Goal: Task Accomplishment & Management: Manage account settings

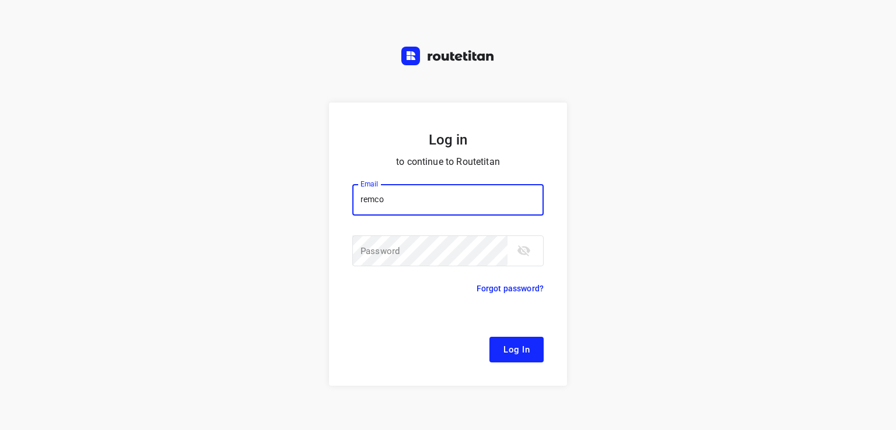
type input "[EMAIL_ADDRESS][DOMAIN_NAME]"
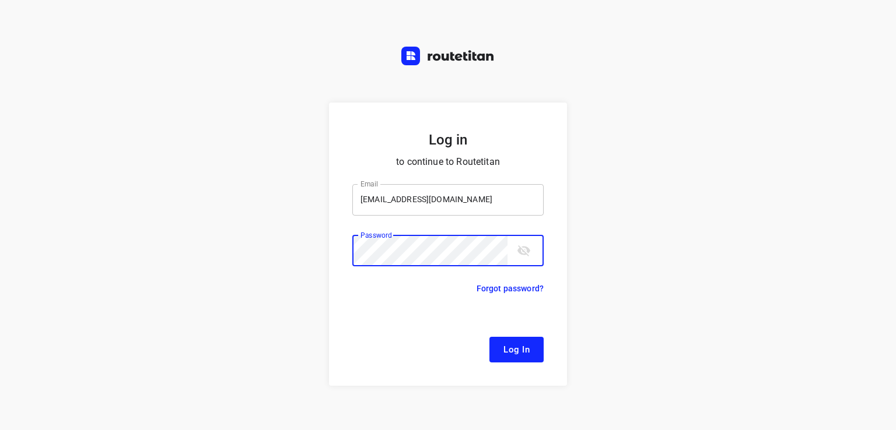
click at [489, 337] on button "Log In" at bounding box center [516, 350] width 54 height 26
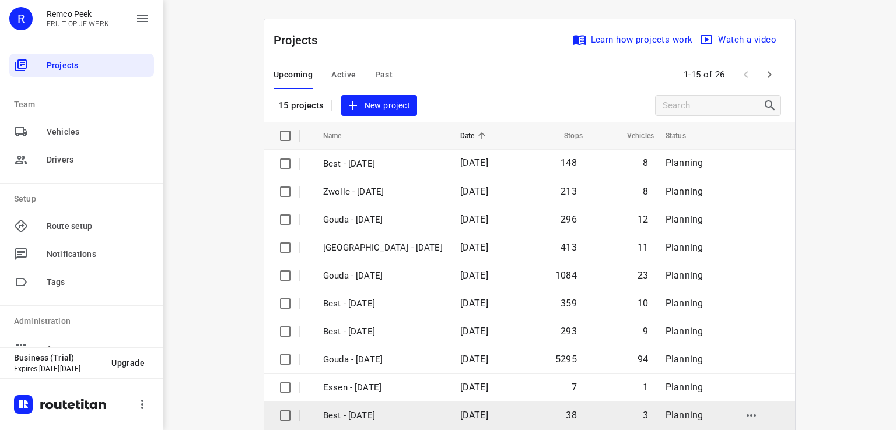
scroll to position [159, 0]
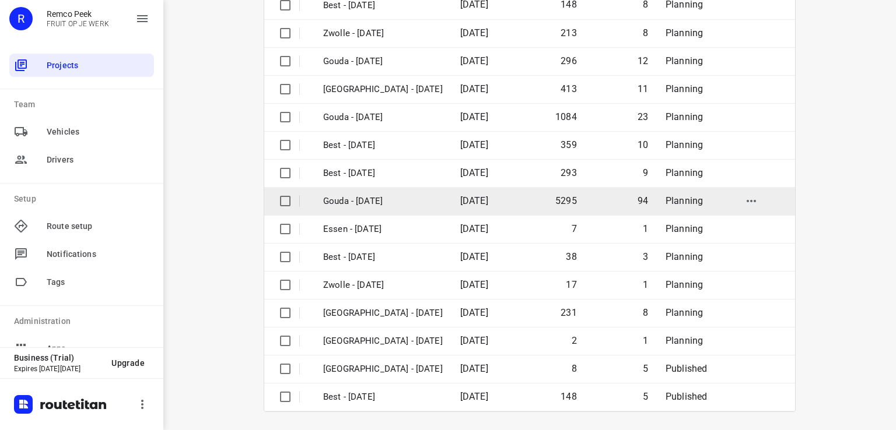
click at [381, 203] on p "Gouda - [DATE]" at bounding box center [383, 201] width 120 height 13
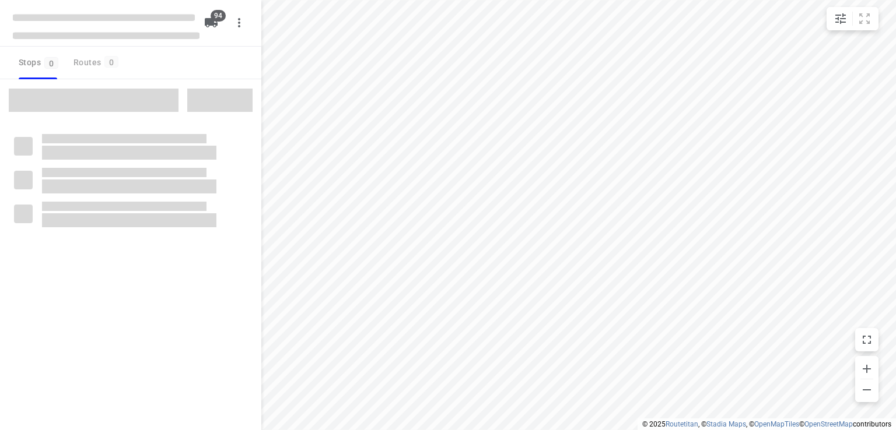
checkbox input "true"
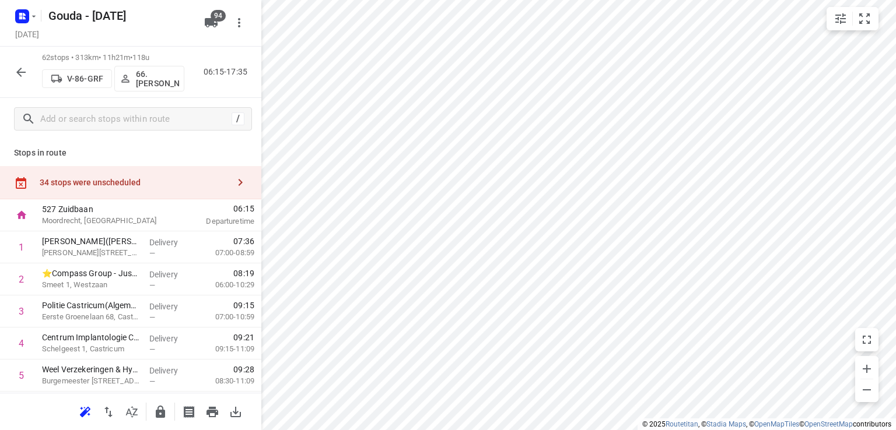
click at [12, 66] on button "button" at bounding box center [20, 72] width 23 height 23
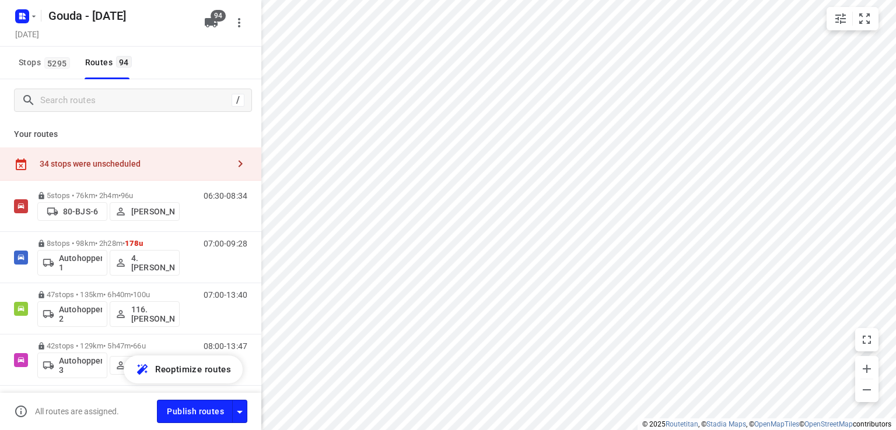
click at [115, 111] on div "/" at bounding box center [133, 100] width 238 height 23
click at [122, 102] on input "Search routes" at bounding box center [136, 101] width 190 height 18
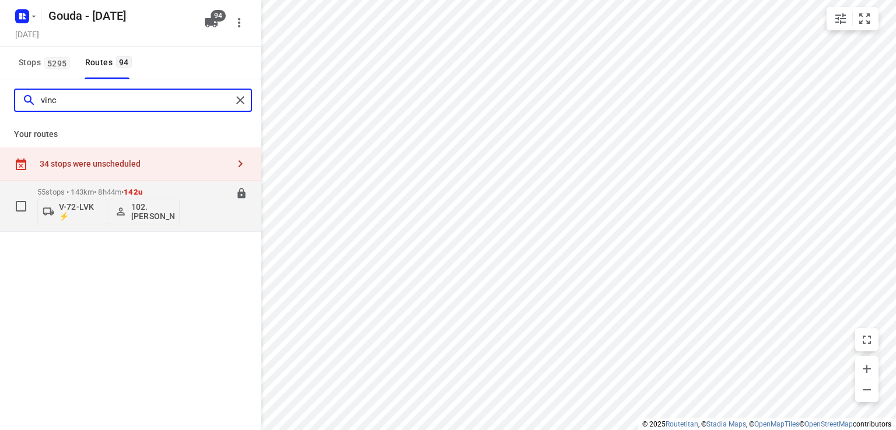
type input "vinc"
click at [75, 194] on p "55 stops • 143km • 8h44m • 142u" at bounding box center [108, 192] width 142 height 9
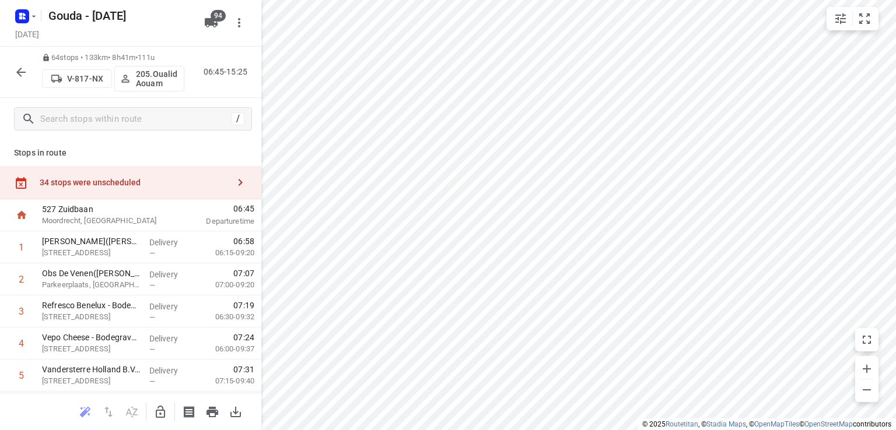
click at [14, 68] on icon "button" at bounding box center [21, 72] width 14 height 14
click at [19, 10] on rect "button" at bounding box center [22, 16] width 14 height 14
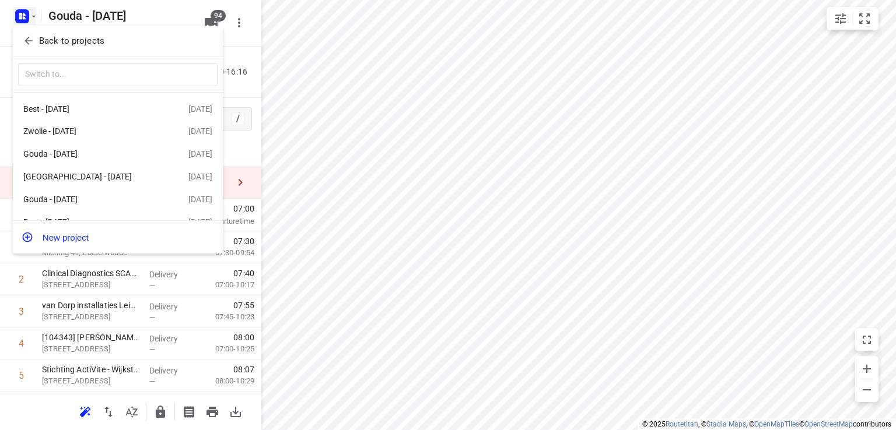
click at [95, 47] on p "Back to projects" at bounding box center [71, 40] width 65 height 13
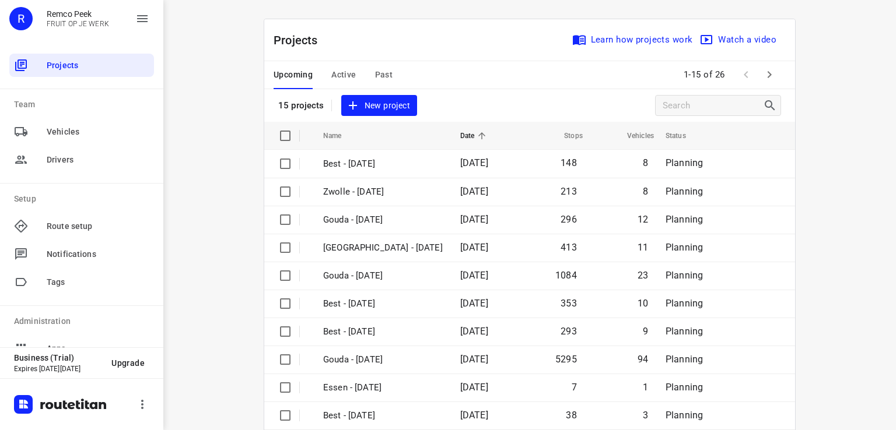
click at [378, 75] on span "Past" at bounding box center [384, 75] width 18 height 15
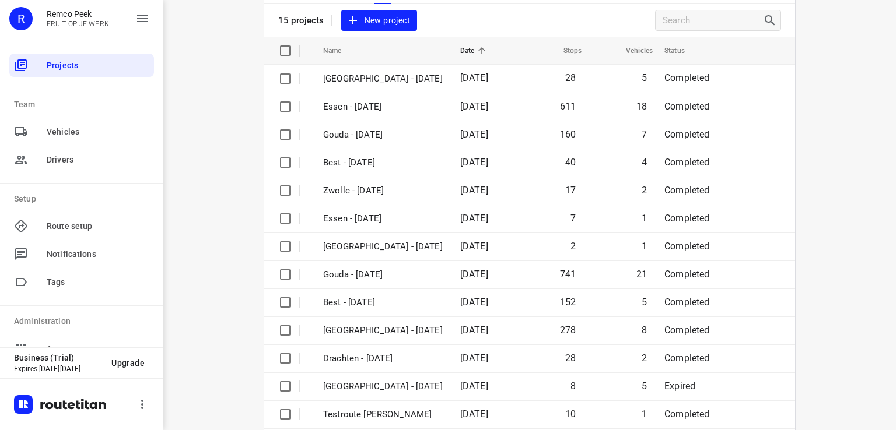
scroll to position [42, 0]
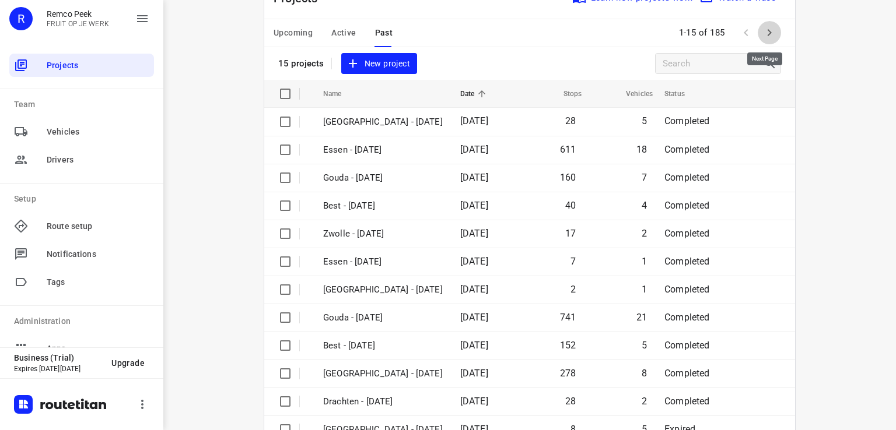
click at [768, 37] on icon "button" at bounding box center [769, 33] width 14 height 14
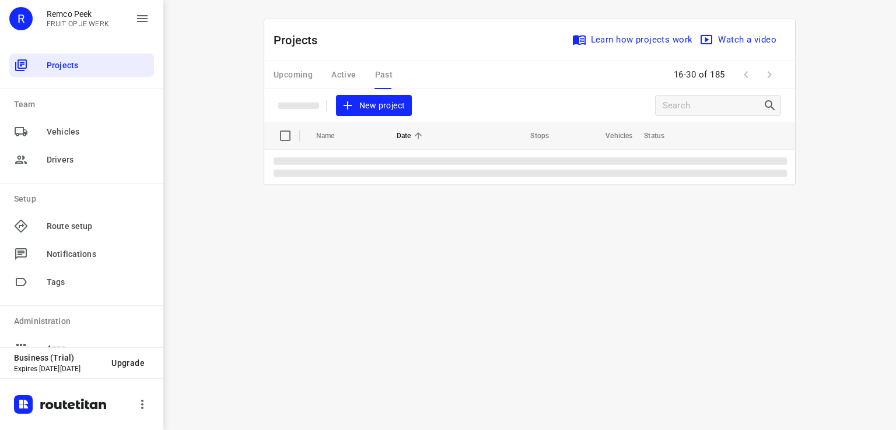
scroll to position [0, 0]
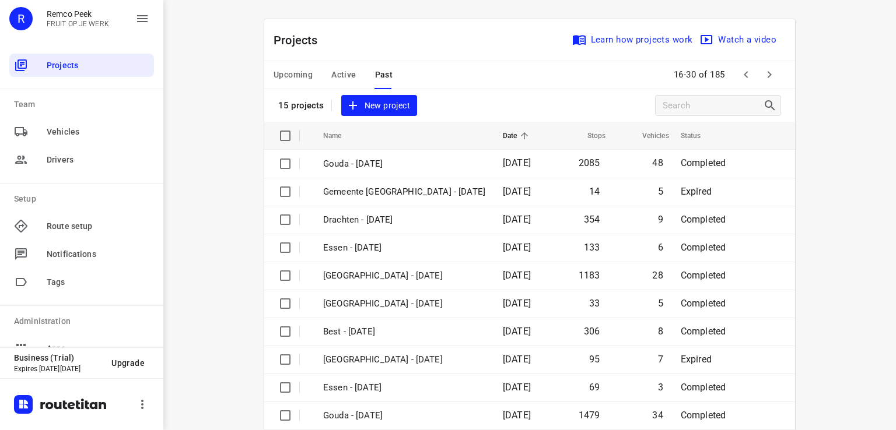
click at [743, 71] on icon "button" at bounding box center [746, 75] width 14 height 14
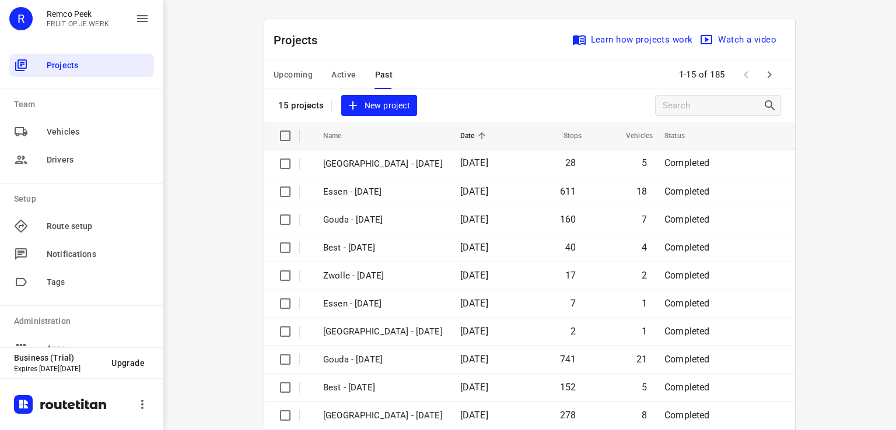
click at [341, 75] on span "Active" at bounding box center [343, 75] width 24 height 15
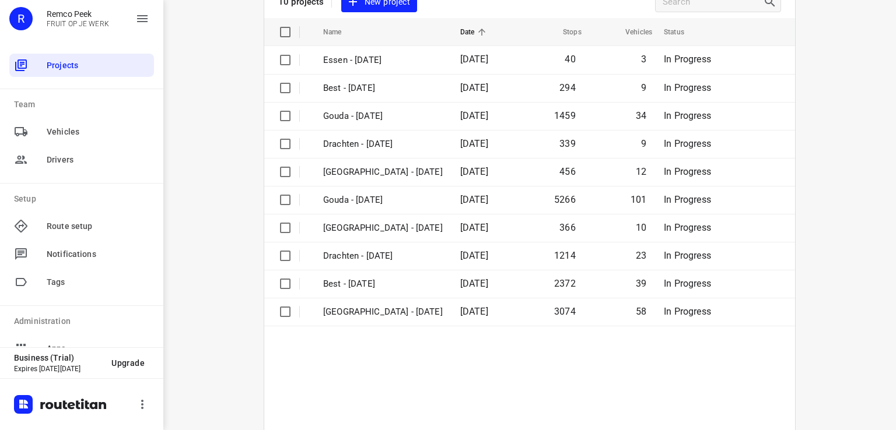
scroll to position [187, 0]
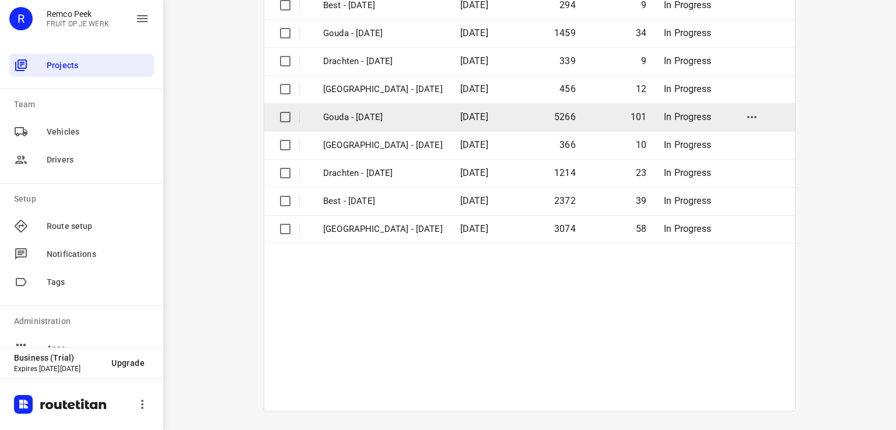
click at [396, 120] on p "Gouda - [DATE]" at bounding box center [383, 117] width 120 height 13
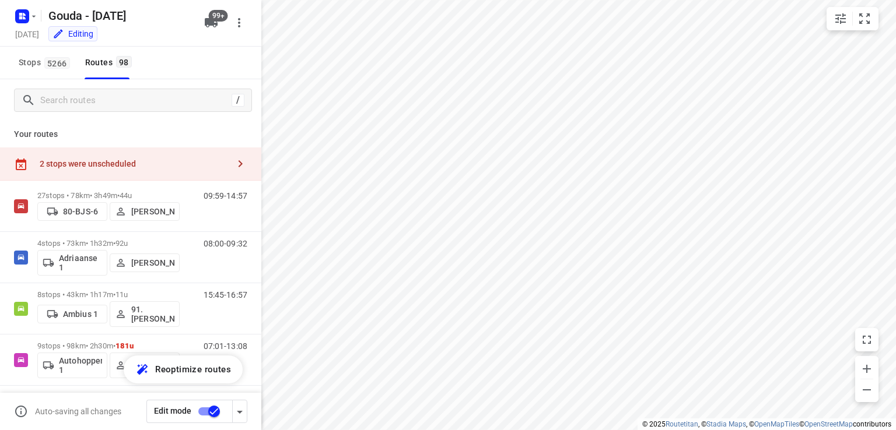
checkbox input "true"
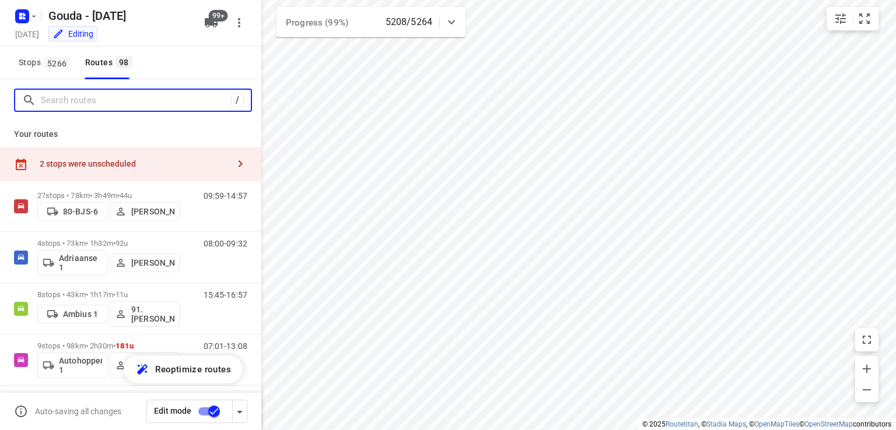
click at [145, 95] on input "Search routes" at bounding box center [136, 101] width 190 height 18
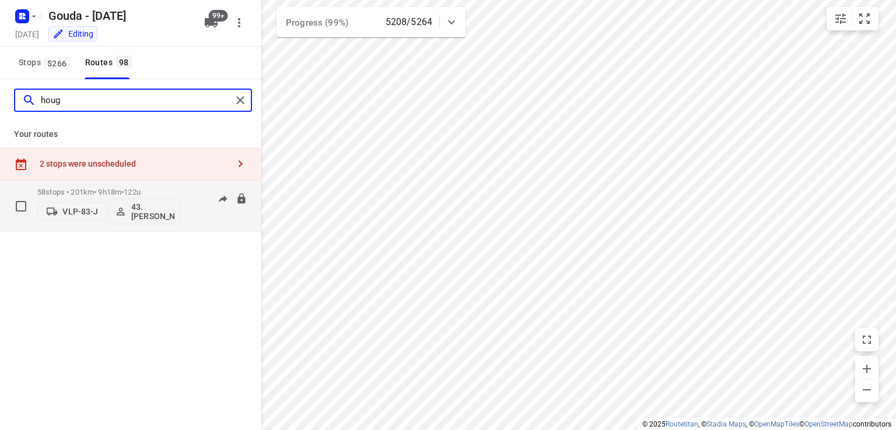
type input "houg"
click at [89, 195] on p "58 stops • 201km • 9h18m • 122u" at bounding box center [108, 192] width 142 height 9
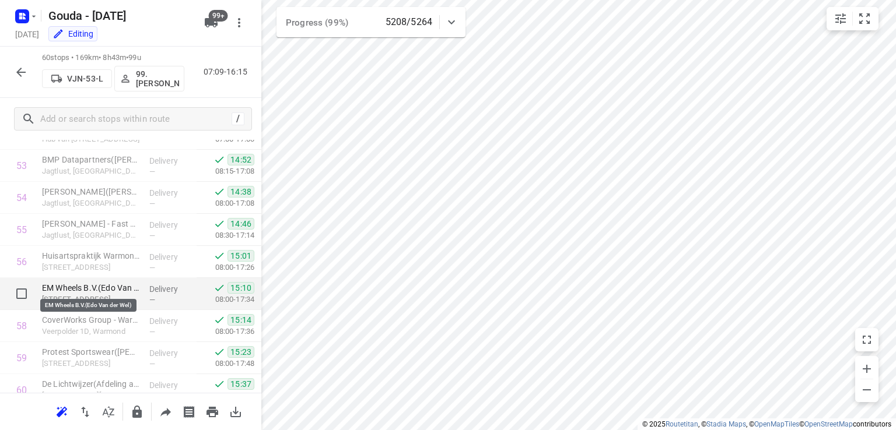
scroll to position [1795, 0]
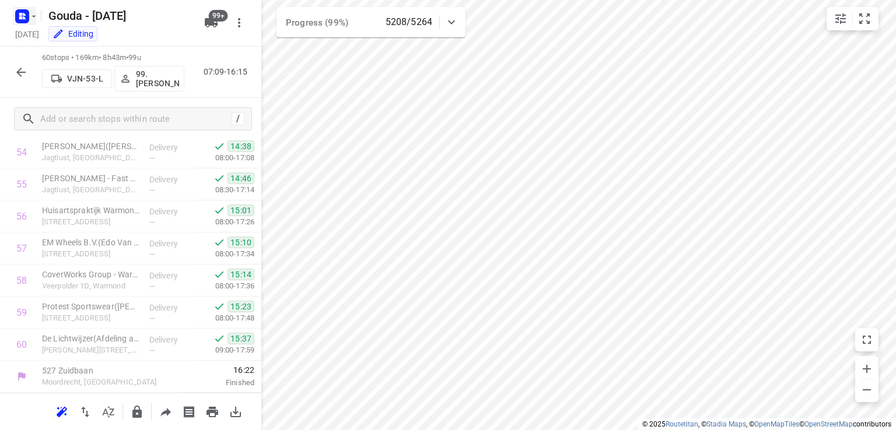
click at [25, 17] on rect "button" at bounding box center [22, 16] width 14 height 14
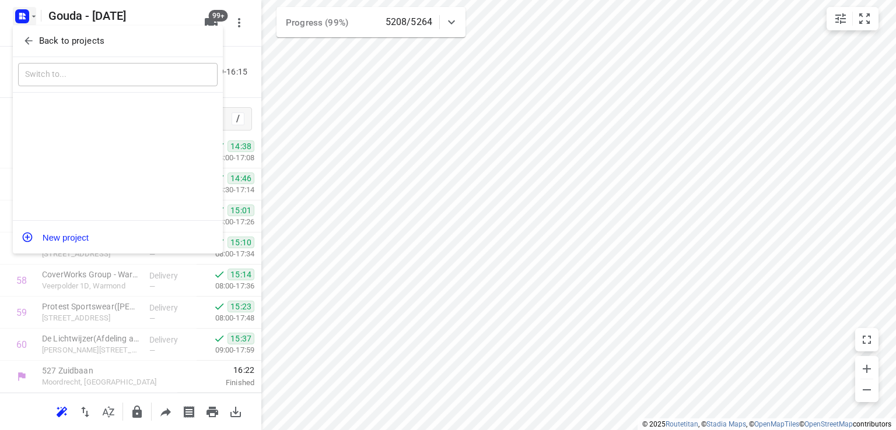
click at [47, 45] on p "Back to projects" at bounding box center [71, 40] width 65 height 13
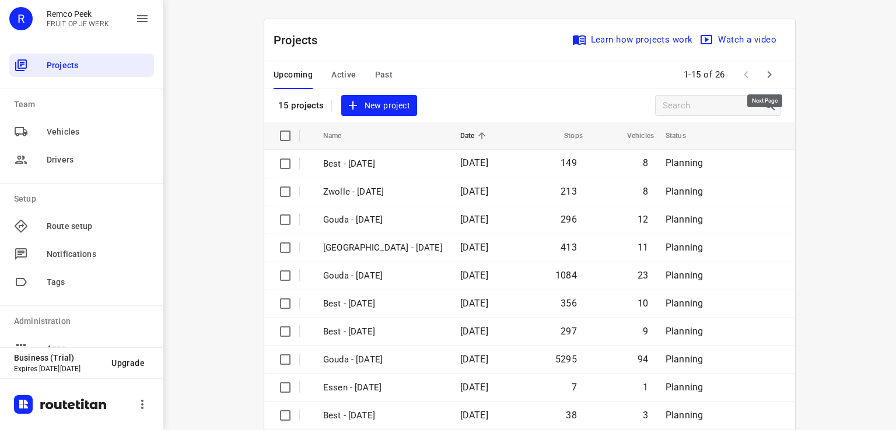
click at [762, 68] on icon "button" at bounding box center [769, 75] width 14 height 14
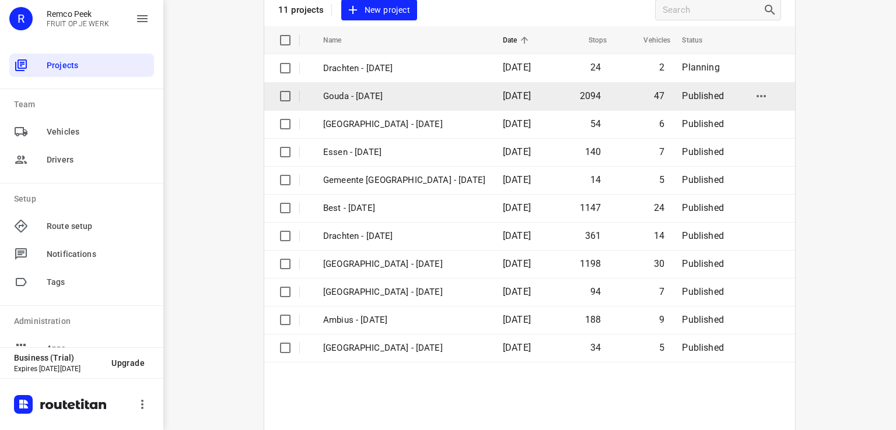
scroll to position [12, 0]
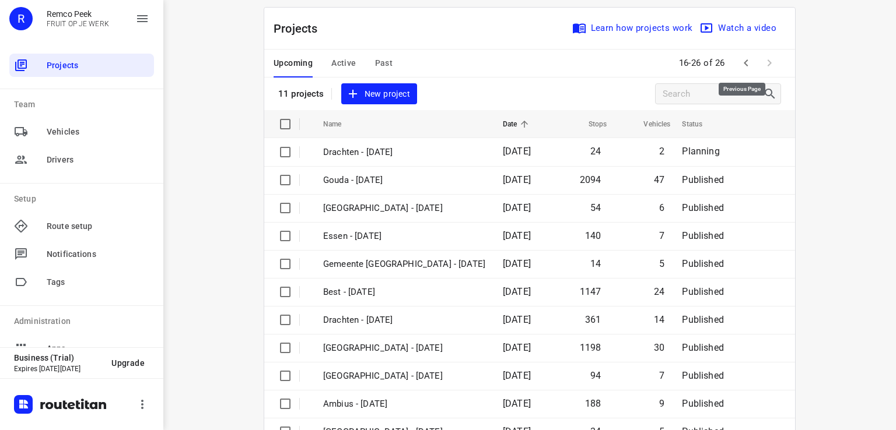
click at [746, 64] on icon "button" at bounding box center [746, 63] width 14 height 14
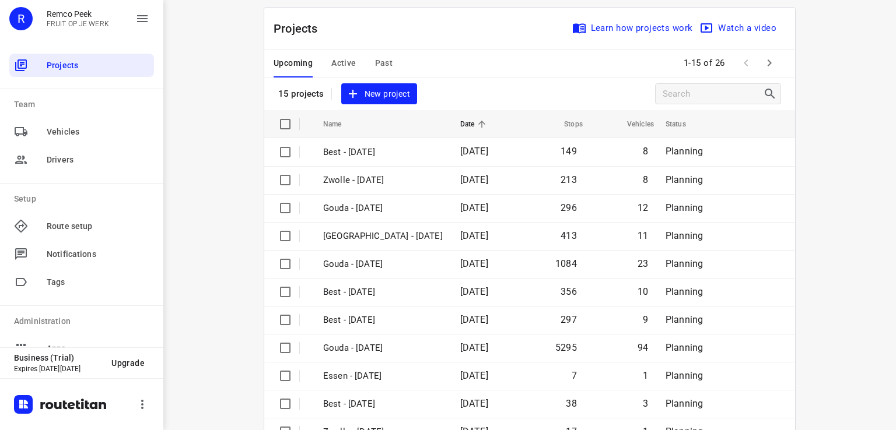
scroll to position [0, 0]
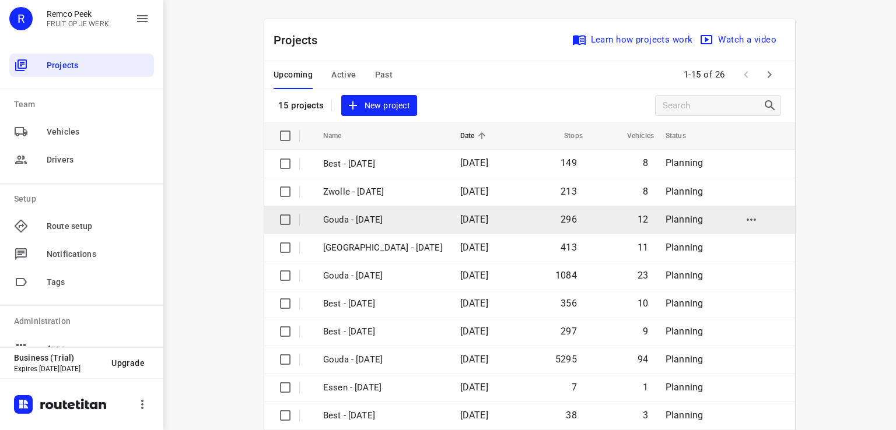
click at [389, 218] on p "Gouda - [DATE]" at bounding box center [383, 219] width 120 height 13
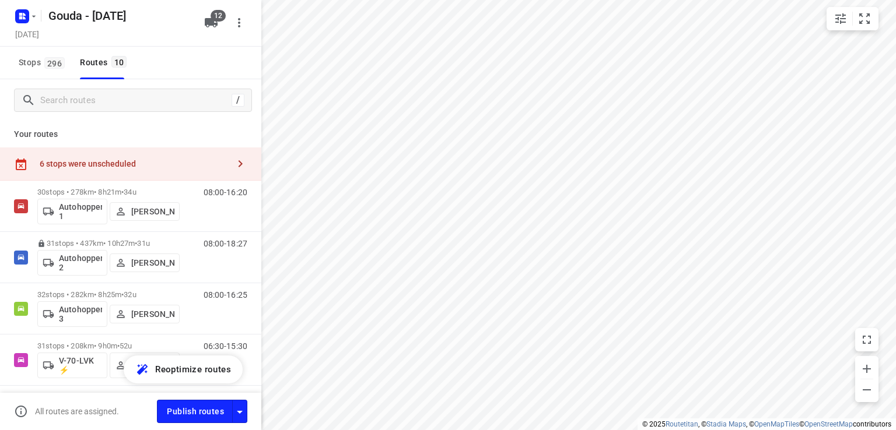
checkbox input "true"
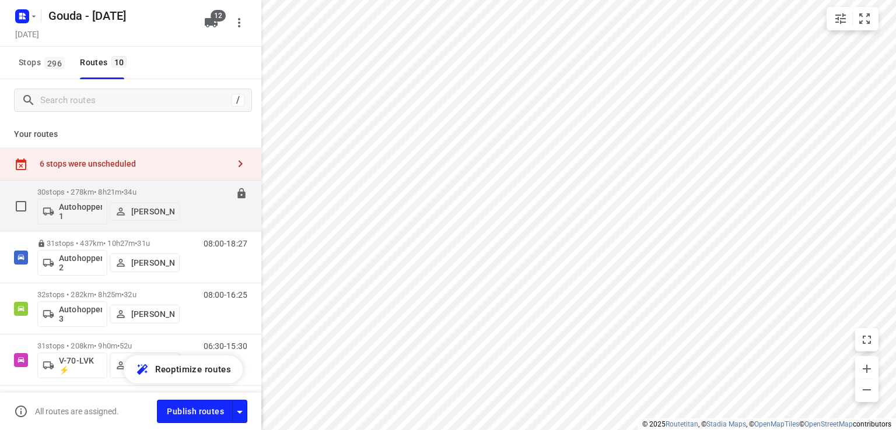
click at [136, 189] on span "34u" at bounding box center [130, 192] width 12 height 9
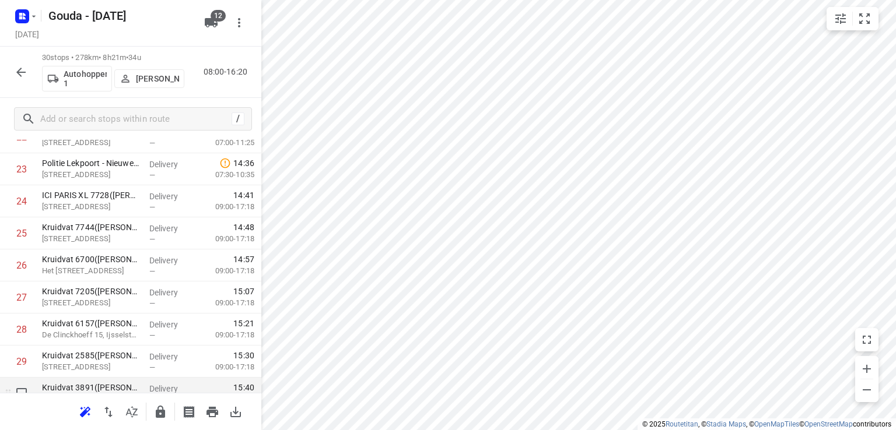
scroll to position [833, 0]
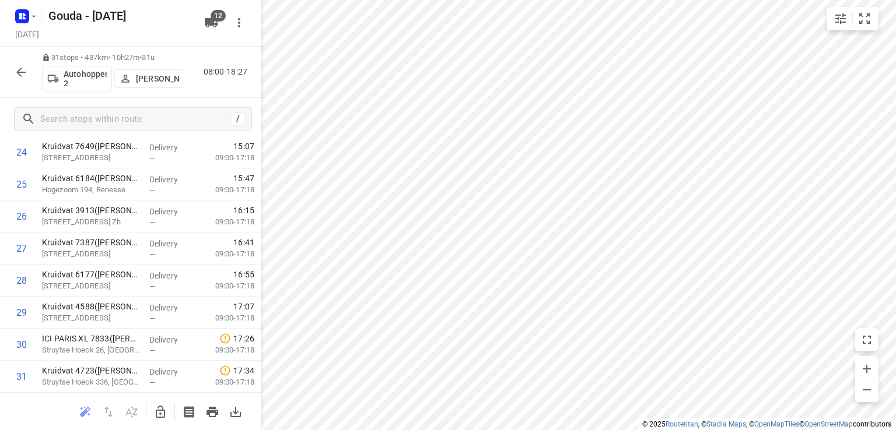
click at [17, 72] on icon "button" at bounding box center [20, 72] width 9 height 9
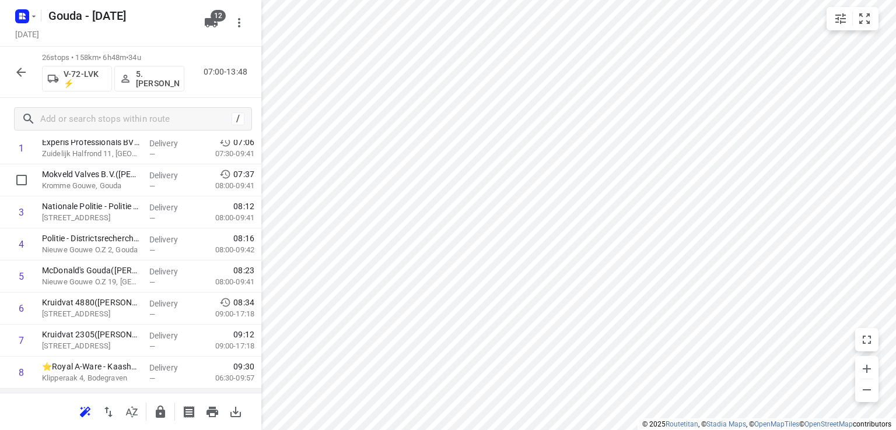
scroll to position [0, 0]
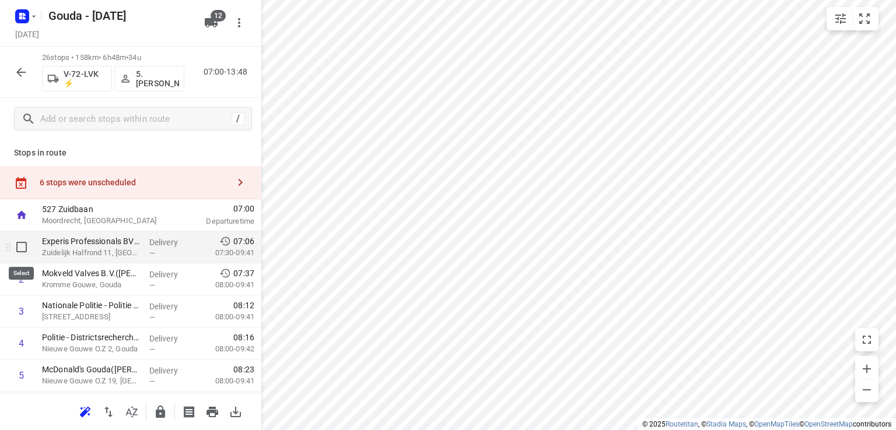
click at [20, 245] on input "checkbox" at bounding box center [21, 247] width 23 height 23
checkbox input "true"
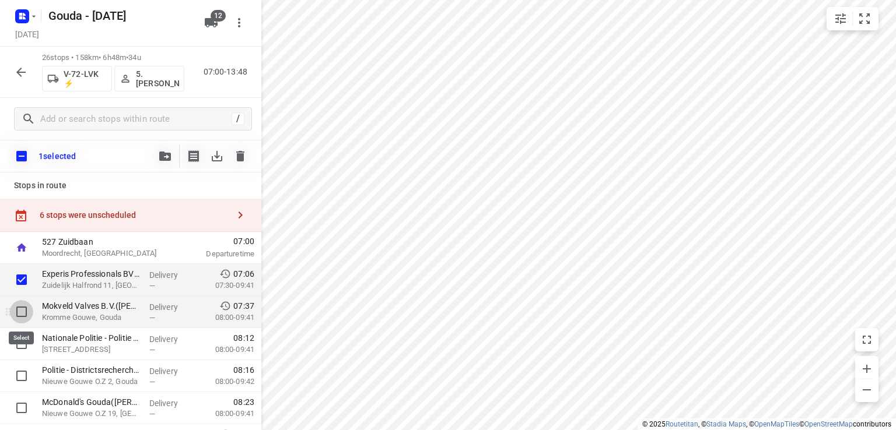
click at [25, 315] on input "checkbox" at bounding box center [21, 311] width 23 height 23
checkbox input "true"
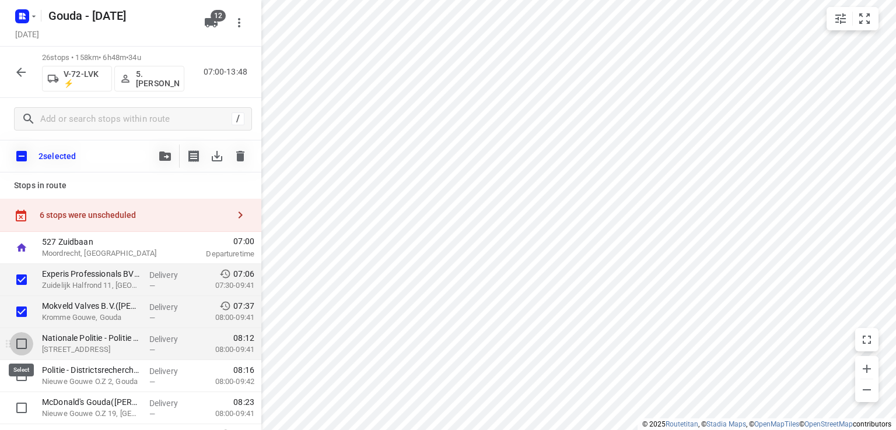
drag, startPoint x: 26, startPoint y: 343, endPoint x: 24, endPoint y: 353, distance: 9.5
click at [26, 345] on input "checkbox" at bounding box center [21, 343] width 23 height 23
checkbox input "true"
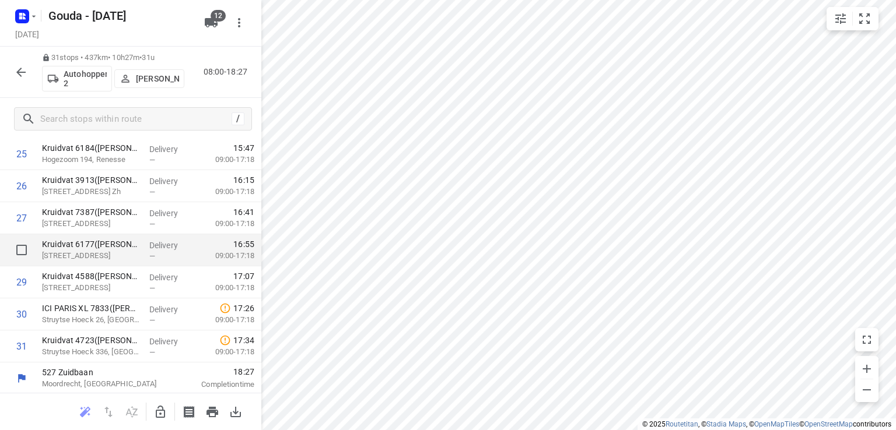
scroll to position [865, 0]
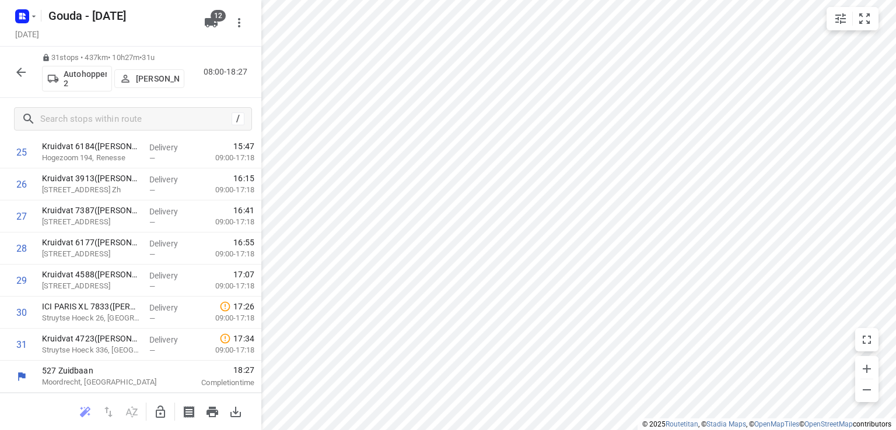
click at [168, 81] on p "[PERSON_NAME]" at bounding box center [157, 78] width 43 height 9
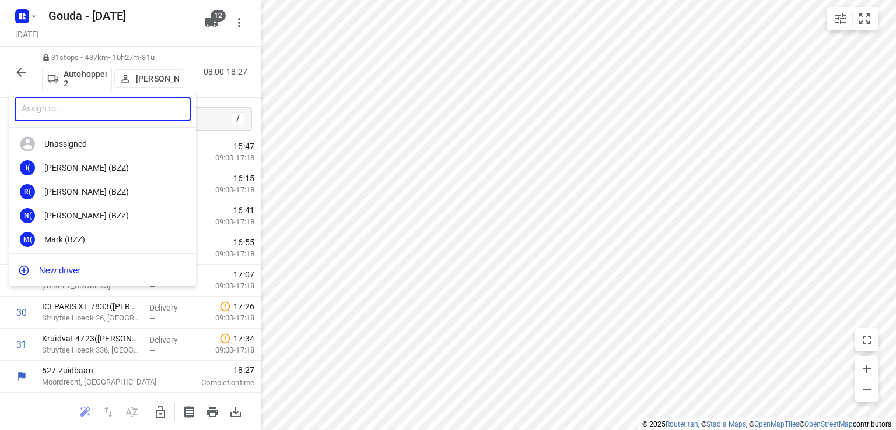
click at [125, 103] on input "text" at bounding box center [103, 109] width 176 height 24
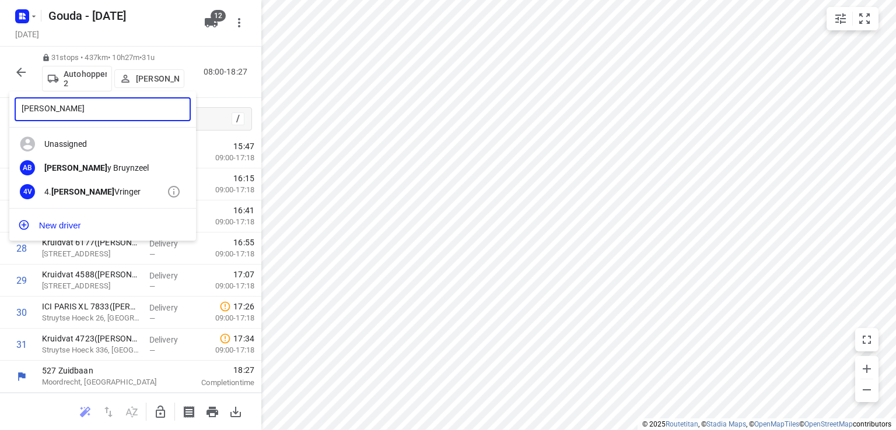
type input "[PERSON_NAME]"
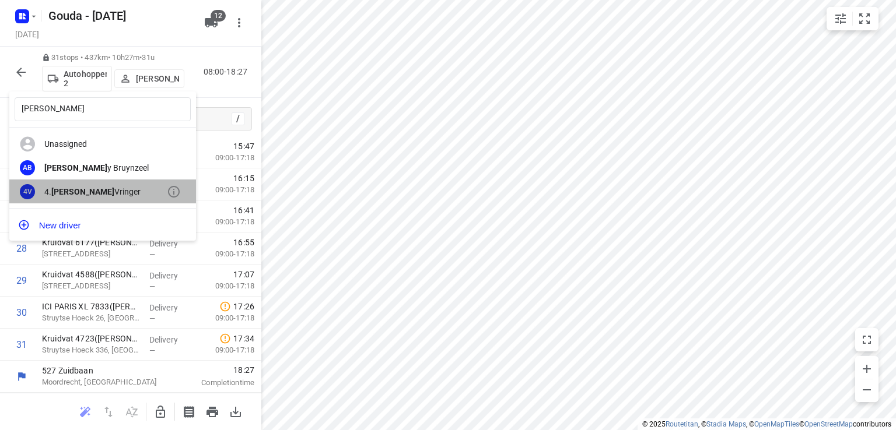
click at [104, 189] on div "4. [PERSON_NAME]" at bounding box center [105, 191] width 122 height 9
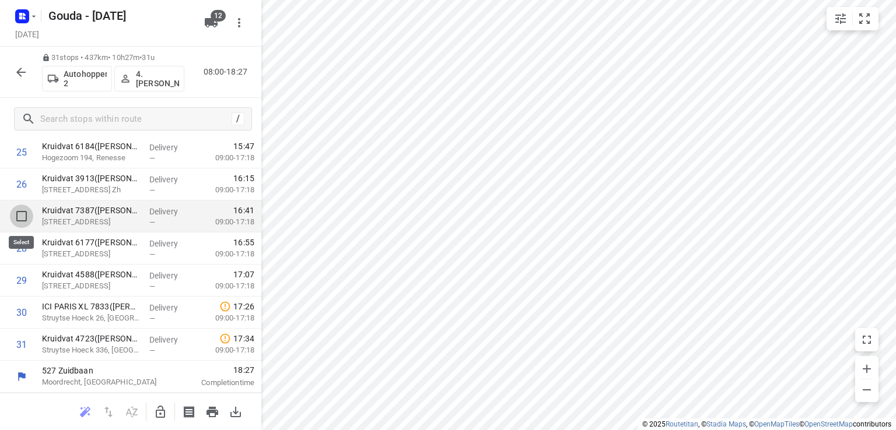
click at [28, 212] on input "checkbox" at bounding box center [21, 216] width 23 height 23
checkbox input "true"
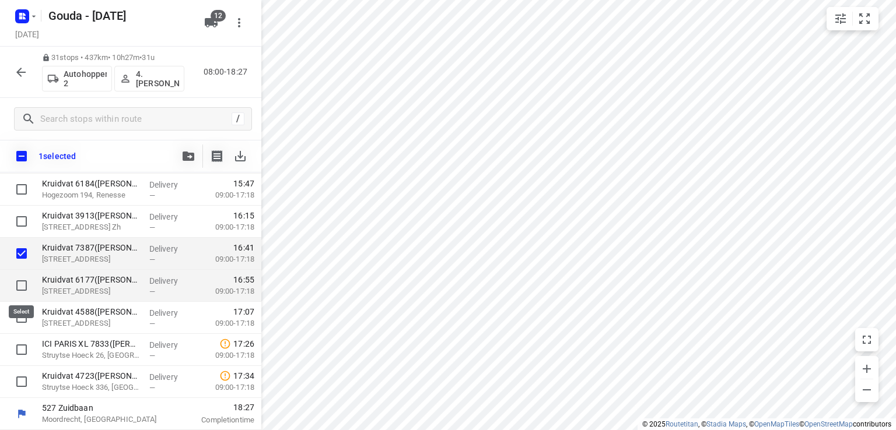
click at [20, 280] on input "checkbox" at bounding box center [21, 285] width 23 height 23
checkbox input "true"
click at [21, 254] on input "checkbox" at bounding box center [21, 253] width 23 height 23
checkbox input "false"
click at [23, 278] on input "checkbox" at bounding box center [21, 285] width 23 height 23
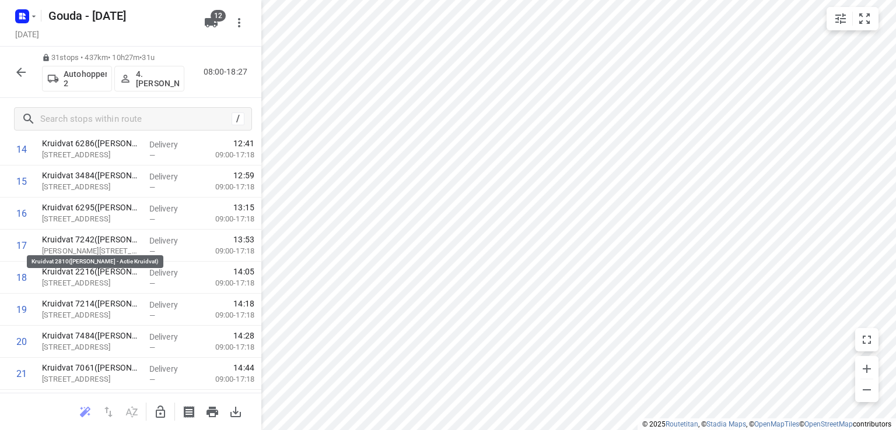
scroll to position [0, 0]
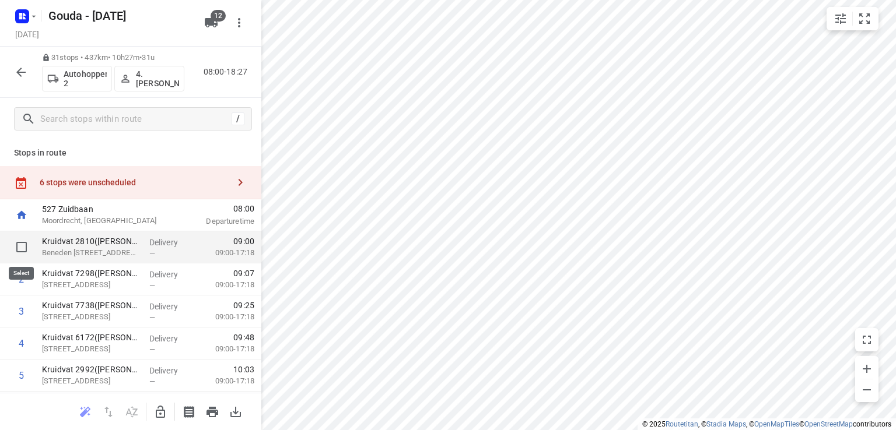
click at [19, 246] on input "checkbox" at bounding box center [21, 247] width 23 height 23
checkbox input "true"
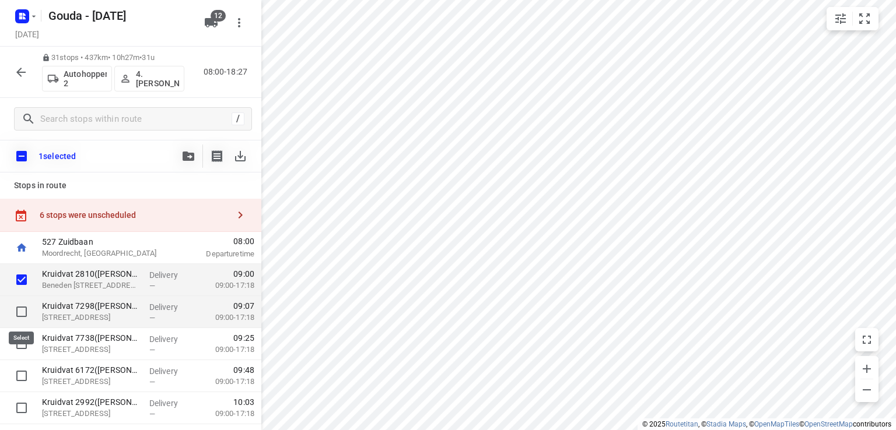
click at [17, 311] on input "checkbox" at bounding box center [21, 311] width 23 height 23
checkbox input "true"
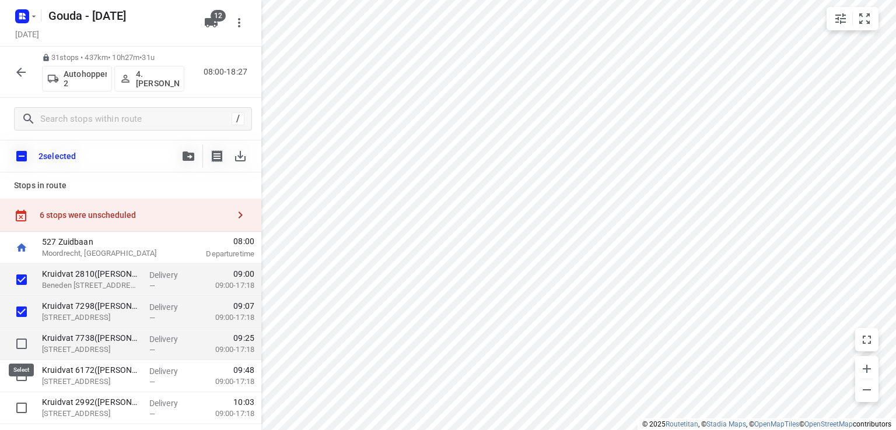
click at [16, 344] on input "checkbox" at bounding box center [21, 343] width 23 height 23
checkbox input "true"
click at [191, 152] on icon "button" at bounding box center [189, 156] width 12 height 9
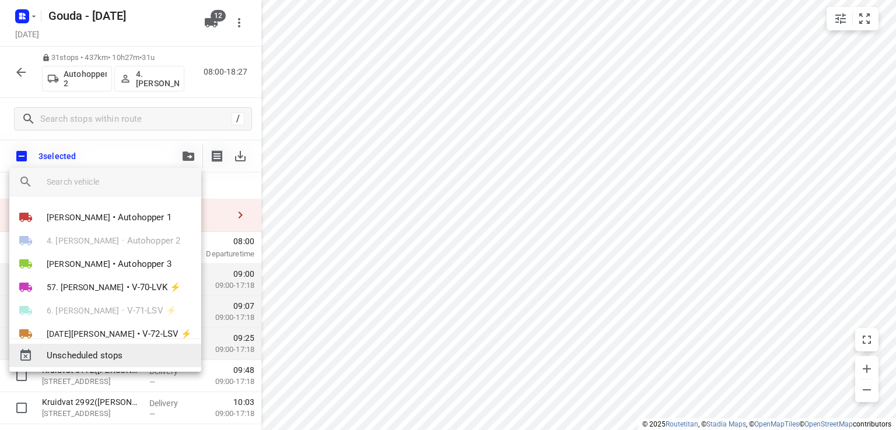
click at [154, 355] on span "Unscheduled stops" at bounding box center [119, 355] width 145 height 13
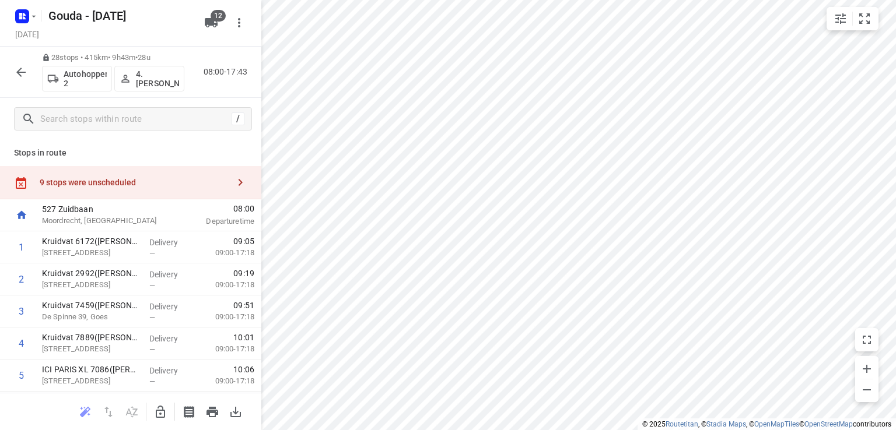
click at [130, 183] on div "9 stops were unscheduled" at bounding box center [134, 182] width 189 height 9
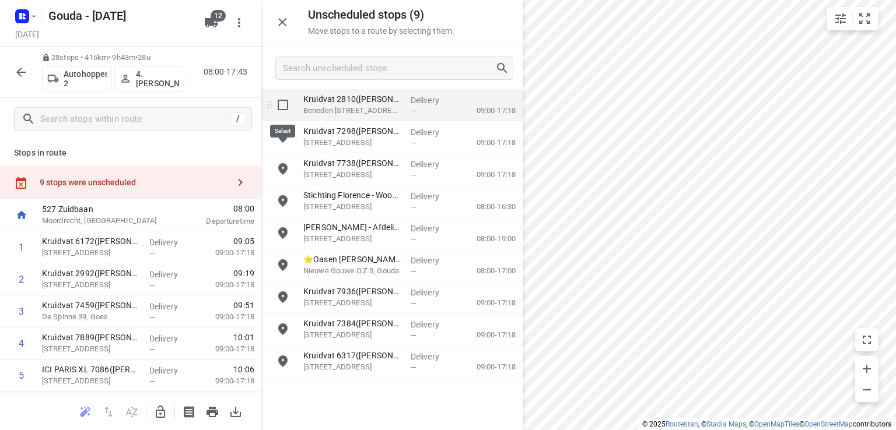
click at [278, 106] on input "grid" at bounding box center [282, 104] width 23 height 23
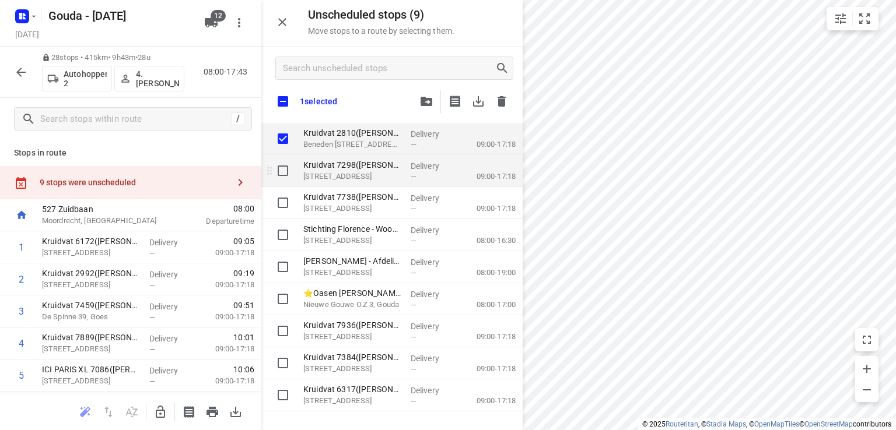
checkbox input "true"
click at [281, 171] on input "grid" at bounding box center [282, 170] width 23 height 23
checkbox input "true"
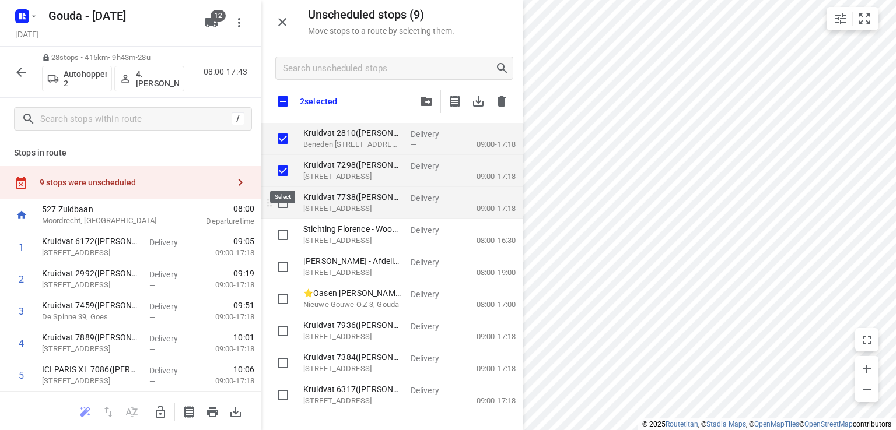
checkbox input "true"
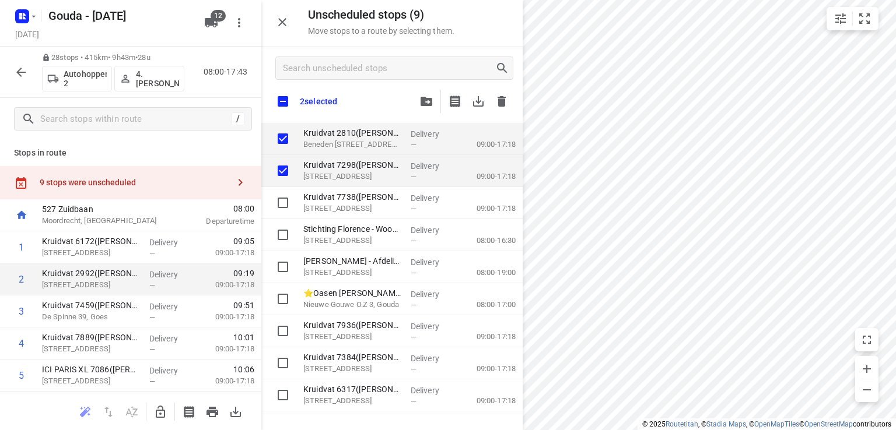
checkbox input "true"
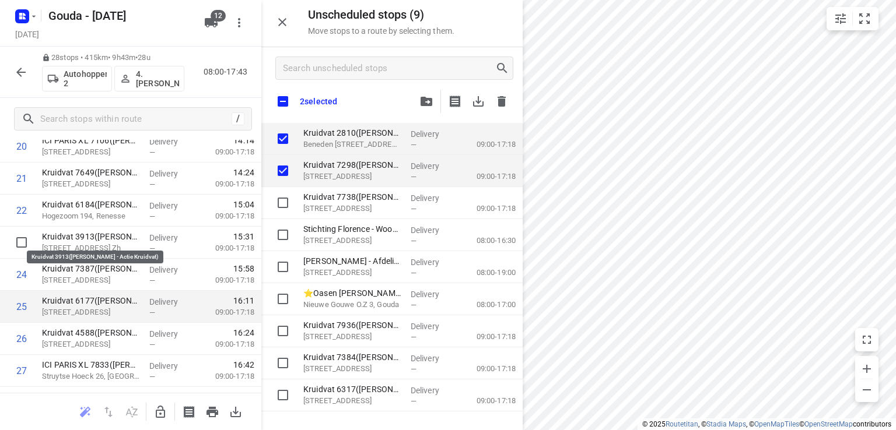
scroll to position [768, 0]
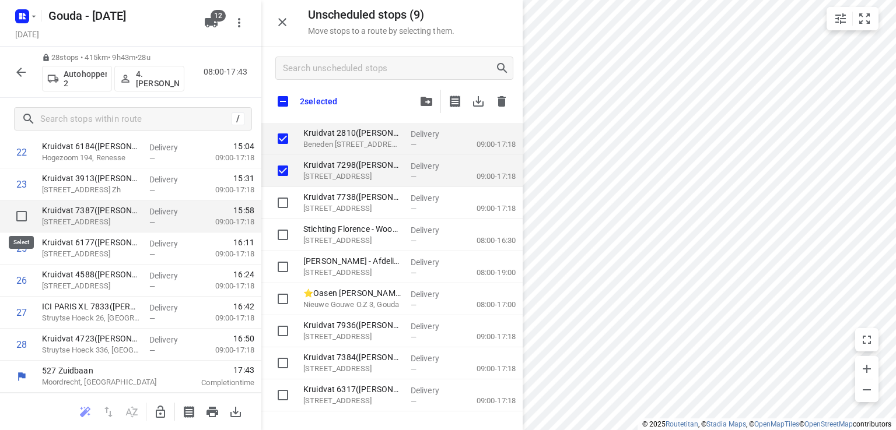
click at [16, 222] on input "checkbox" at bounding box center [21, 216] width 23 height 23
checkbox input "true"
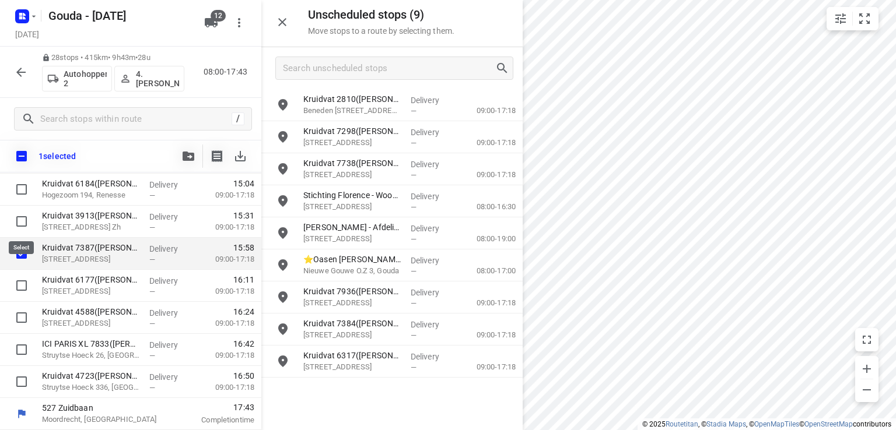
scroll to position [764, 0]
click at [17, 287] on input "checkbox" at bounding box center [21, 285] width 23 height 23
checkbox input "true"
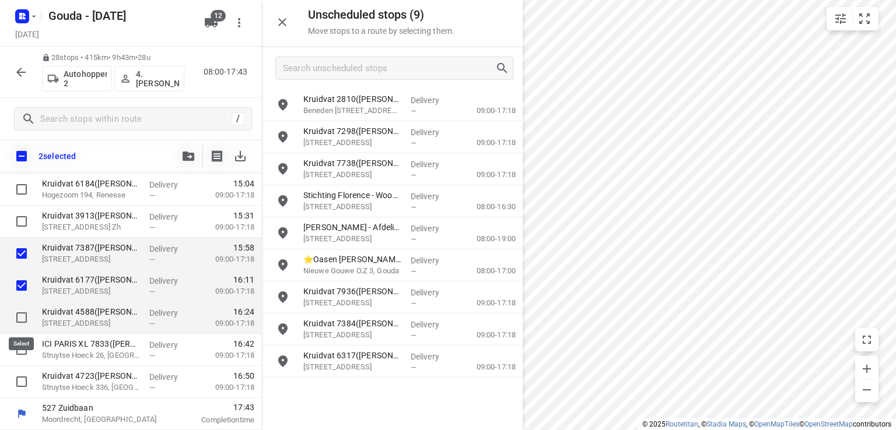
click at [24, 315] on input "checkbox" at bounding box center [21, 317] width 23 height 23
checkbox input "true"
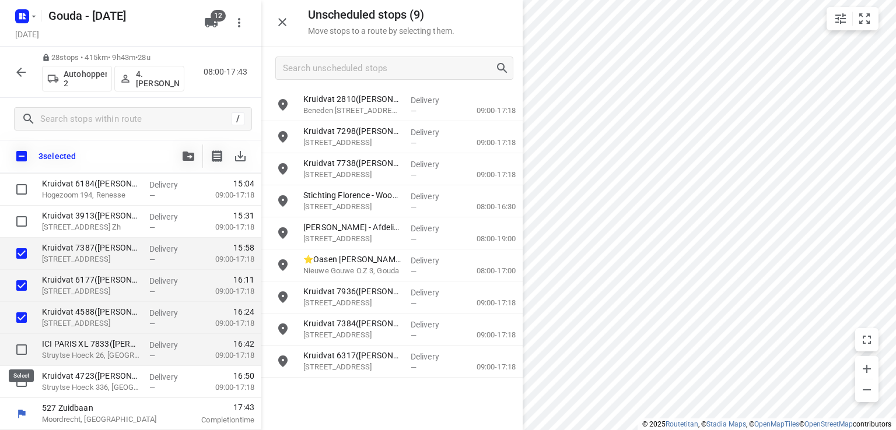
click at [22, 343] on input "checkbox" at bounding box center [21, 349] width 23 height 23
checkbox input "true"
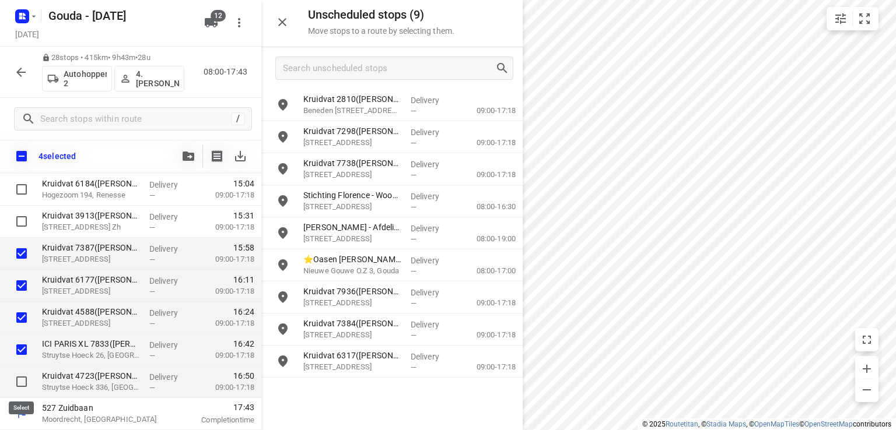
click at [20, 380] on input "checkbox" at bounding box center [21, 381] width 23 height 23
checkbox input "true"
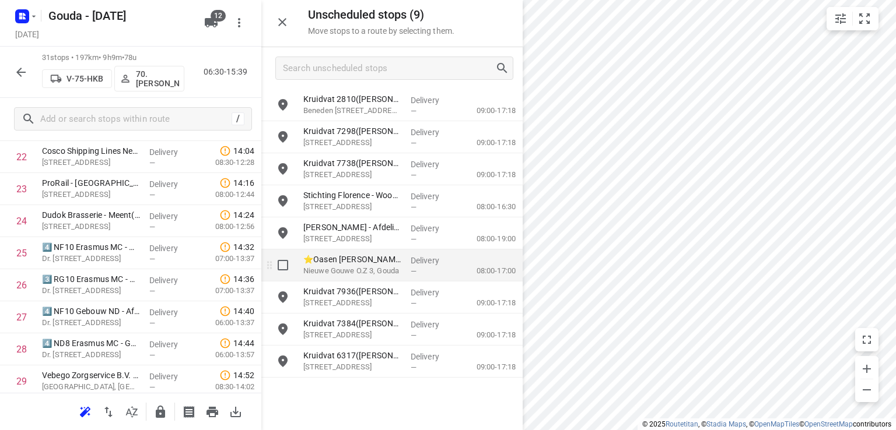
click at [506, 272] on div "i © 2025 Routetitan , © Stadia Maps , © OpenMapTiles © OpenStreetMap contributo…" at bounding box center [448, 215] width 896 height 430
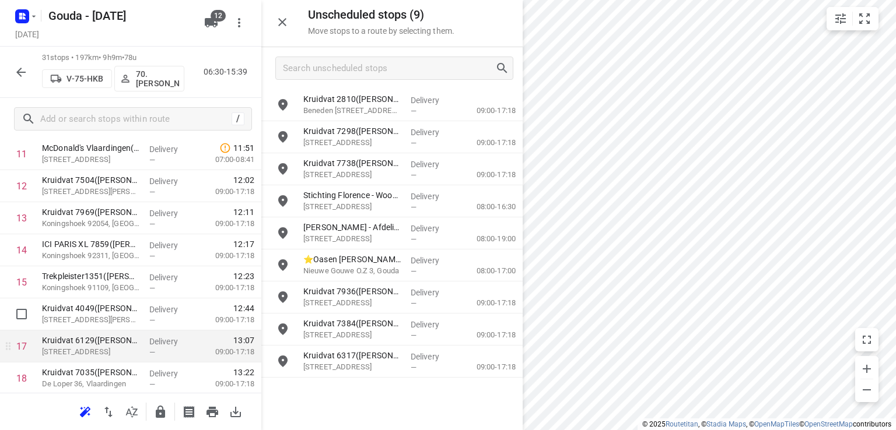
scroll to position [472, 0]
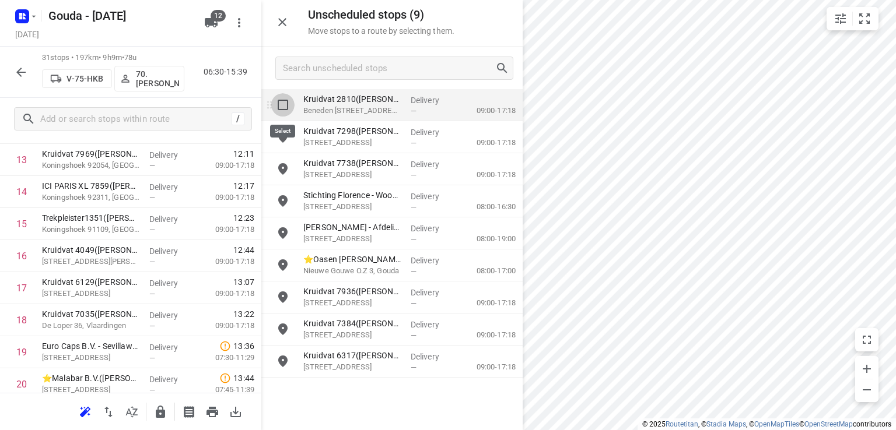
click at [281, 103] on input "grid" at bounding box center [282, 104] width 23 height 23
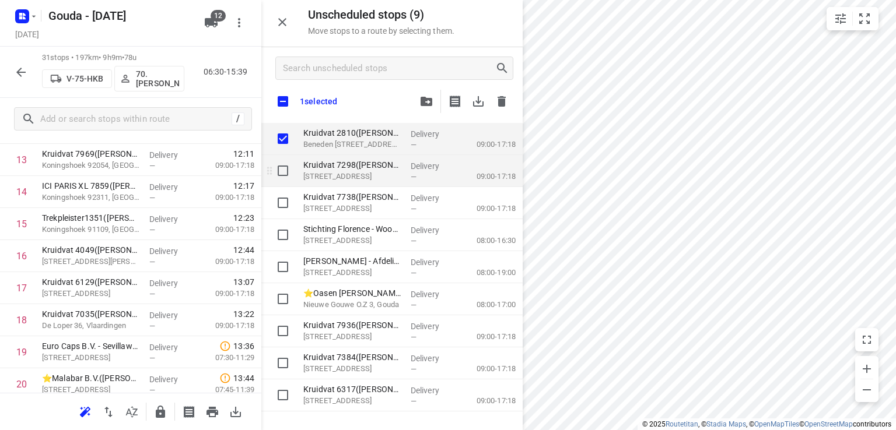
checkbox input "true"
click at [285, 166] on input "grid" at bounding box center [282, 170] width 23 height 23
checkbox input "true"
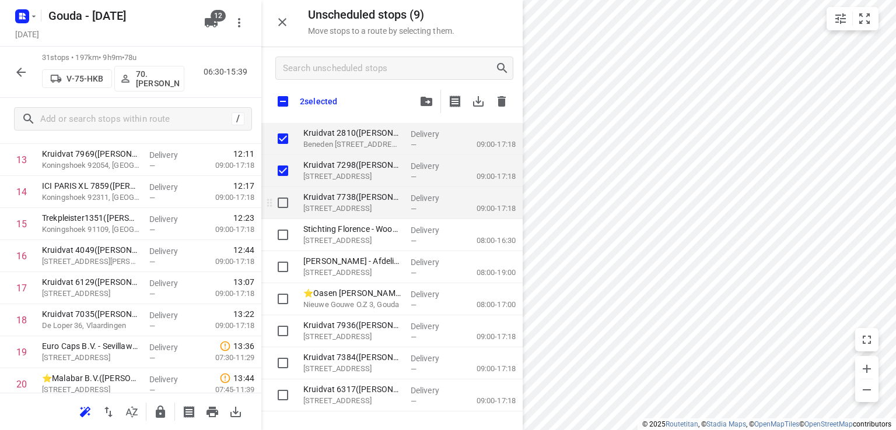
checkbox input "true"
click at [285, 199] on input "grid" at bounding box center [282, 202] width 23 height 23
checkbox input "true"
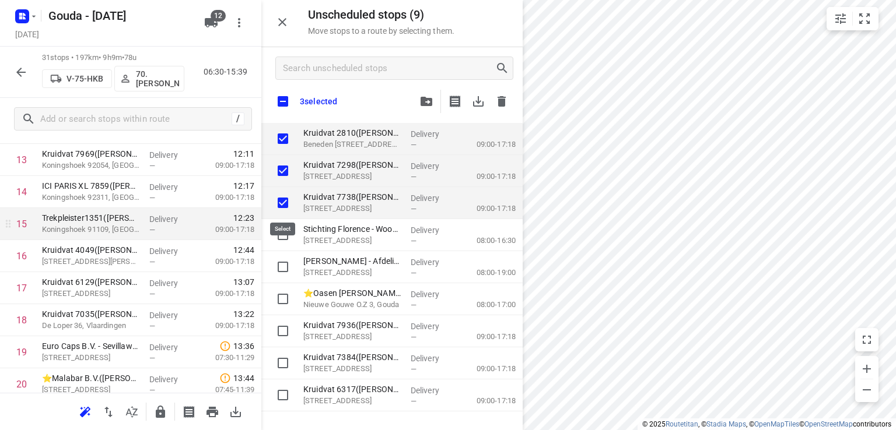
checkbox input "true"
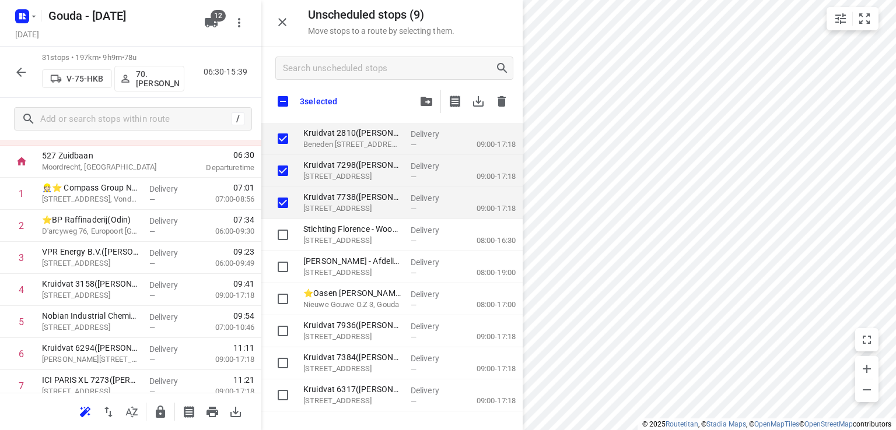
scroll to position [0, 0]
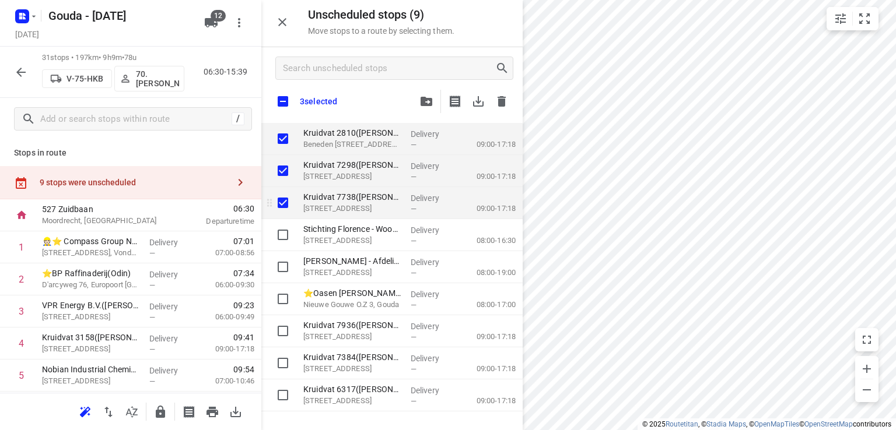
checkbox input "true"
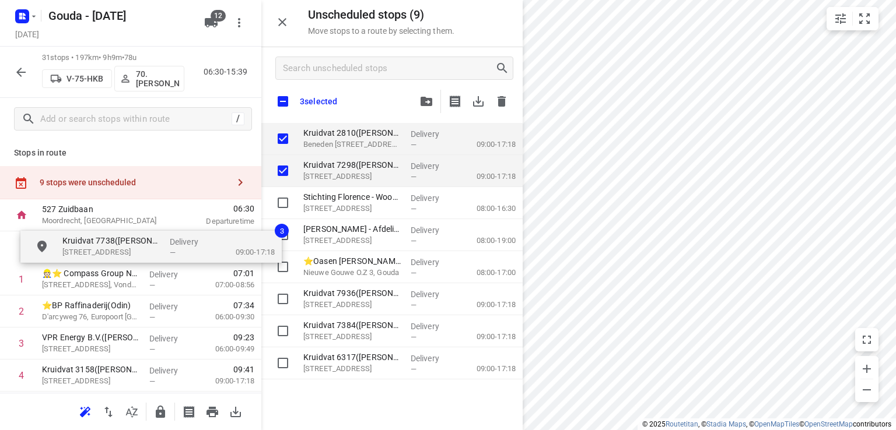
checkbox input "true"
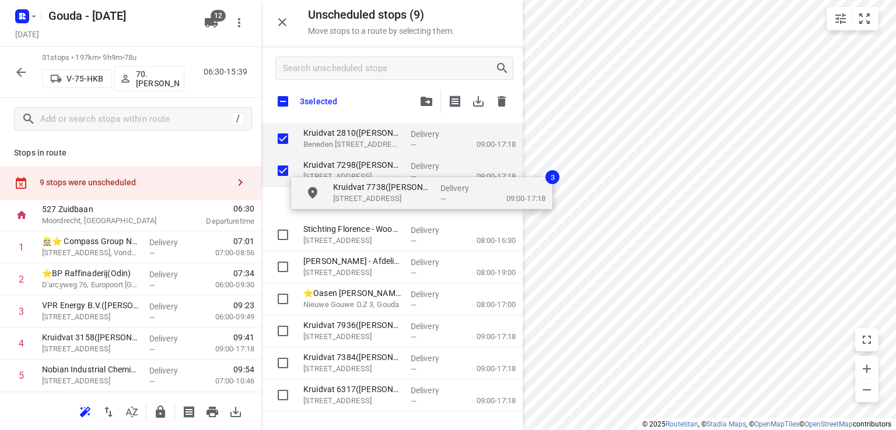
drag, startPoint x: 356, startPoint y: 202, endPoint x: 380, endPoint y: 190, distance: 27.1
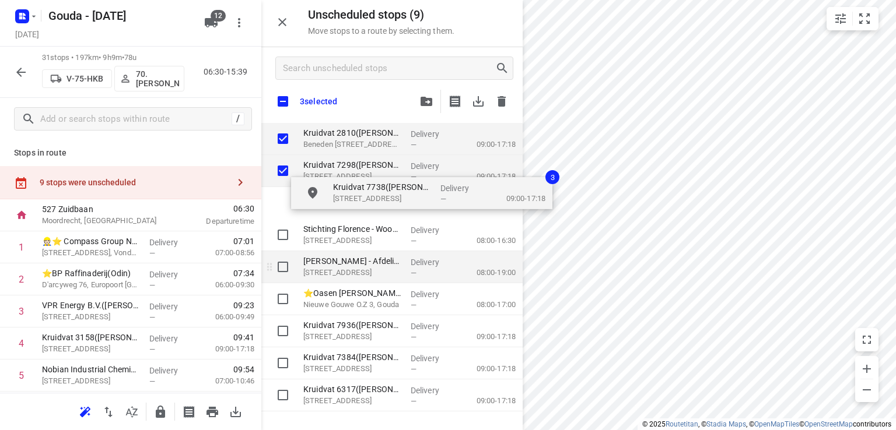
checkbox input "true"
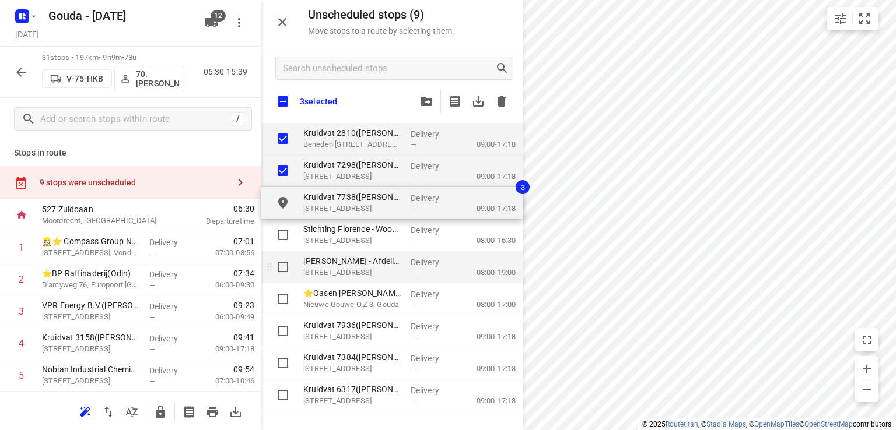
checkbox input "true"
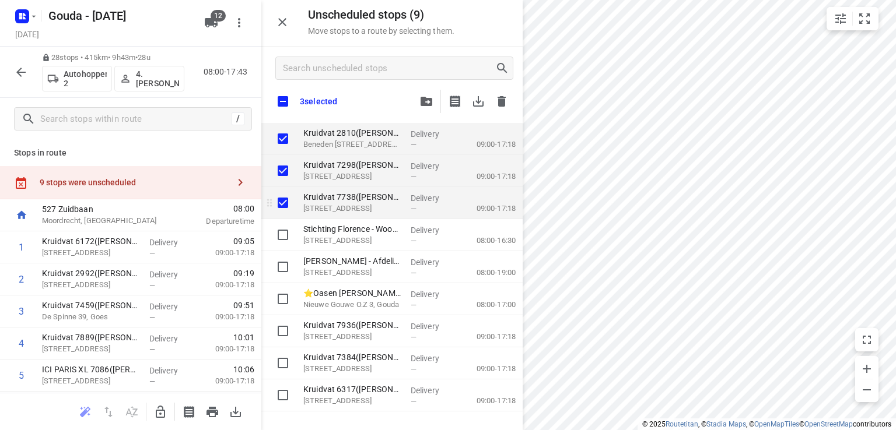
checkbox input "true"
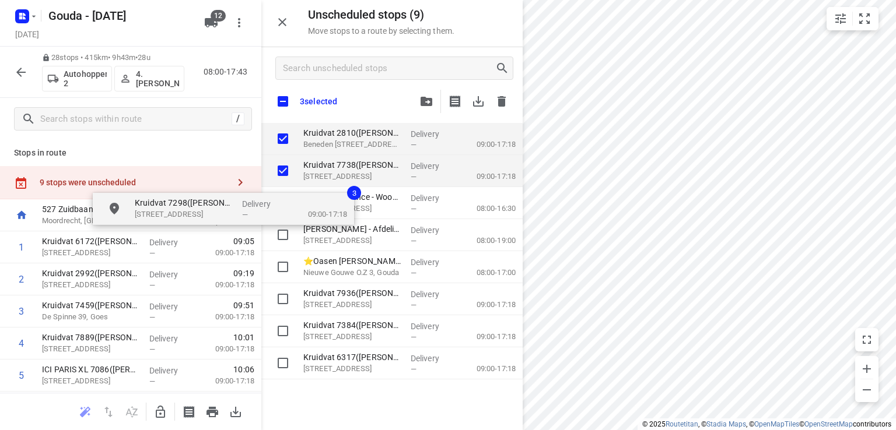
checkbox input "true"
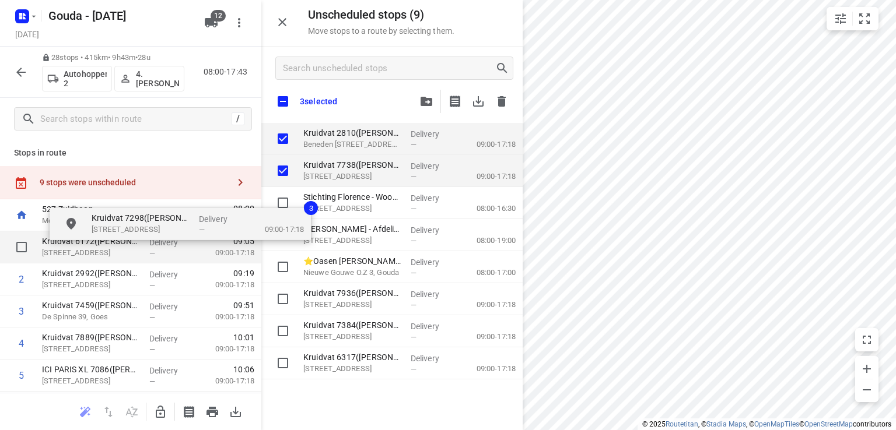
drag, startPoint x: 215, startPoint y: 223, endPoint x: 128, endPoint y: 248, distance: 89.7
checkbox input "true"
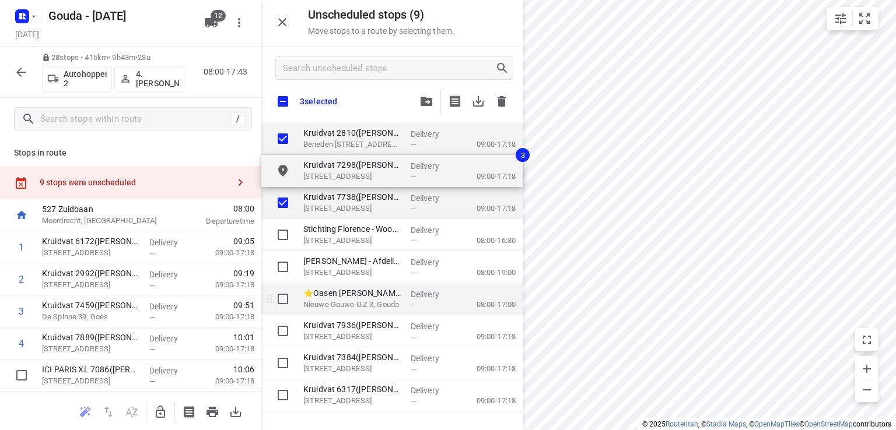
checkbox input "true"
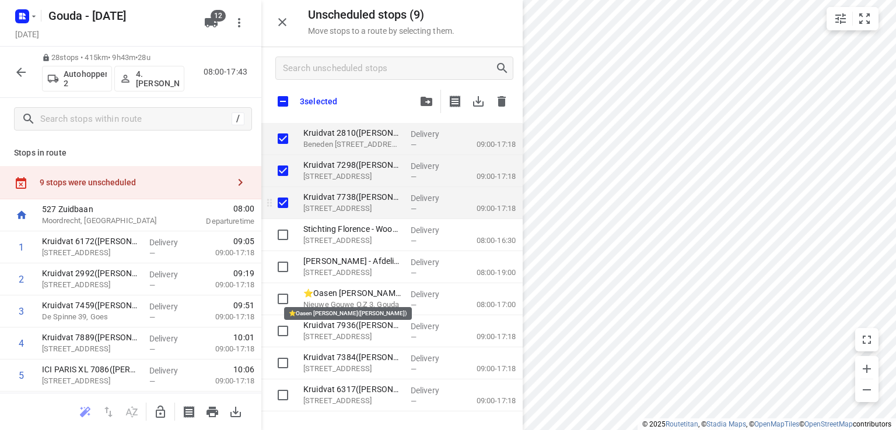
checkbox input "true"
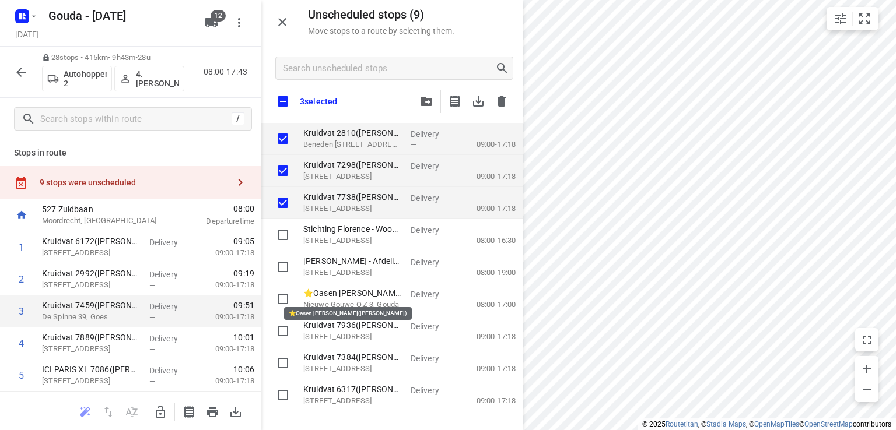
checkbox input "true"
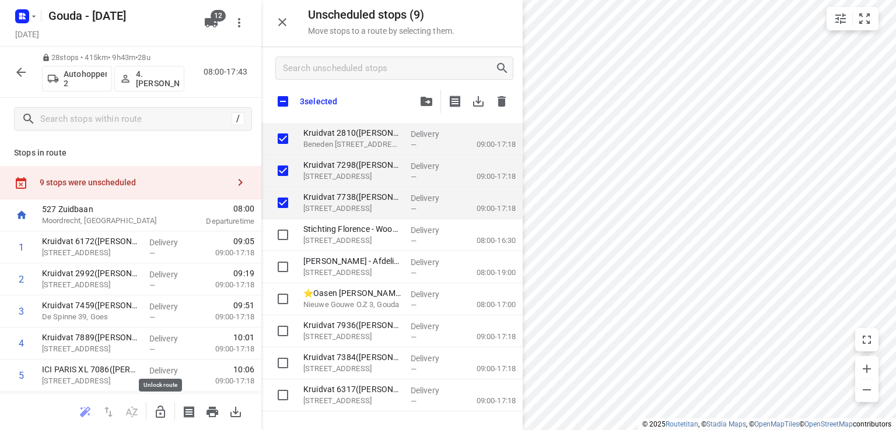
click at [159, 413] on icon "button" at bounding box center [160, 412] width 9 height 12
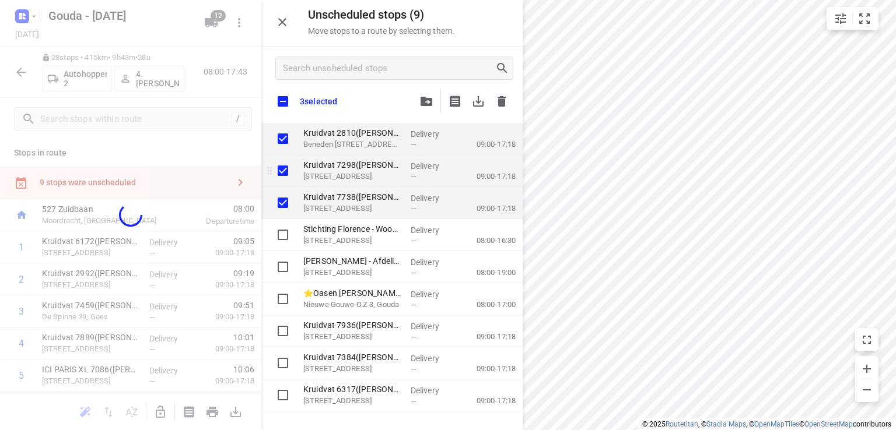
checkbox input "true"
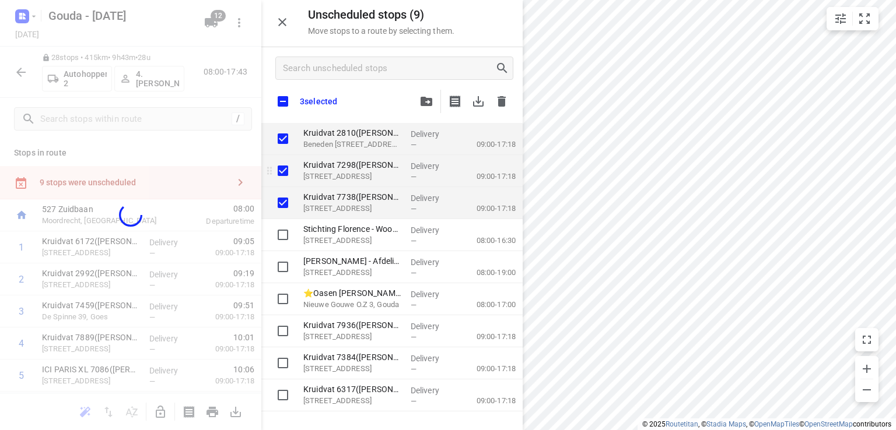
checkbox input "true"
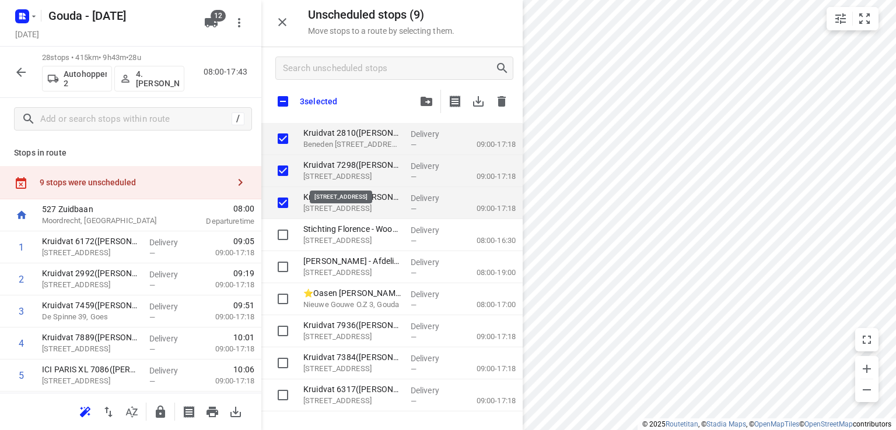
checkbox input "true"
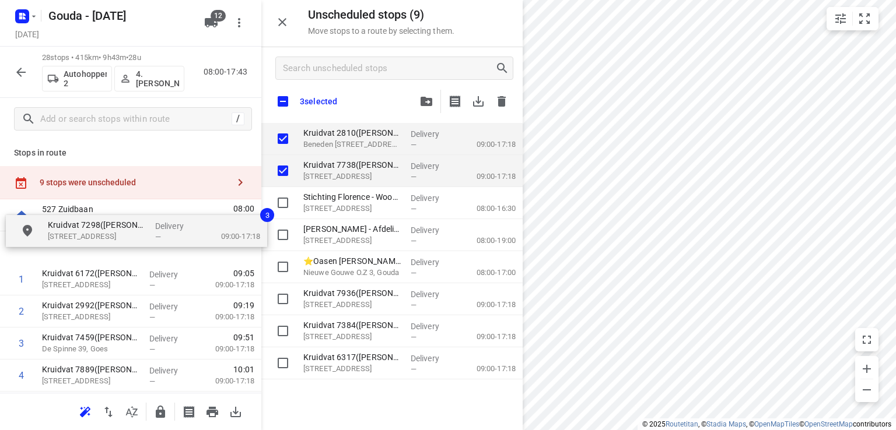
drag, startPoint x: 371, startPoint y: 178, endPoint x: 111, endPoint y: 240, distance: 267.3
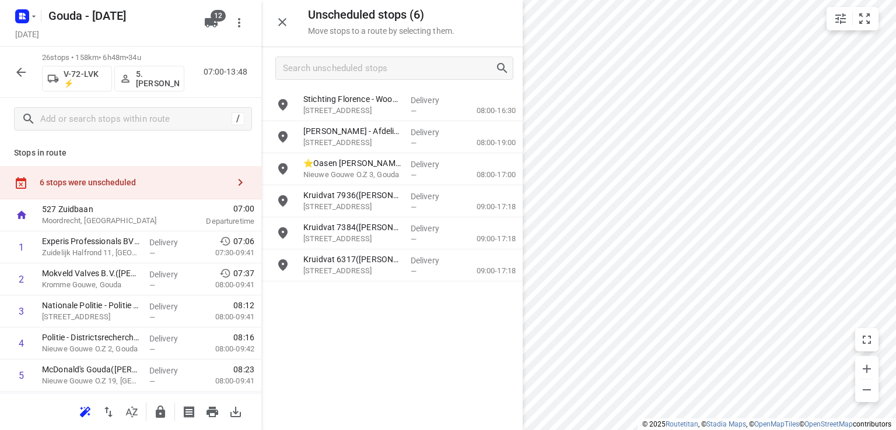
click at [26, 66] on icon "button" at bounding box center [21, 72] width 14 height 14
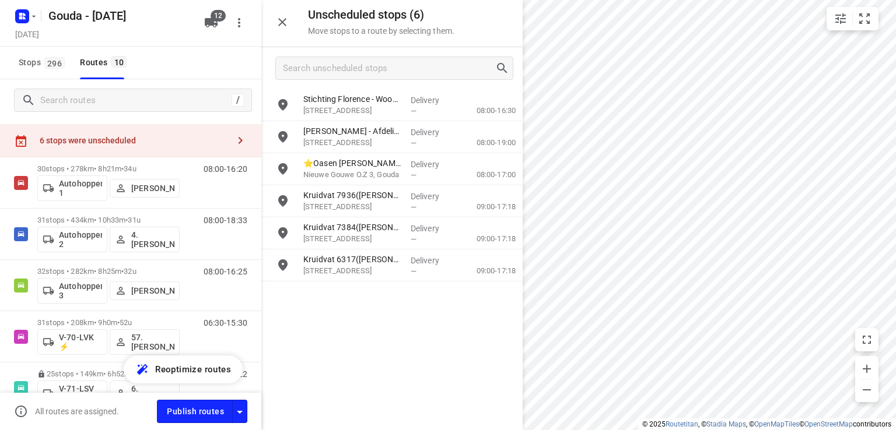
scroll to position [21, 0]
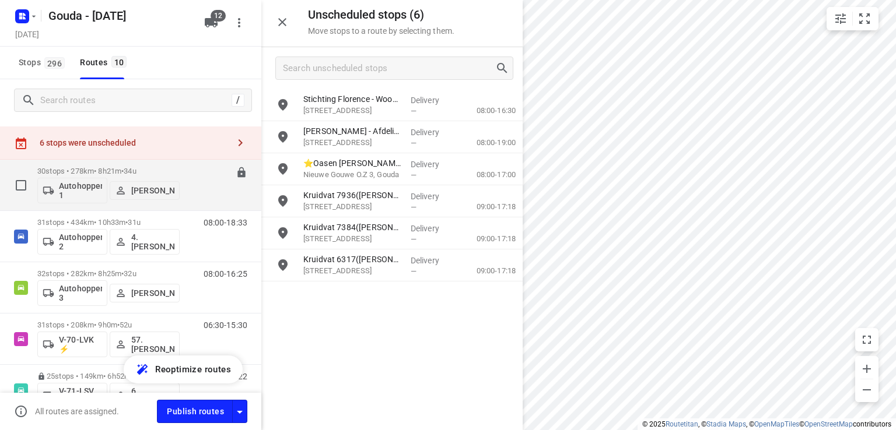
click at [115, 166] on div "30 stops • 278km • 8h21m • 34u Autohopper 1 [PERSON_NAME]" at bounding box center [108, 185] width 142 height 48
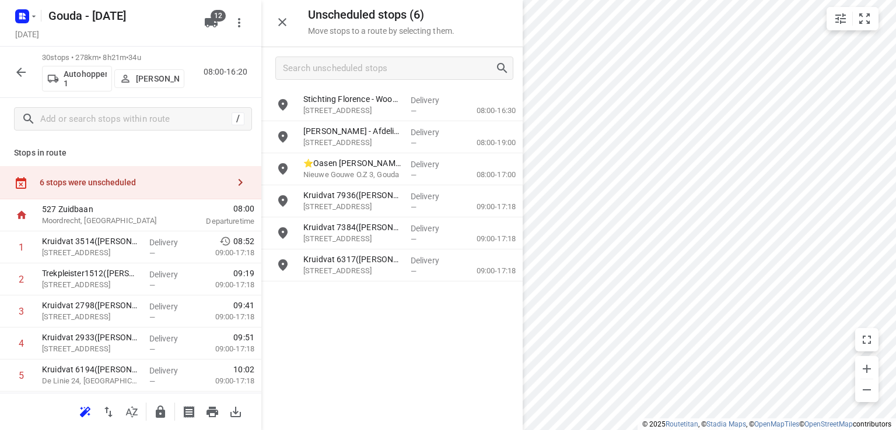
click at [27, 69] on icon "button" at bounding box center [21, 72] width 14 height 14
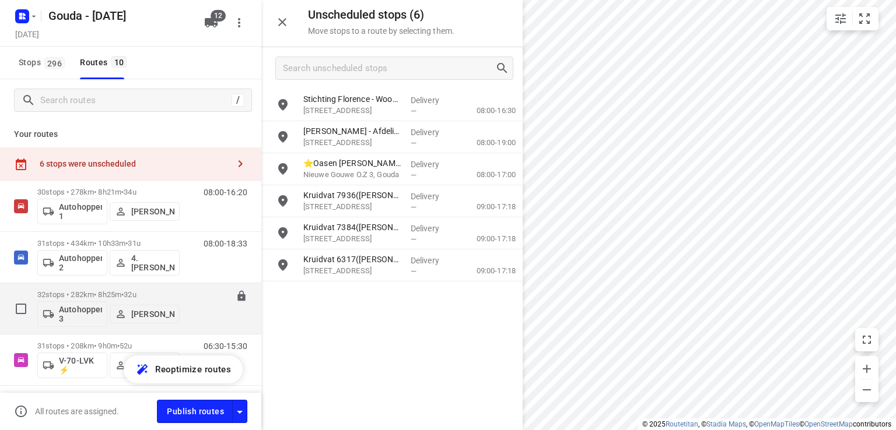
scroll to position [117, 0]
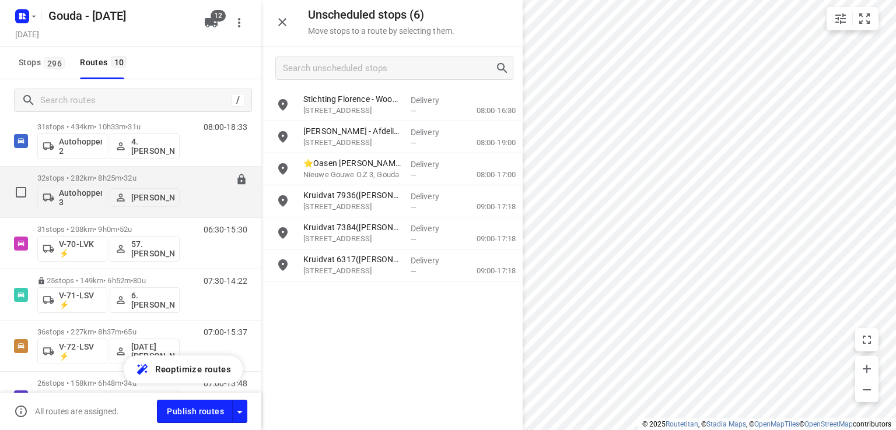
click at [176, 178] on p "32 stops • 282km • 8h25m • 32u" at bounding box center [108, 178] width 142 height 9
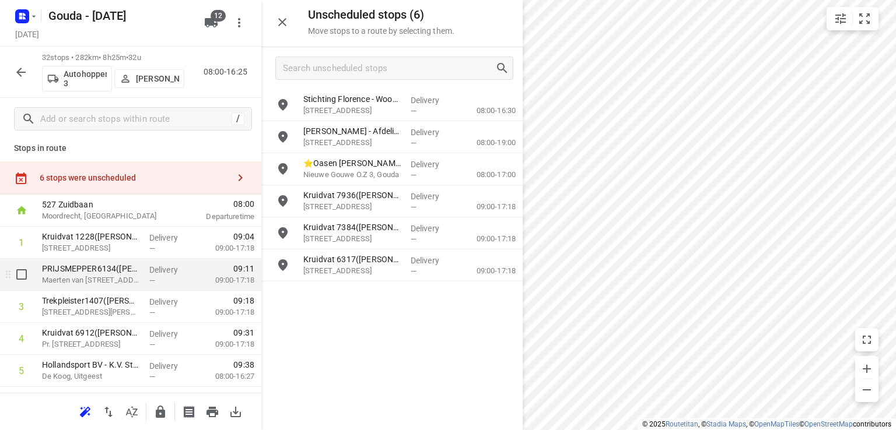
scroll to position [0, 0]
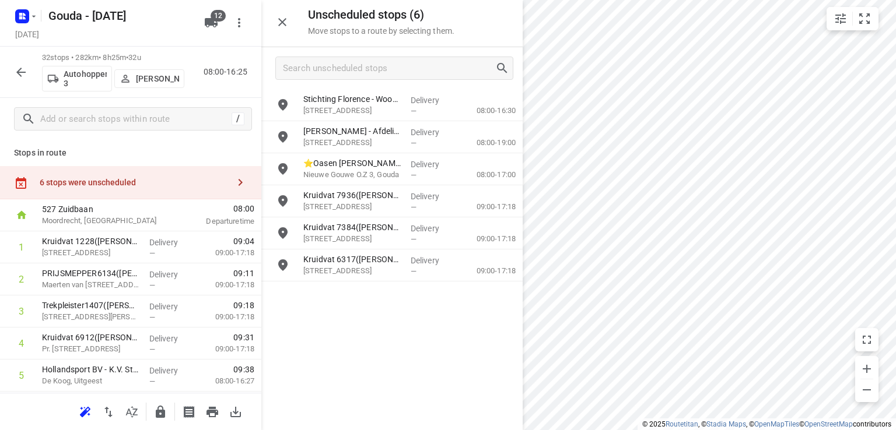
click at [27, 71] on icon "button" at bounding box center [21, 72] width 14 height 14
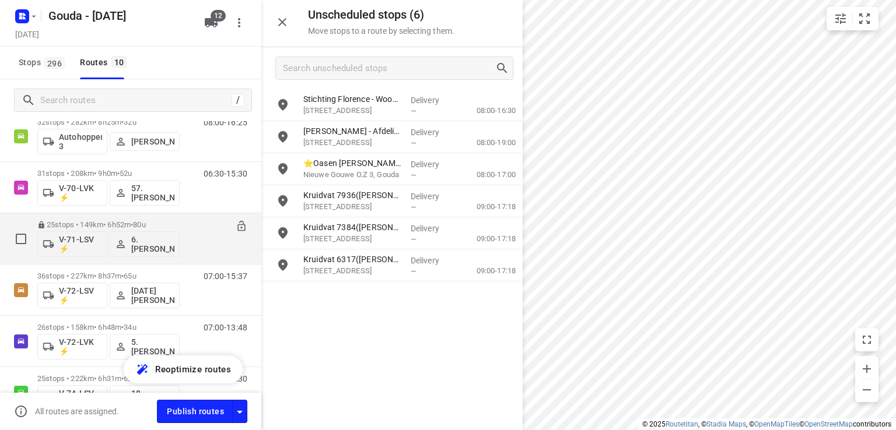
scroll to position [114, 0]
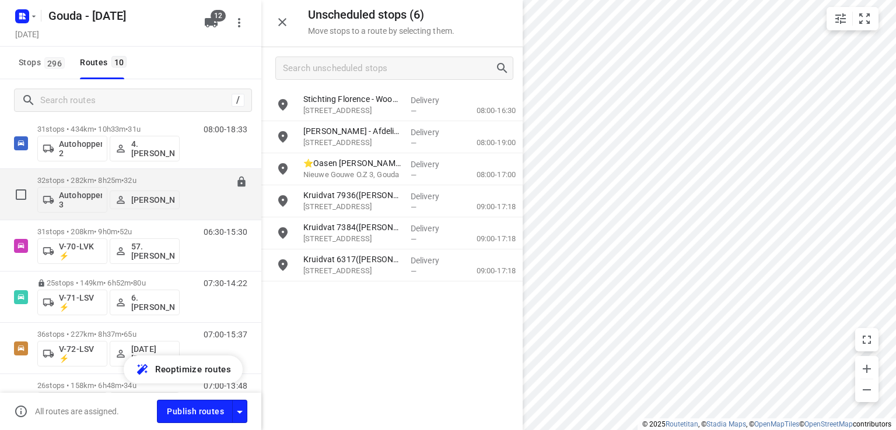
click at [176, 191] on button "[PERSON_NAME]" at bounding box center [145, 200] width 70 height 19
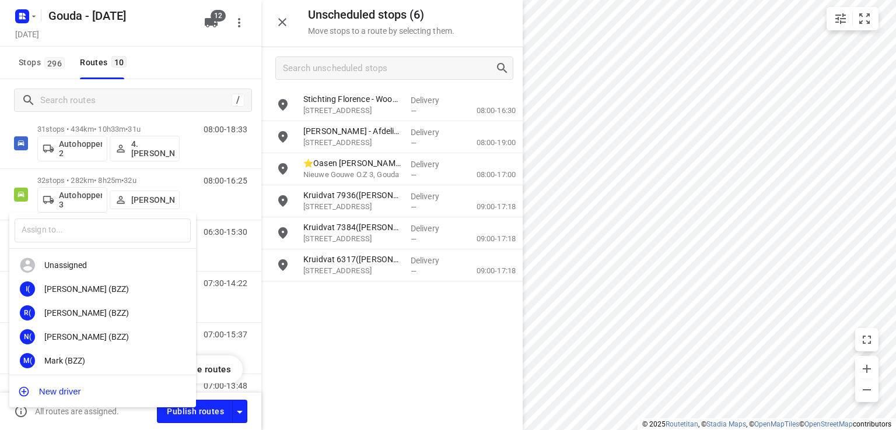
click at [143, 180] on div at bounding box center [448, 215] width 896 height 430
click at [119, 178] on div "​ Unassigned I( [PERSON_NAME] (BZZ) R( [PERSON_NAME] (BZZ) N( [PERSON_NAME] (BZ…" at bounding box center [448, 215] width 896 height 430
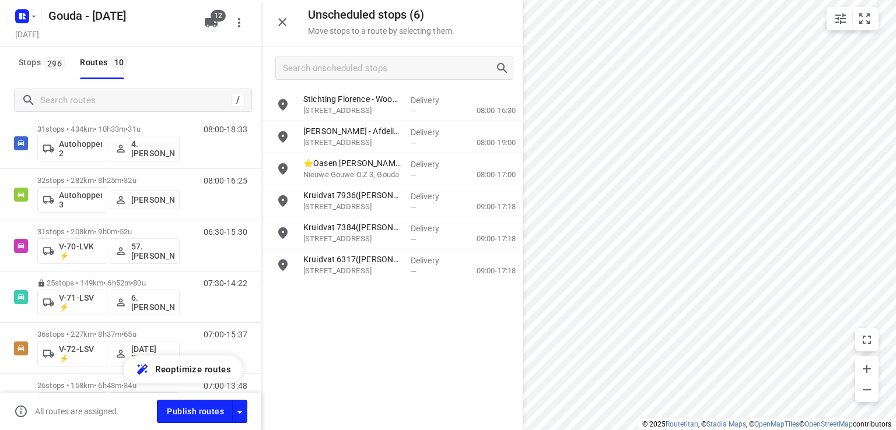
click at [157, 180] on p "32 stops • 282km • 8h25m • 32u" at bounding box center [108, 180] width 142 height 9
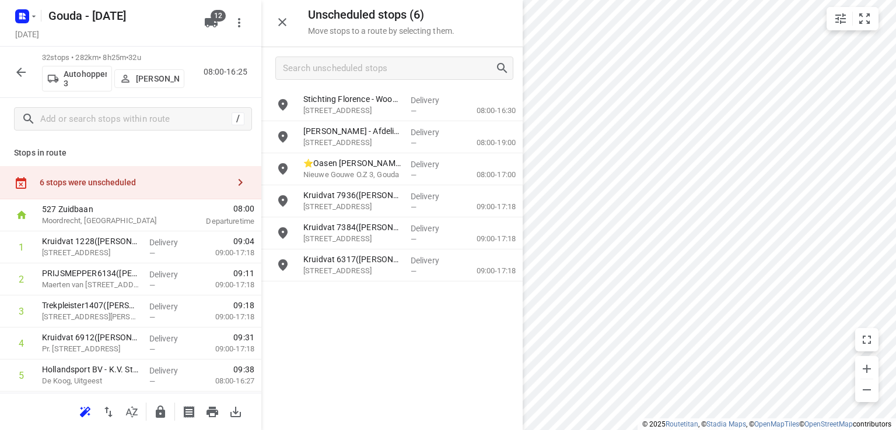
click at [24, 73] on icon "button" at bounding box center [21, 72] width 14 height 14
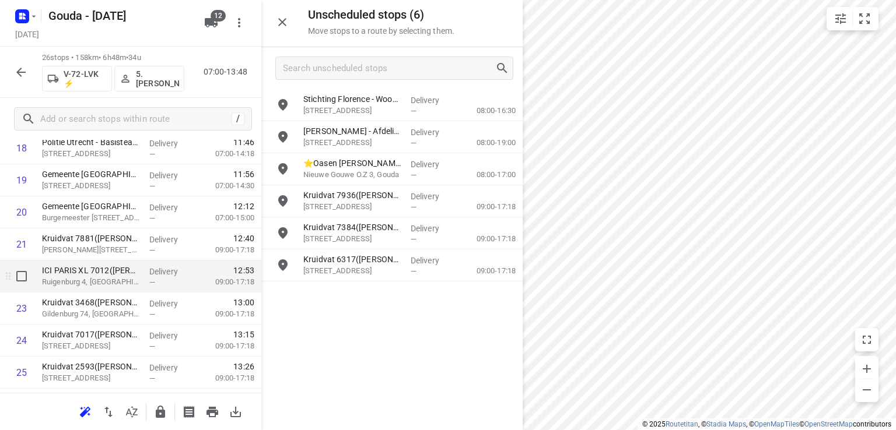
scroll to position [646, 0]
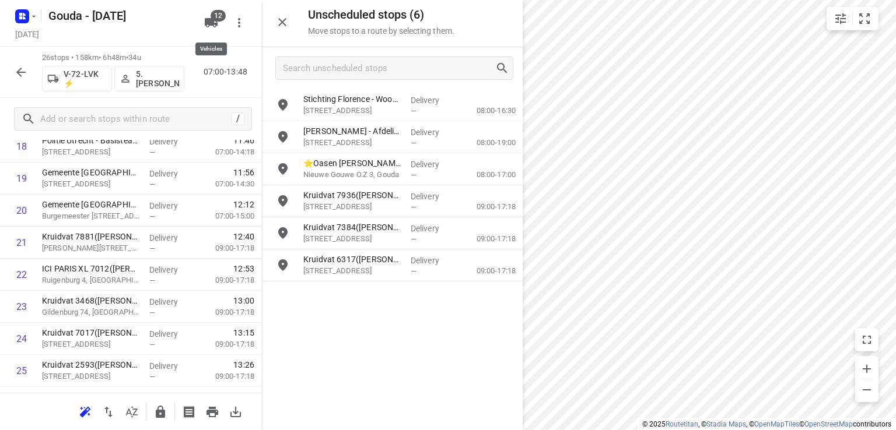
click at [209, 24] on icon "button" at bounding box center [211, 22] width 13 height 9
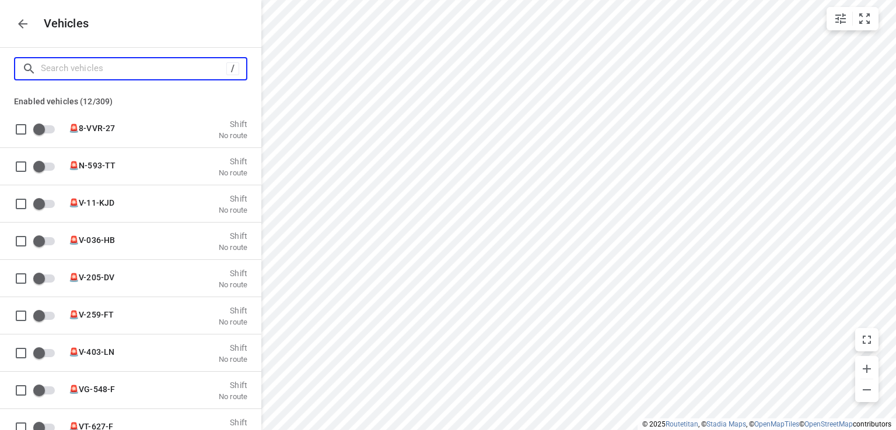
click at [169, 69] on input "Search vehicles" at bounding box center [133, 68] width 185 height 18
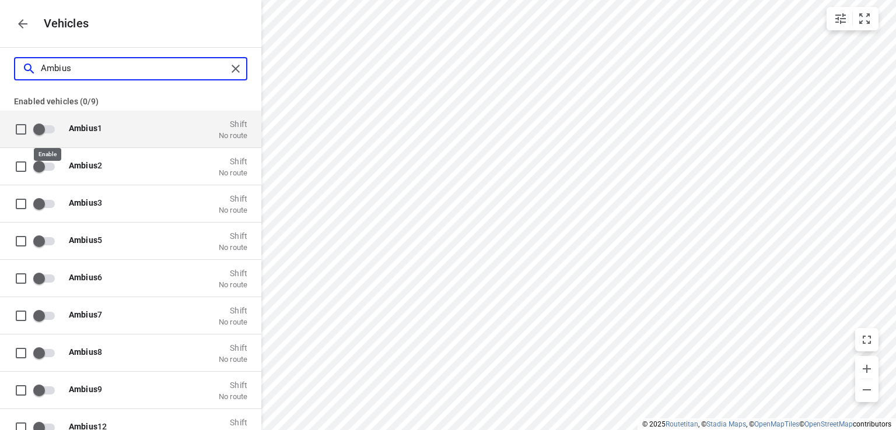
type input "Ambius"
click at [37, 132] on input "grid" at bounding box center [39, 129] width 66 height 22
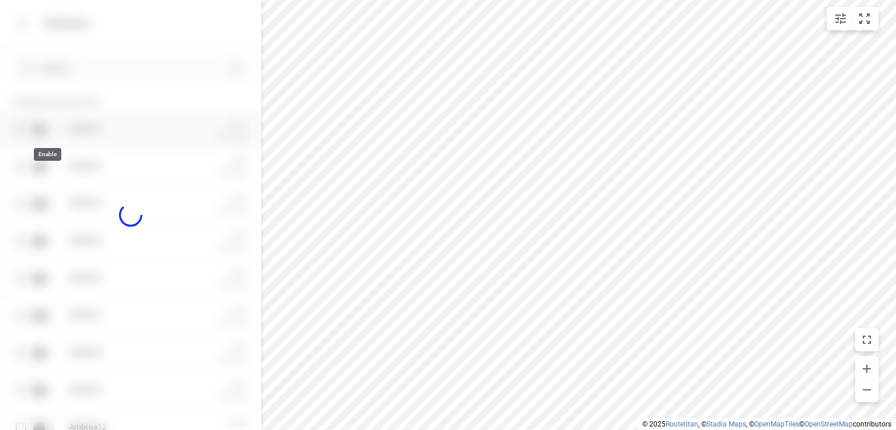
checkbox input "true"
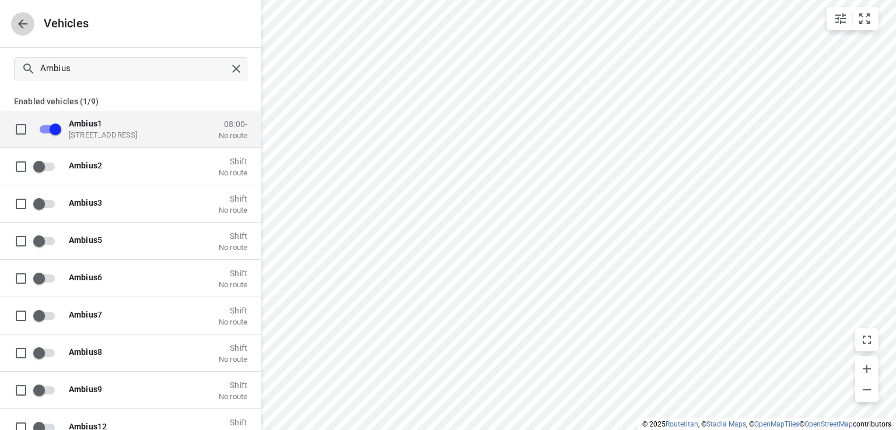
click at [26, 26] on icon "button" at bounding box center [23, 24] width 14 height 14
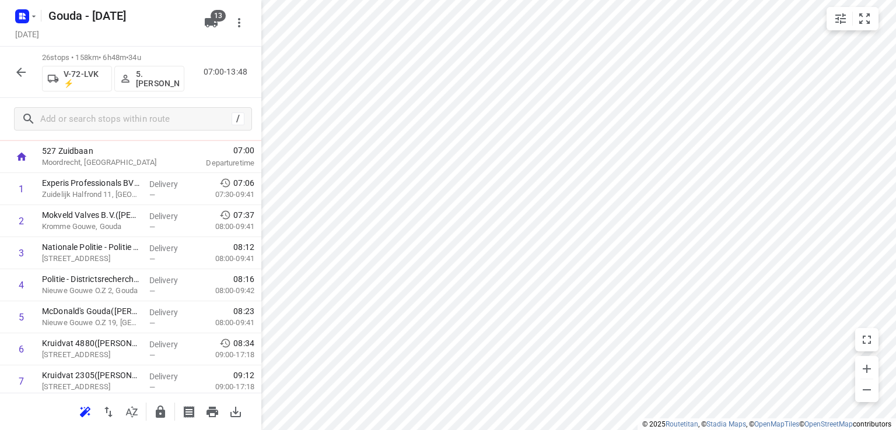
scroll to position [0, 0]
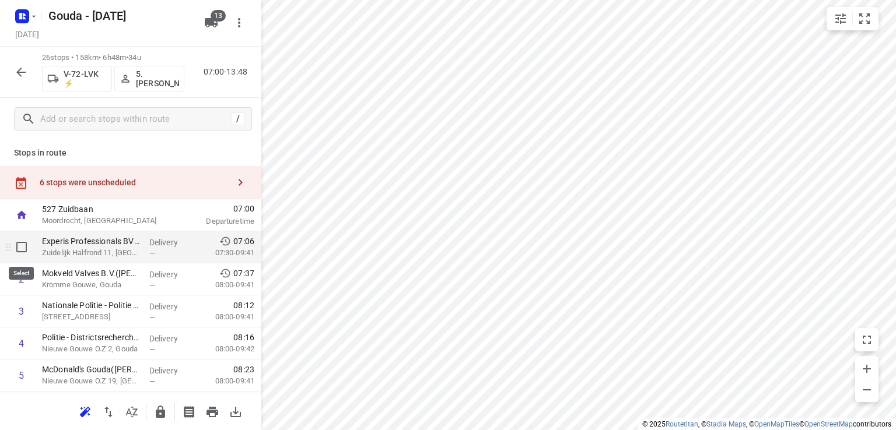
click at [21, 250] on input "checkbox" at bounding box center [21, 247] width 23 height 23
checkbox input "true"
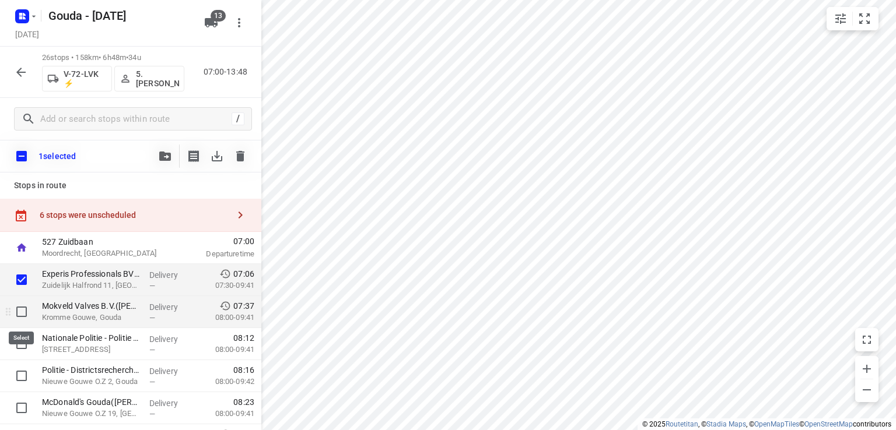
click at [20, 319] on input "checkbox" at bounding box center [21, 311] width 23 height 23
checkbox input "true"
click at [24, 279] on input "checkbox" at bounding box center [21, 279] width 23 height 23
checkbox input "false"
click at [21, 315] on input "checkbox" at bounding box center [21, 311] width 23 height 23
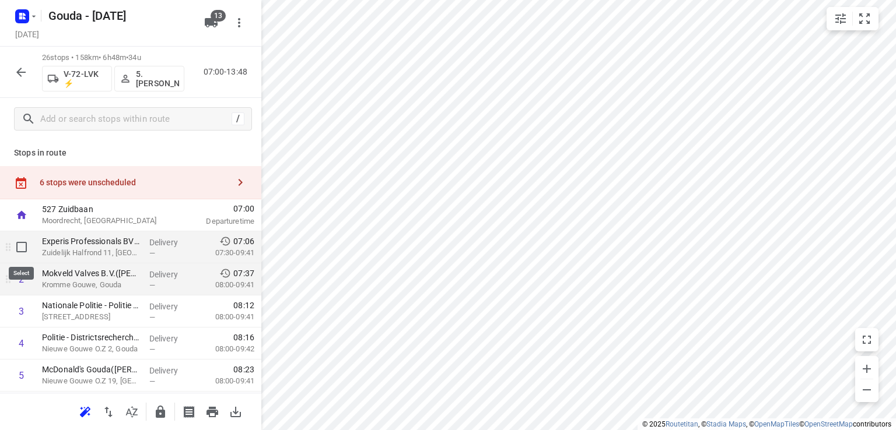
click at [22, 243] on input "checkbox" at bounding box center [21, 247] width 23 height 23
checkbox input "true"
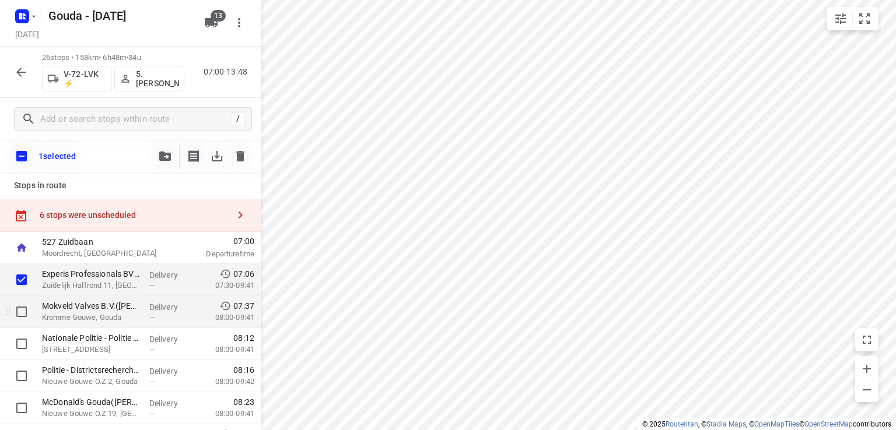
click at [22, 299] on div at bounding box center [18, 312] width 37 height 32
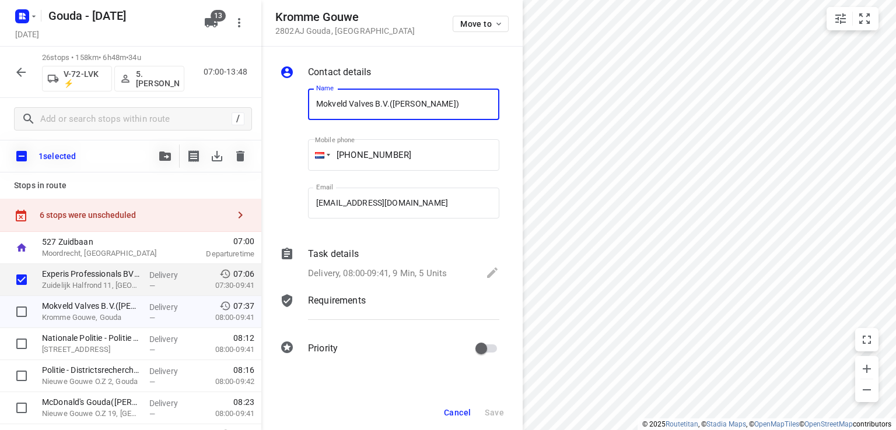
click at [457, 414] on span "Cancel" at bounding box center [457, 412] width 27 height 9
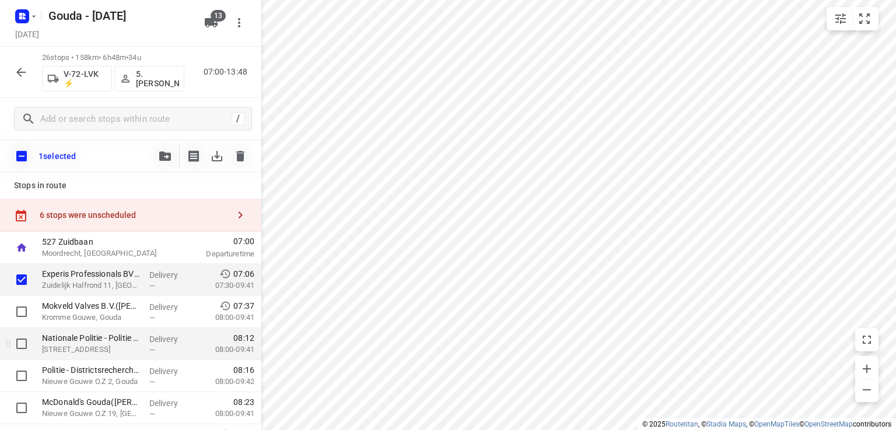
click at [20, 314] on input "checkbox" at bounding box center [21, 311] width 23 height 23
checkbox input "true"
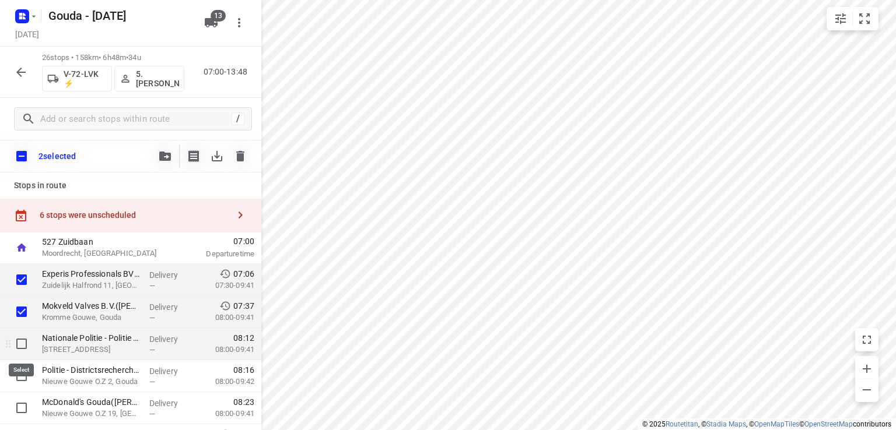
click at [20, 348] on input "checkbox" at bounding box center [21, 343] width 23 height 23
checkbox input "true"
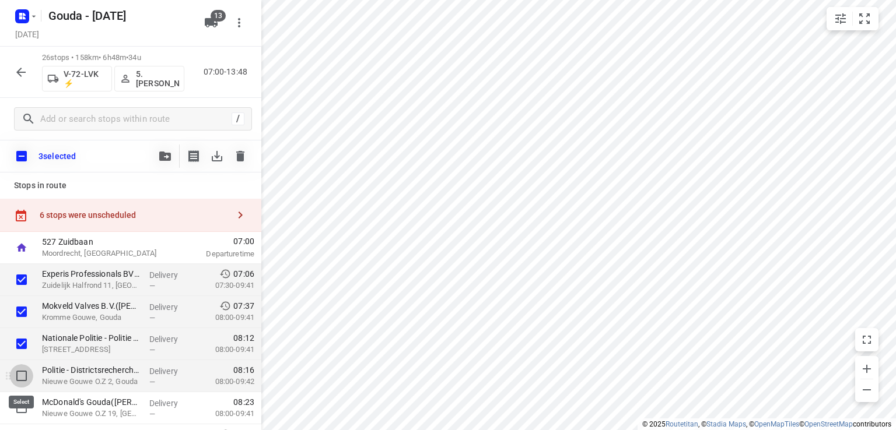
click at [19, 373] on input "checkbox" at bounding box center [21, 375] width 23 height 23
checkbox input "true"
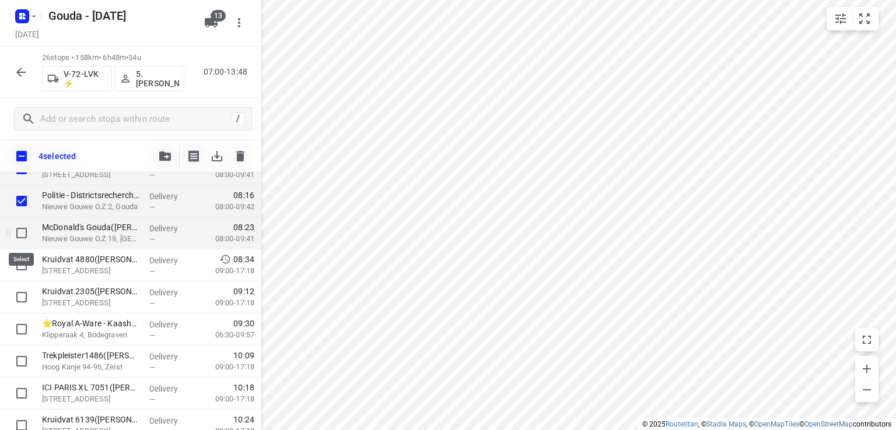
click at [22, 229] on input "checkbox" at bounding box center [21, 233] width 23 height 23
checkbox input "true"
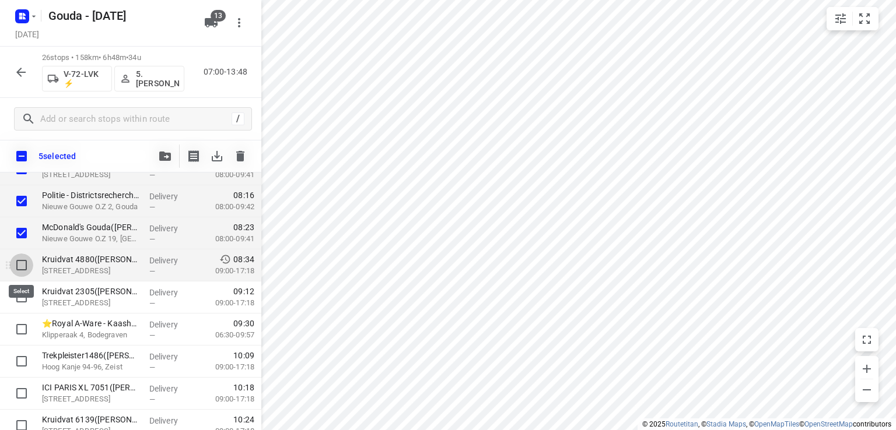
click at [22, 262] on input "checkbox" at bounding box center [21, 265] width 23 height 23
checkbox input "true"
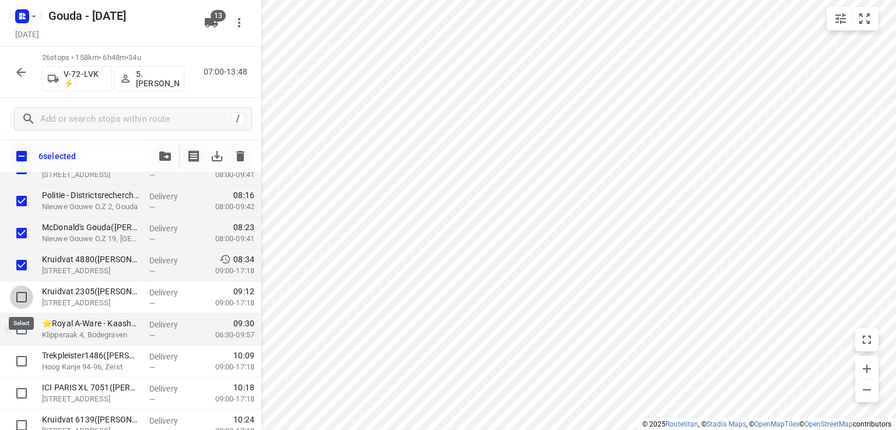
drag, startPoint x: 17, startPoint y: 300, endPoint x: 21, endPoint y: 317, distance: 17.3
click at [17, 300] on input "checkbox" at bounding box center [21, 297] width 23 height 23
checkbox input "true"
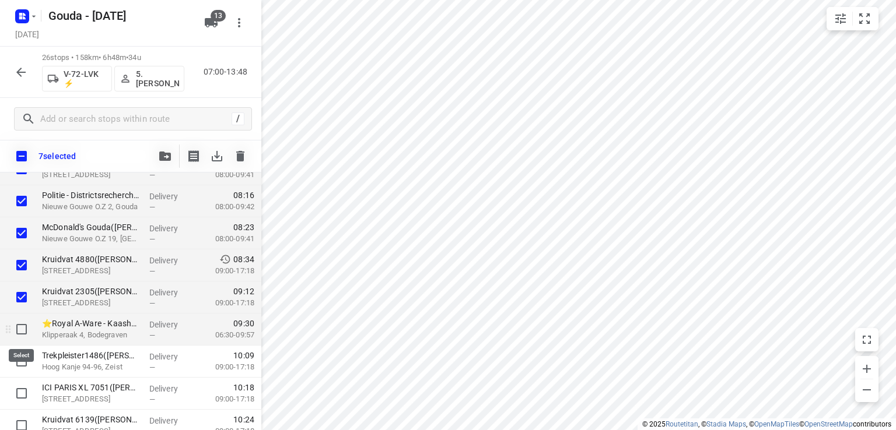
click at [22, 329] on input "checkbox" at bounding box center [21, 329] width 23 height 23
checkbox input "true"
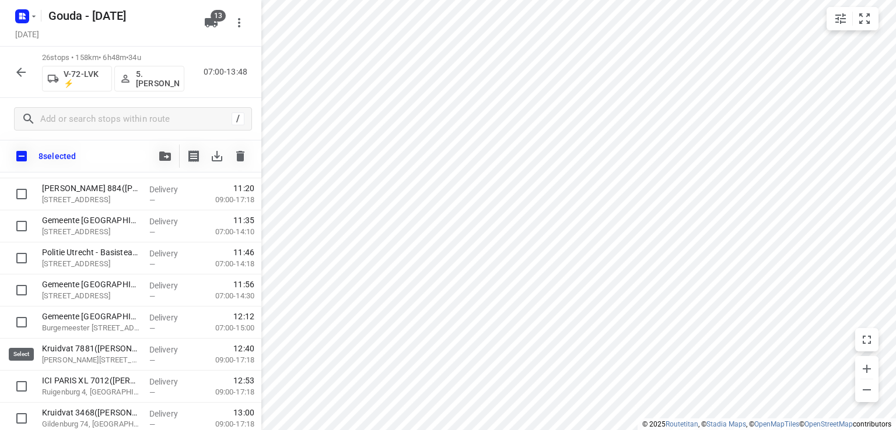
scroll to position [700, 0]
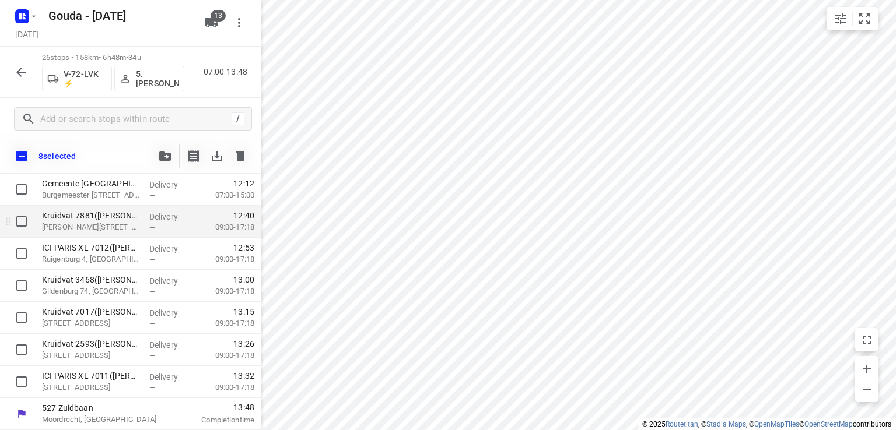
click at [21, 224] on input "checkbox" at bounding box center [21, 221] width 23 height 23
checkbox input "true"
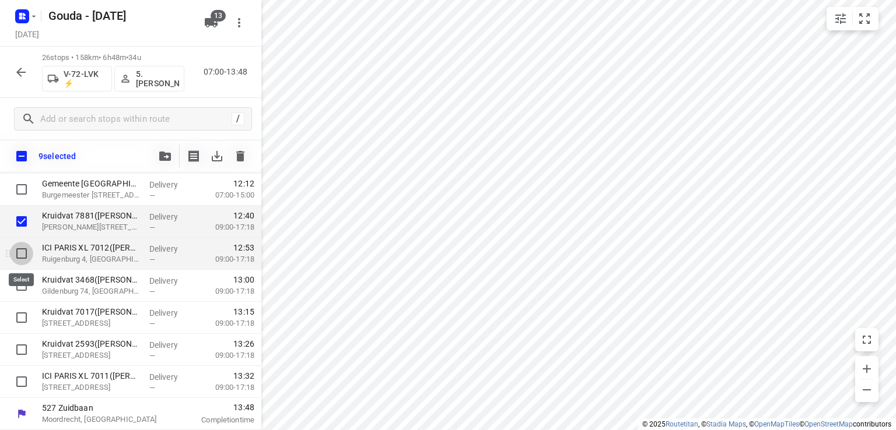
click at [23, 261] on input "checkbox" at bounding box center [21, 253] width 23 height 23
checkbox input "true"
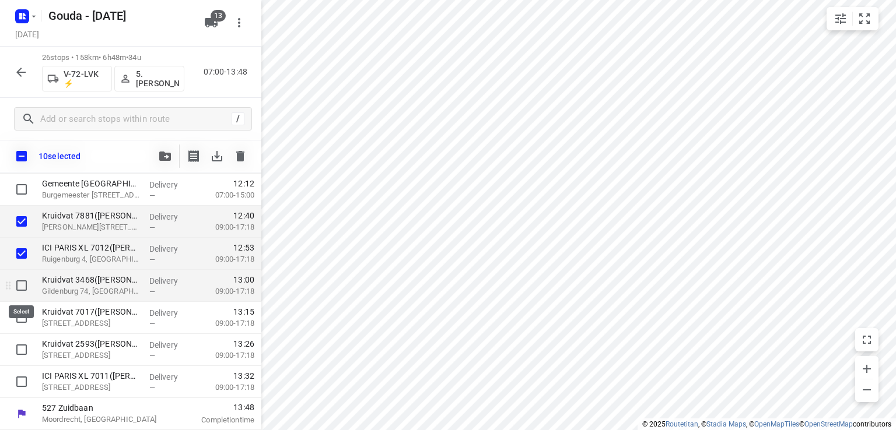
drag, startPoint x: 20, startPoint y: 288, endPoint x: 20, endPoint y: 298, distance: 9.9
click at [20, 290] on input "checkbox" at bounding box center [21, 285] width 23 height 23
checkbox input "true"
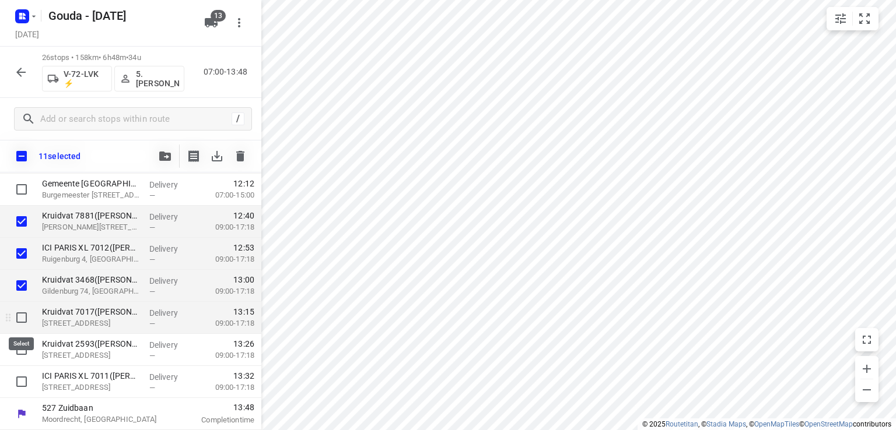
drag, startPoint x: 17, startPoint y: 314, endPoint x: 21, endPoint y: 332, distance: 17.8
click at [18, 315] on input "checkbox" at bounding box center [21, 317] width 23 height 23
checkbox input "true"
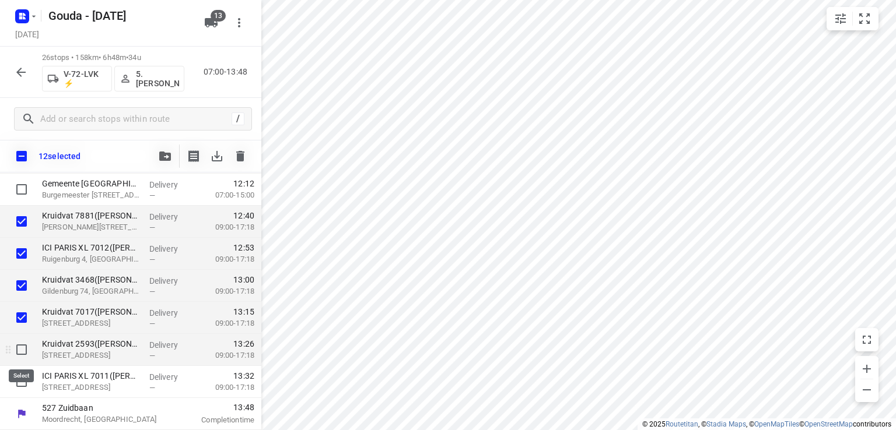
click at [21, 343] on input "checkbox" at bounding box center [21, 349] width 23 height 23
checkbox input "true"
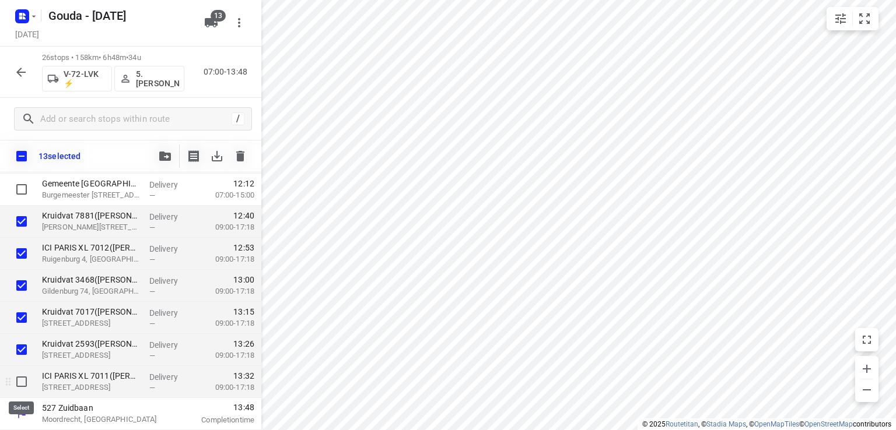
click at [26, 381] on input "checkbox" at bounding box center [21, 381] width 23 height 23
checkbox input "true"
click at [212, 29] on icon "button" at bounding box center [211, 23] width 14 height 14
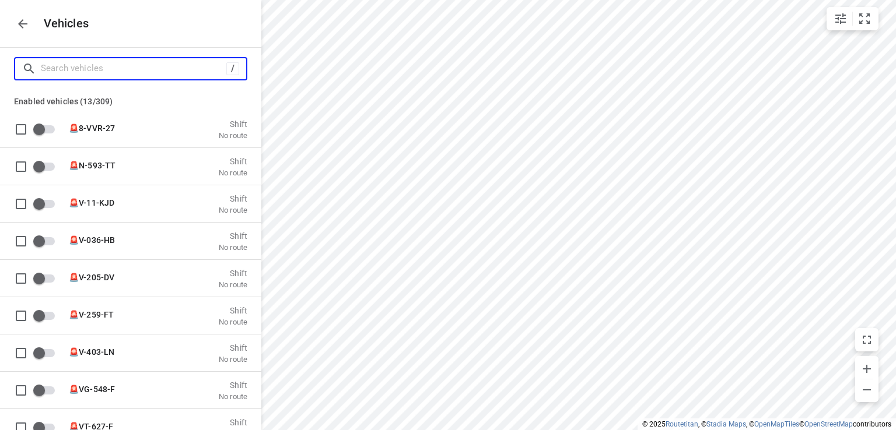
click at [150, 69] on input "Search vehicles" at bounding box center [133, 68] width 185 height 18
type input "am"
checkbox input "true"
checkbox input "false"
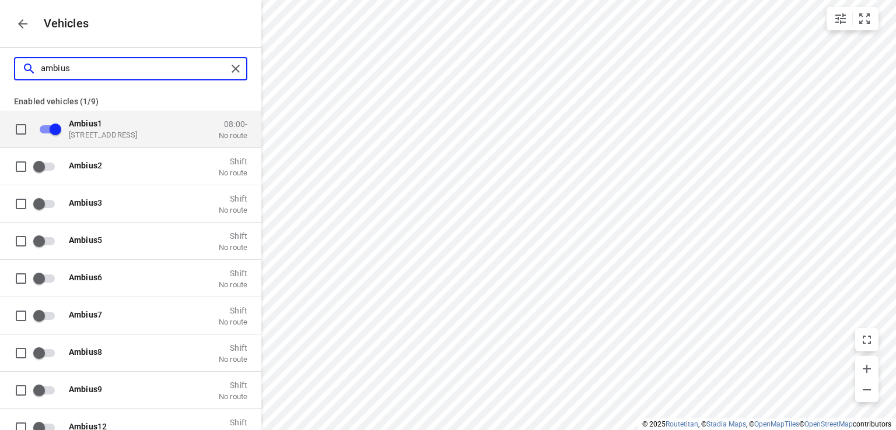
type input "ambius"
click at [147, 129] on div "Ambius 1 [STREET_ADDRESS]" at bounding box center [127, 128] width 117 height 21
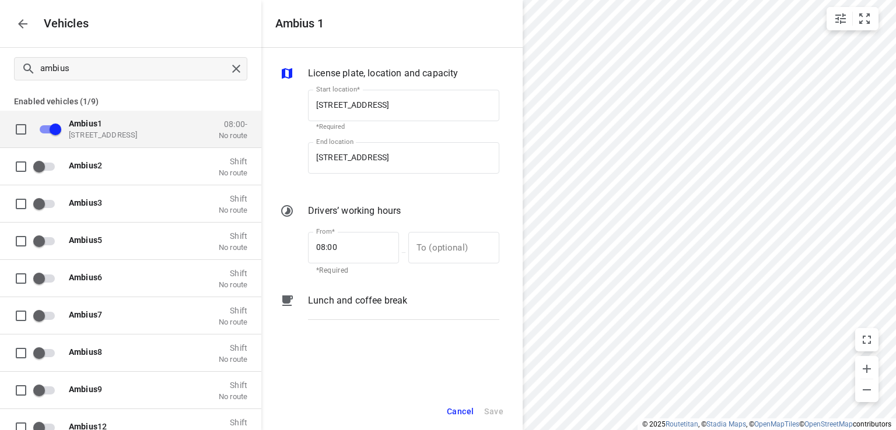
scroll to position [0, 0]
click at [89, 121] on b "Ambius" at bounding box center [83, 122] width 29 height 9
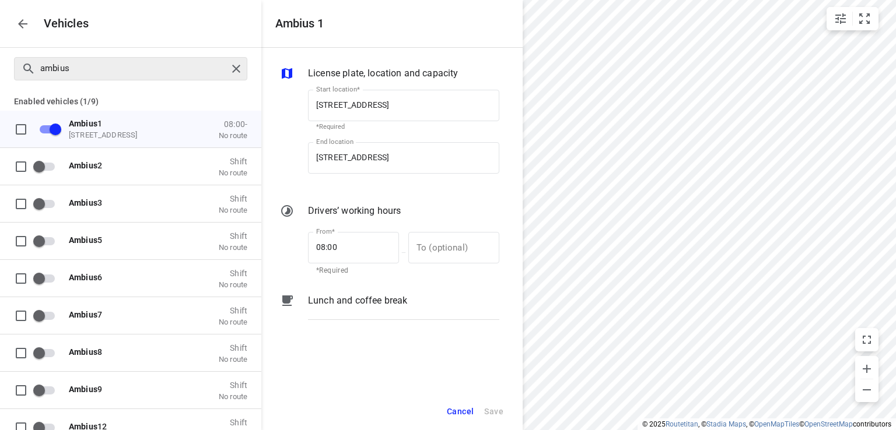
checkbox input "false"
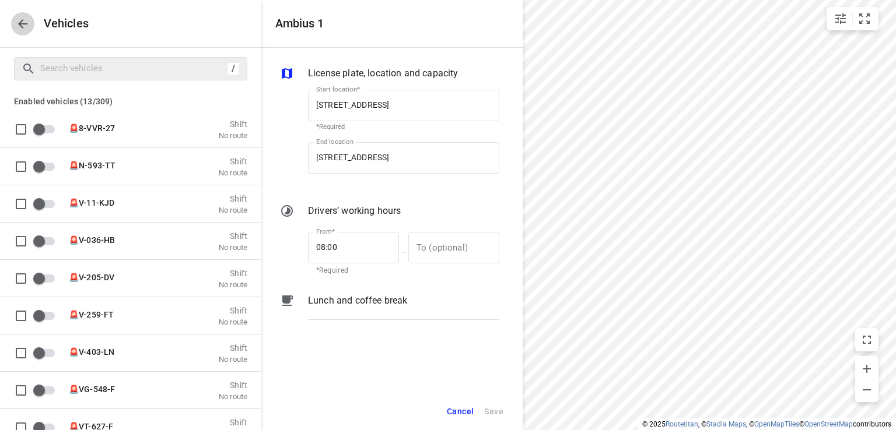
click at [22, 23] on icon "button" at bounding box center [23, 24] width 14 height 14
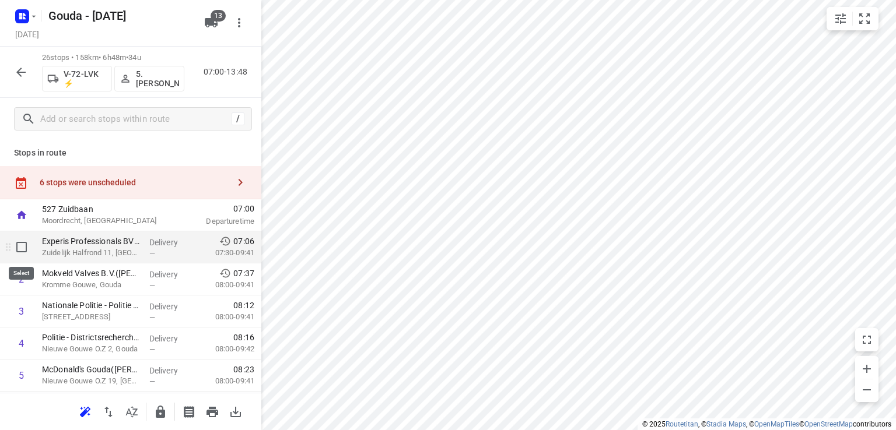
click at [20, 248] on input "checkbox" at bounding box center [21, 247] width 23 height 23
checkbox input "true"
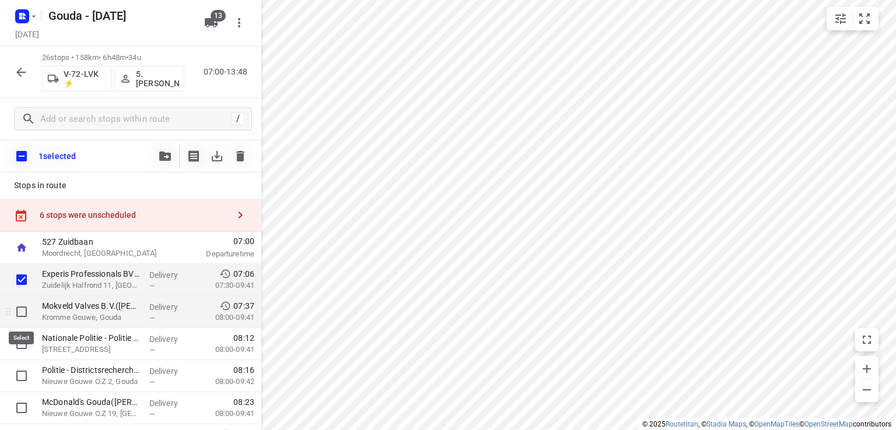
drag, startPoint x: 20, startPoint y: 311, endPoint x: 20, endPoint y: 324, distance: 12.2
click at [19, 313] on input "checkbox" at bounding box center [21, 311] width 23 height 23
checkbox input "true"
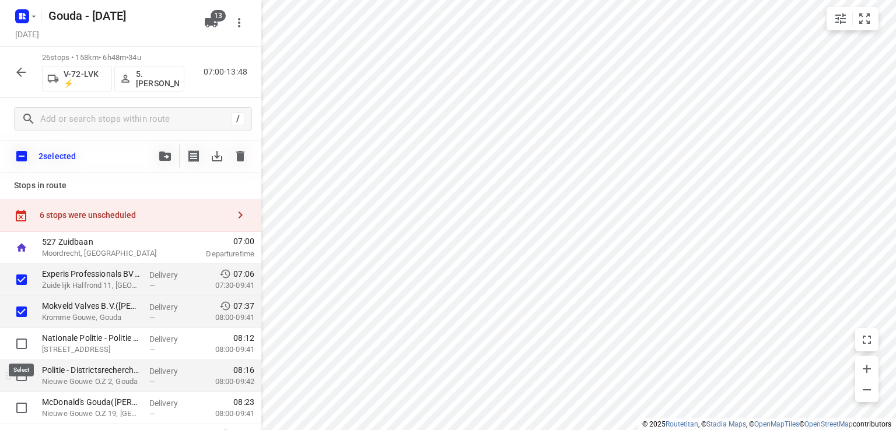
drag, startPoint x: 20, startPoint y: 351, endPoint x: 17, endPoint y: 373, distance: 22.3
click at [20, 353] on input "checkbox" at bounding box center [21, 343] width 23 height 23
checkbox input "true"
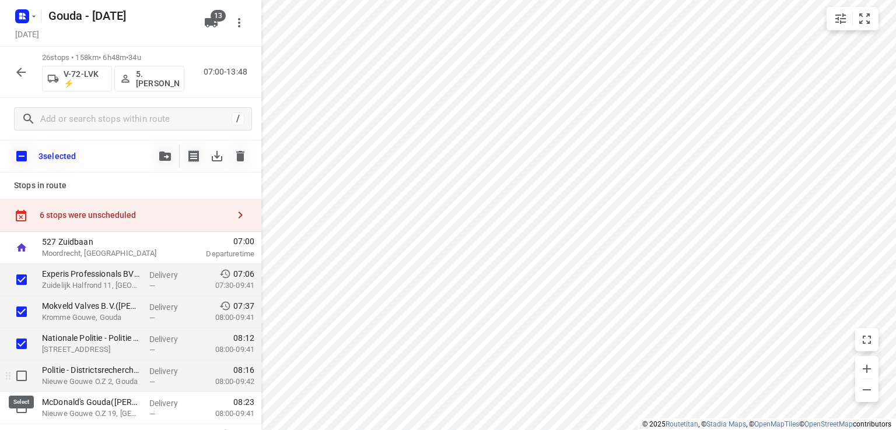
drag, startPoint x: 17, startPoint y: 374, endPoint x: 17, endPoint y: 381, distance: 7.6
click at [17, 374] on input "checkbox" at bounding box center [21, 375] width 23 height 23
checkbox input "true"
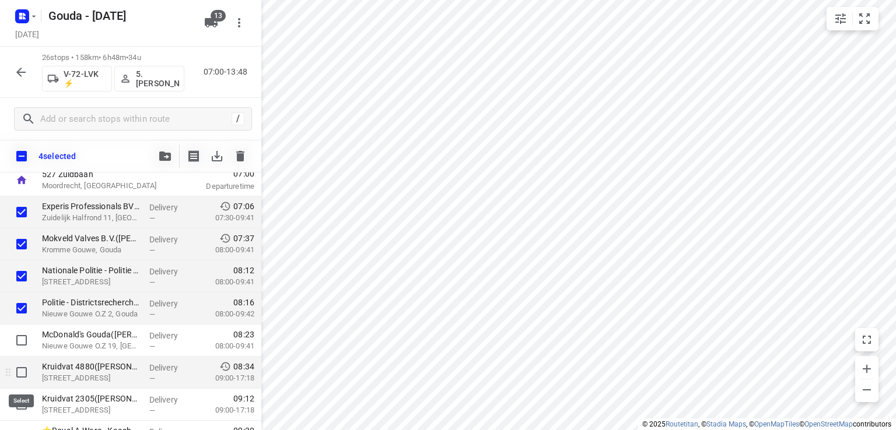
scroll to position [117, 0]
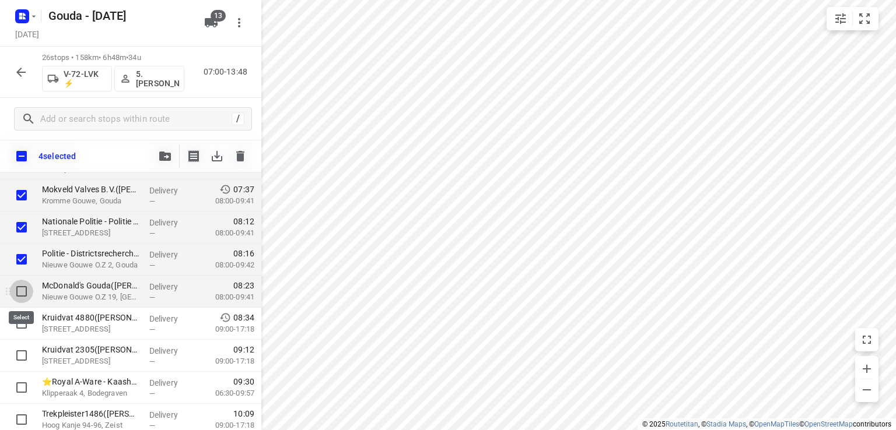
click at [19, 283] on input "checkbox" at bounding box center [21, 291] width 23 height 23
checkbox input "true"
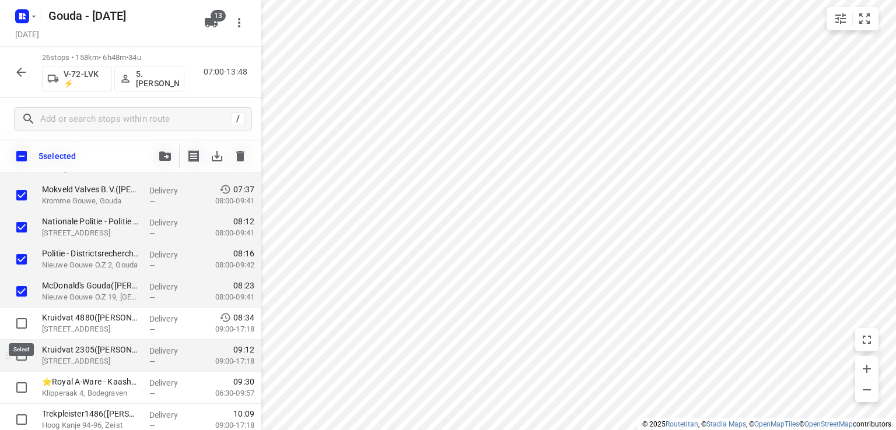
drag, startPoint x: 17, startPoint y: 325, endPoint x: 17, endPoint y: 345, distance: 19.2
click at [17, 327] on input "checkbox" at bounding box center [21, 323] width 23 height 23
checkbox input "true"
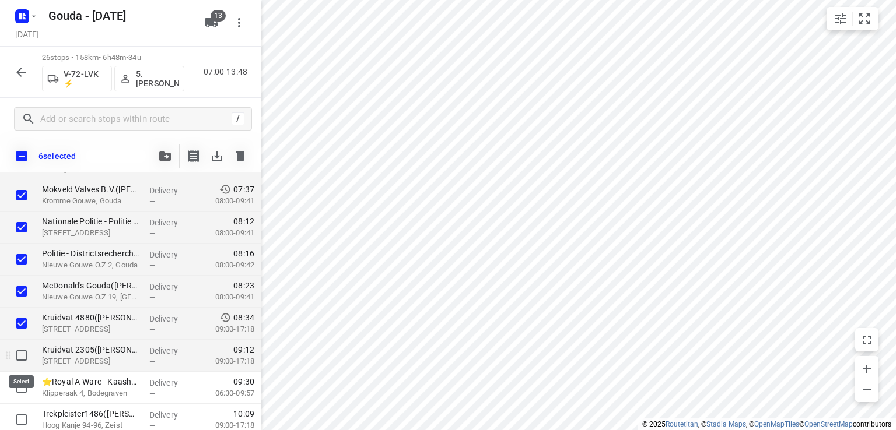
click at [17, 357] on input "checkbox" at bounding box center [21, 355] width 23 height 23
checkbox input "true"
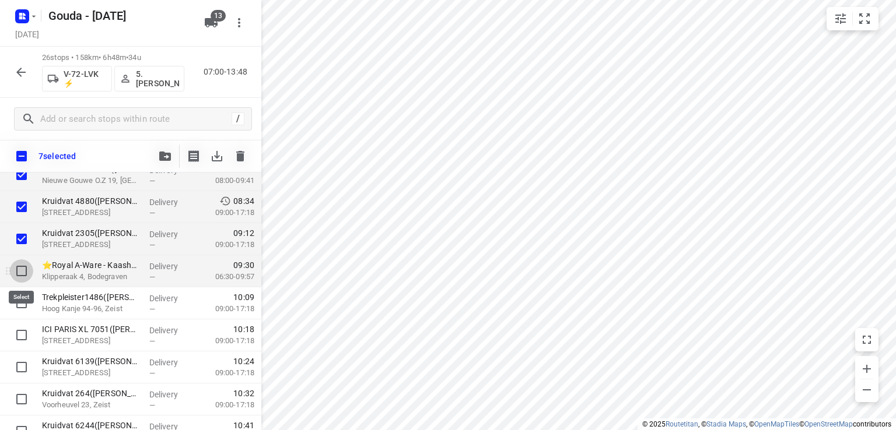
click at [23, 268] on input "checkbox" at bounding box center [21, 270] width 23 height 23
checkbox input "true"
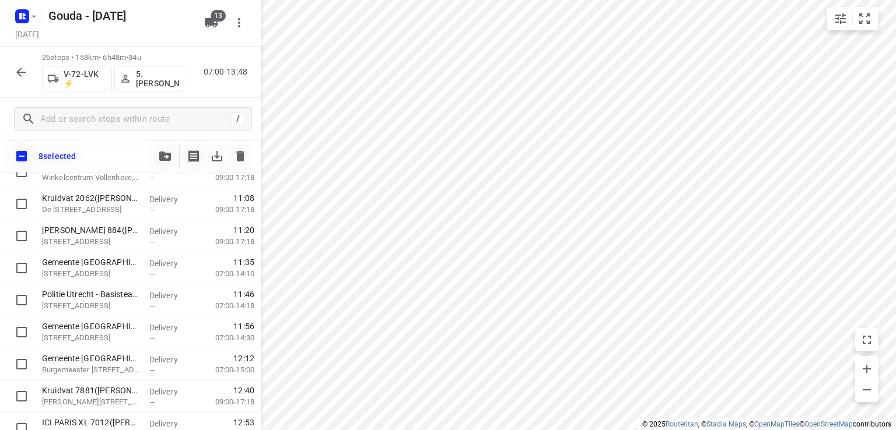
scroll to position [700, 0]
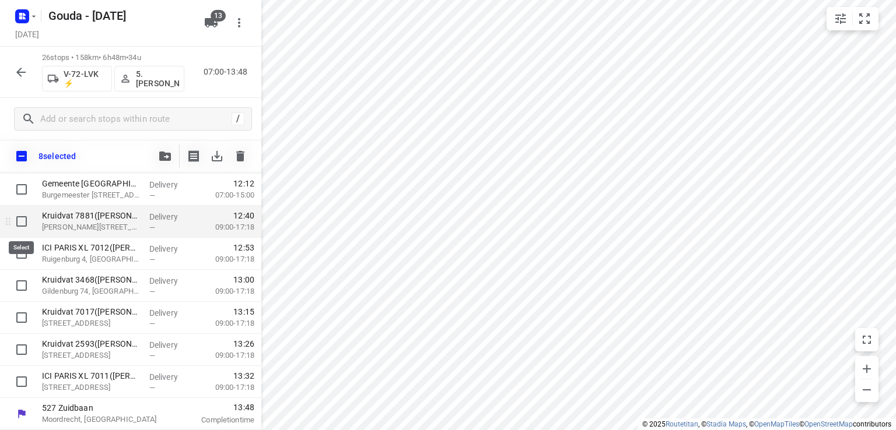
click at [24, 217] on input "checkbox" at bounding box center [21, 221] width 23 height 23
checkbox input "true"
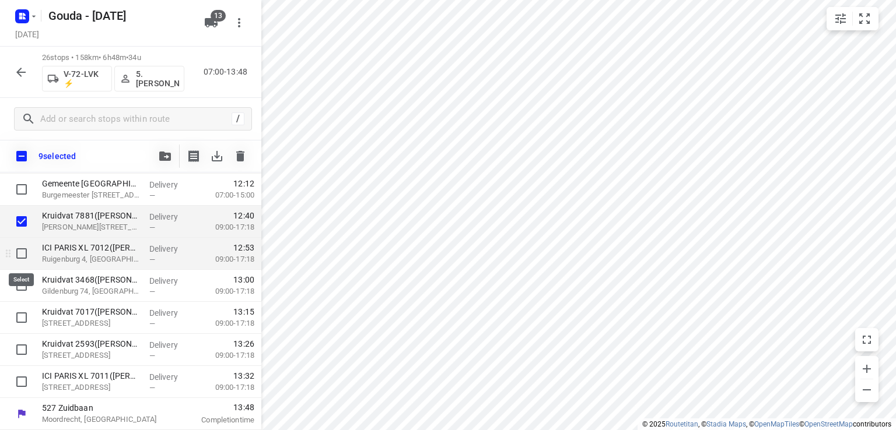
click at [22, 255] on input "checkbox" at bounding box center [21, 253] width 23 height 23
checkbox input "true"
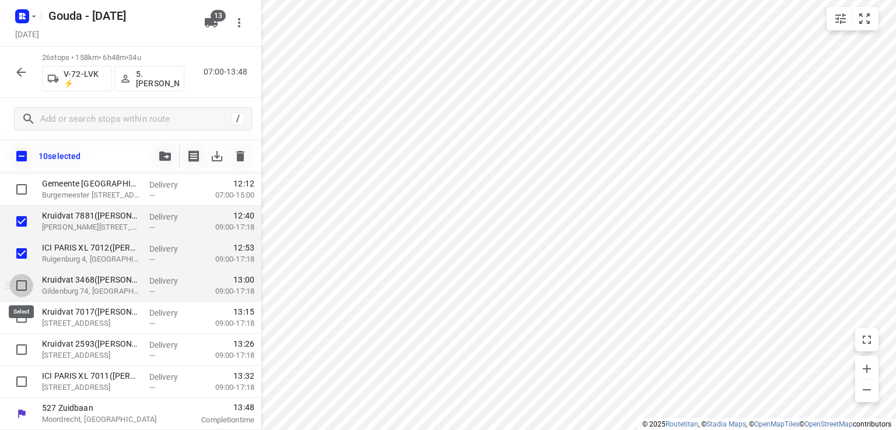
click at [21, 282] on input "checkbox" at bounding box center [21, 285] width 23 height 23
checkbox input "true"
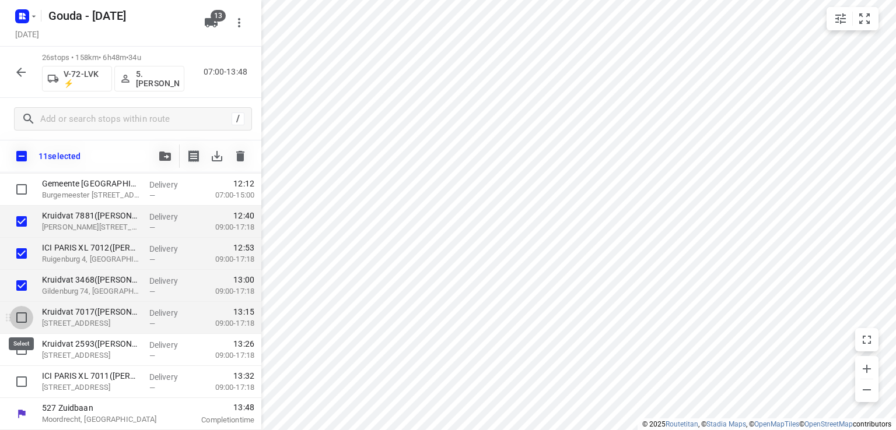
click at [19, 321] on input "checkbox" at bounding box center [21, 317] width 23 height 23
checkbox input "true"
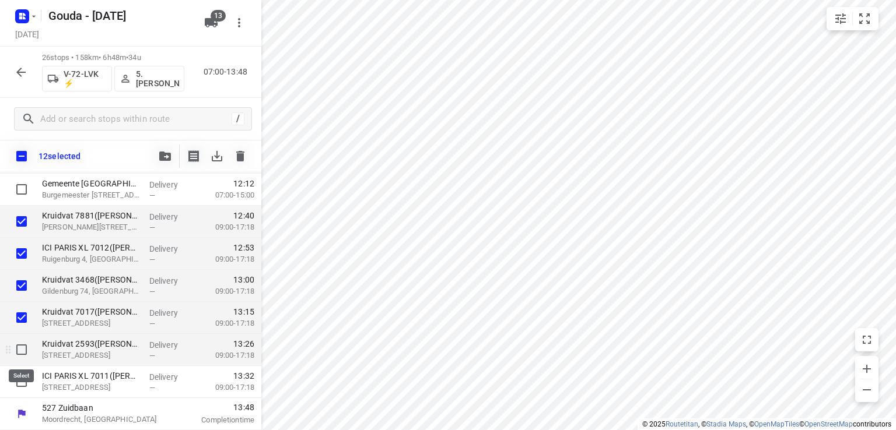
click at [23, 355] on input "checkbox" at bounding box center [21, 349] width 23 height 23
checkbox input "true"
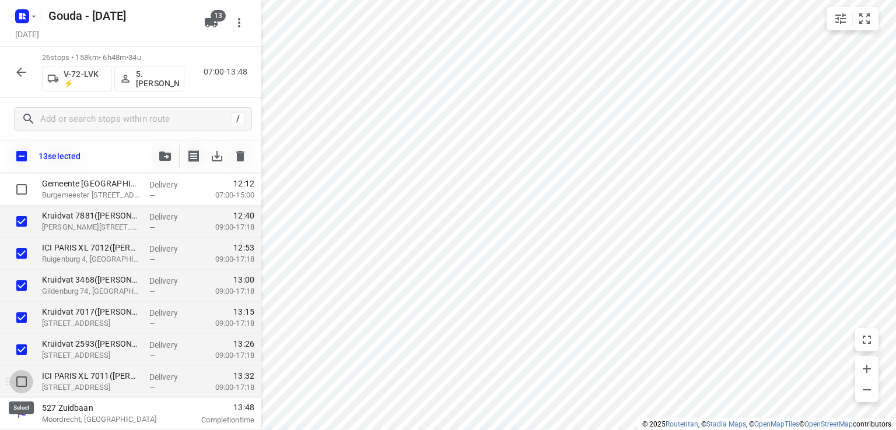
click at [19, 378] on input "checkbox" at bounding box center [21, 381] width 23 height 23
checkbox input "true"
click at [159, 155] on icon "button" at bounding box center [165, 156] width 12 height 9
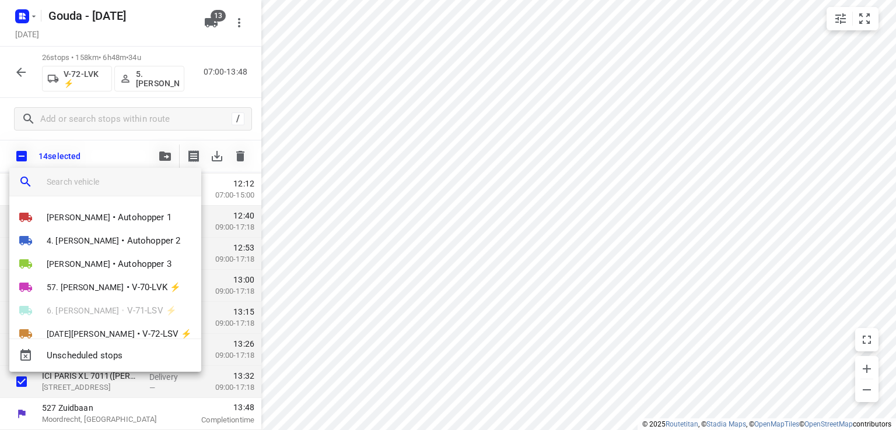
click at [131, 178] on input "search vehicle" at bounding box center [119, 181] width 145 height 17
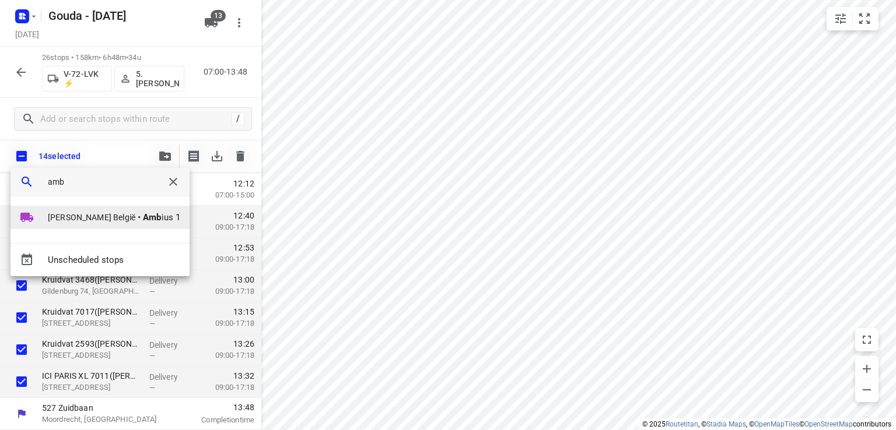
type input "amb"
click at [143, 219] on span "Amb ius 1" at bounding box center [161, 217] width 37 height 13
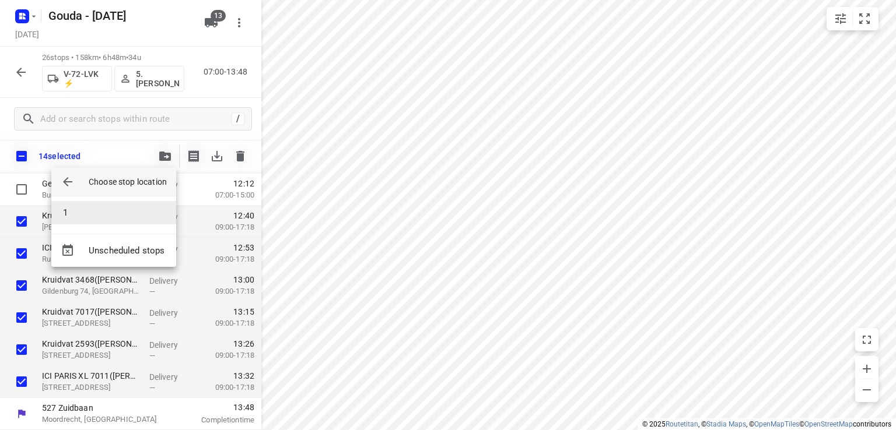
click at [89, 206] on li "1" at bounding box center [113, 212] width 125 height 23
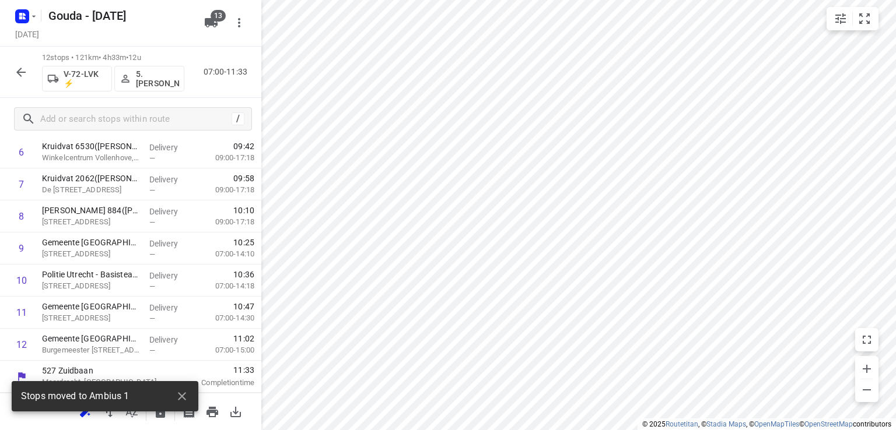
scroll to position [255, 0]
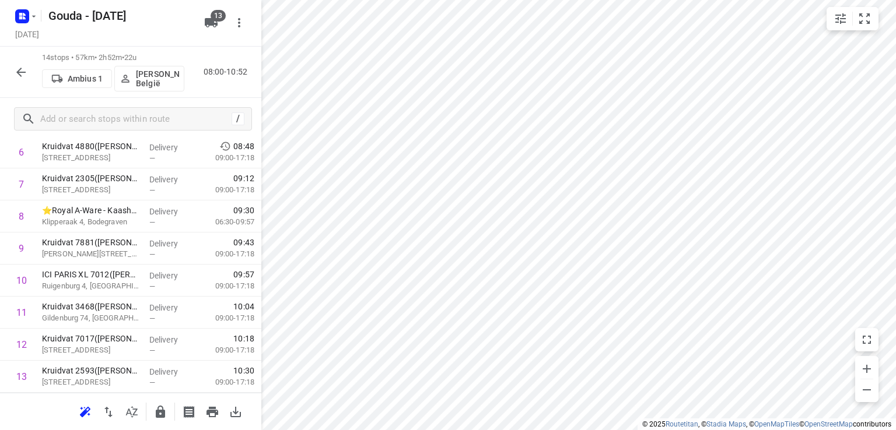
click at [157, 73] on p "[PERSON_NAME] België" at bounding box center [157, 78] width 43 height 19
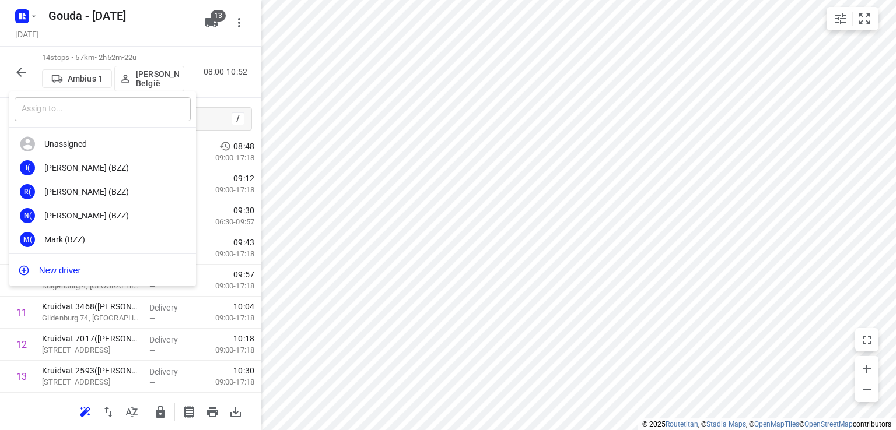
drag, startPoint x: 144, startPoint y: 117, endPoint x: 135, endPoint y: 101, distance: 18.3
click at [142, 113] on input "text" at bounding box center [103, 109] width 176 height 24
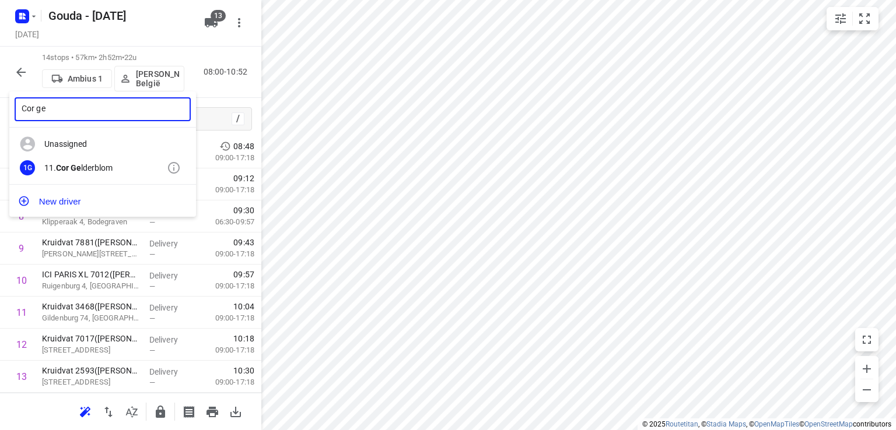
type input "Cor ge"
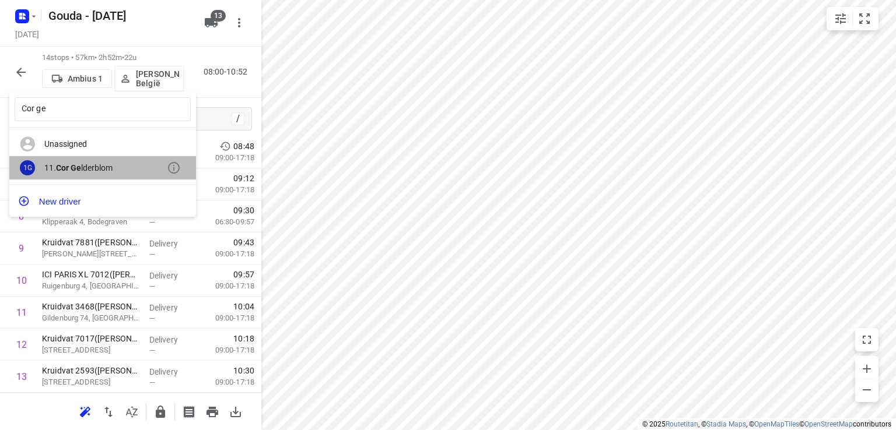
click at [102, 162] on div "1G 11. Cor Ge lderblom" at bounding box center [102, 168] width 187 height 24
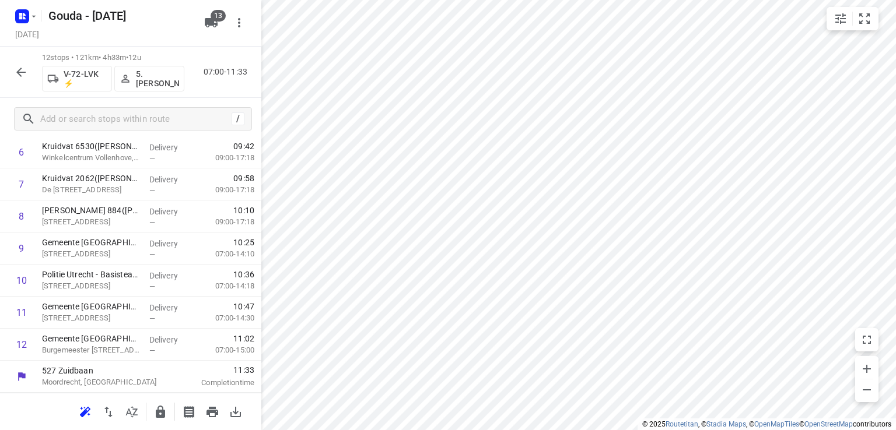
click at [154, 82] on p "5. [PERSON_NAME]" at bounding box center [157, 78] width 43 height 19
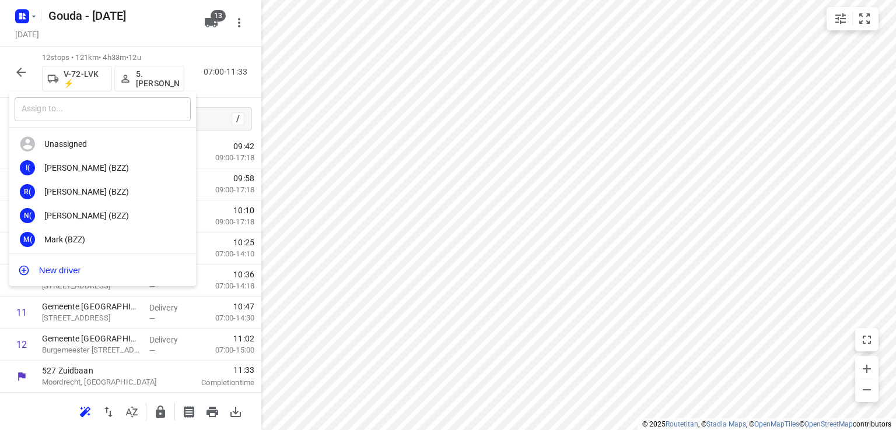
click at [108, 106] on input "text" at bounding box center [103, 109] width 176 height 24
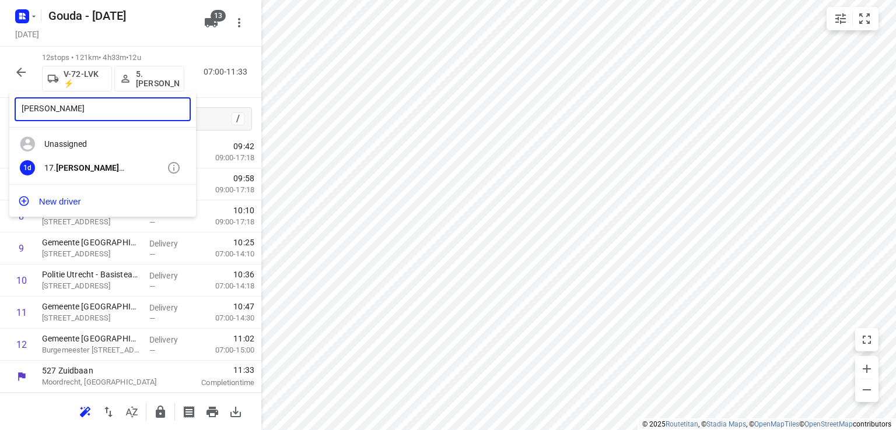
type input "[PERSON_NAME]"
click at [110, 163] on div "17. [PERSON_NAME]" at bounding box center [105, 167] width 122 height 9
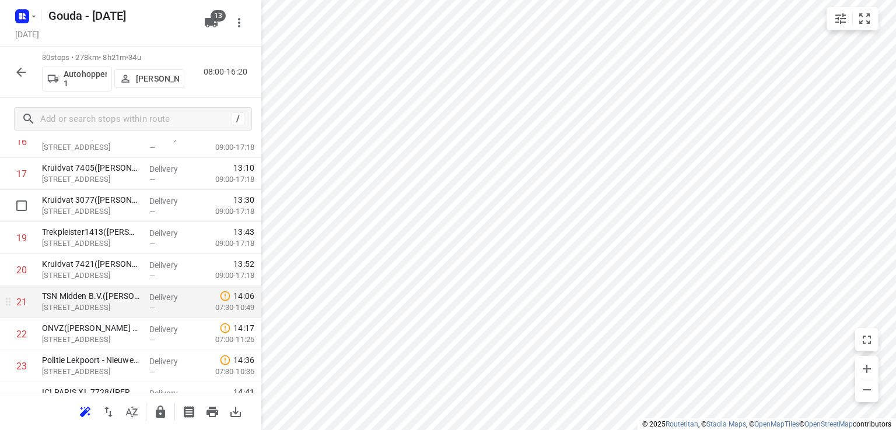
scroll to position [599, 0]
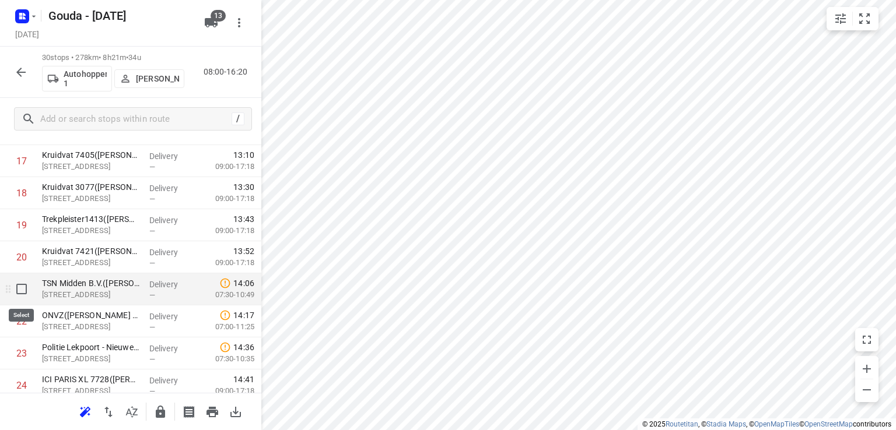
click at [17, 287] on input "checkbox" at bounding box center [21, 289] width 23 height 23
checkbox input "true"
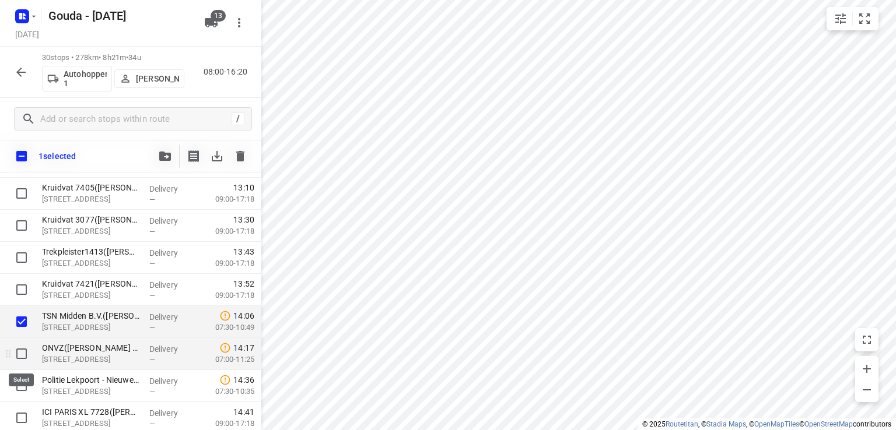
click at [20, 355] on input "checkbox" at bounding box center [21, 353] width 23 height 23
checkbox input "true"
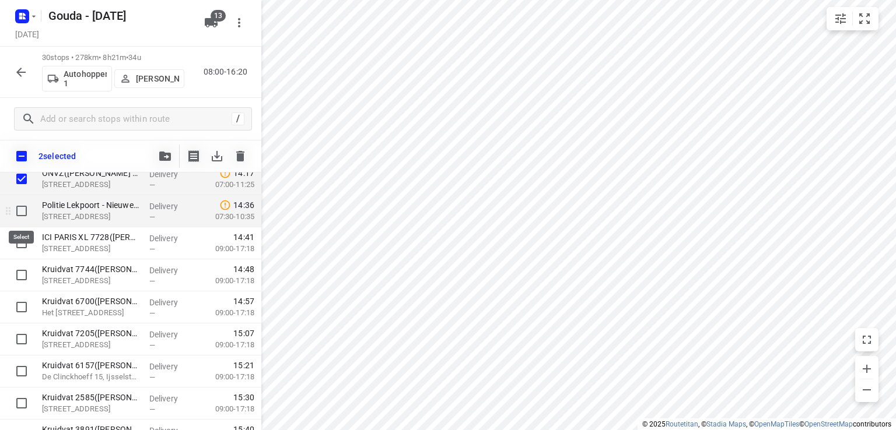
click at [20, 220] on input "checkbox" at bounding box center [21, 210] width 23 height 23
checkbox input "true"
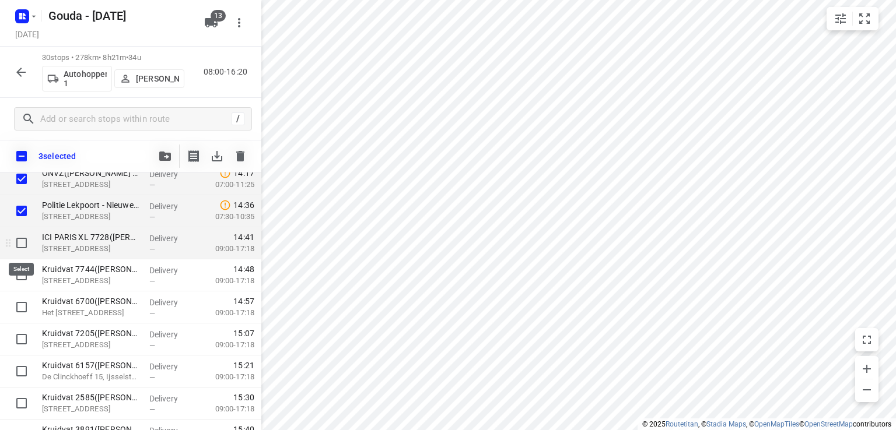
click at [19, 245] on input "checkbox" at bounding box center [21, 242] width 23 height 23
checkbox input "true"
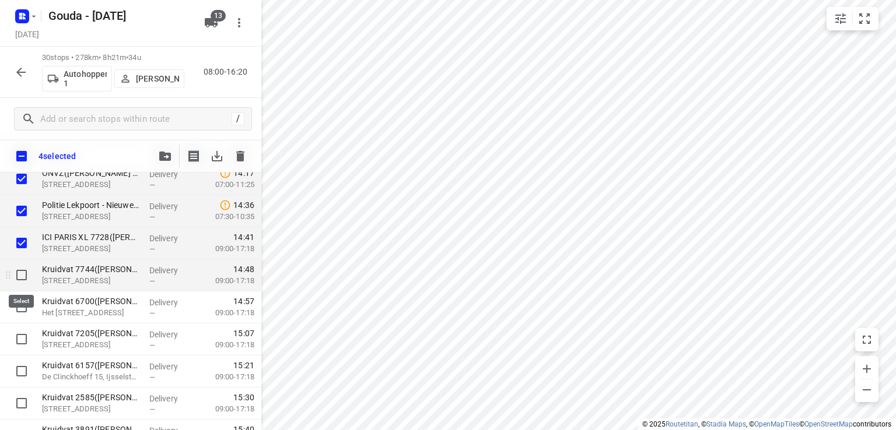
click at [20, 283] on input "checkbox" at bounding box center [21, 275] width 23 height 23
checkbox input "true"
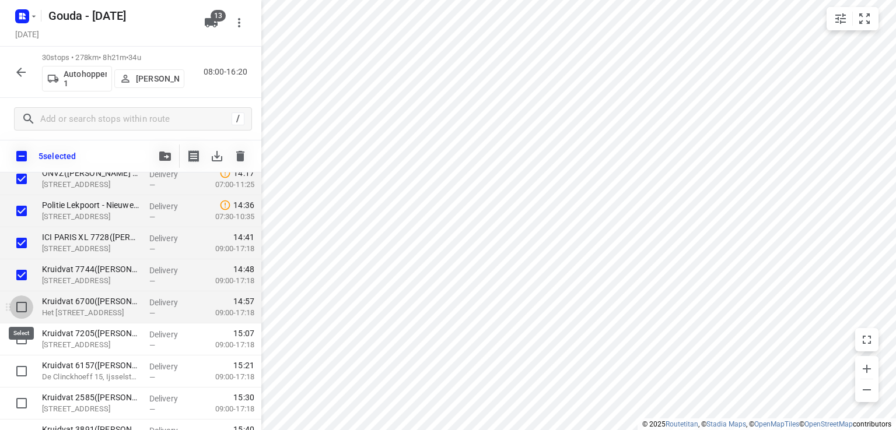
drag, startPoint x: 21, startPoint y: 306, endPoint x: 23, endPoint y: 322, distance: 17.0
click at [21, 306] on input "checkbox" at bounding box center [21, 307] width 23 height 23
checkbox input "true"
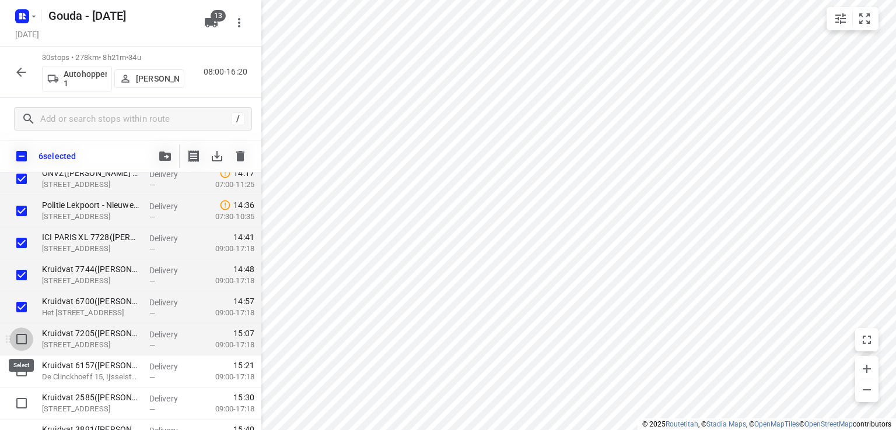
click at [23, 336] on input "checkbox" at bounding box center [21, 339] width 23 height 23
checkbox input "true"
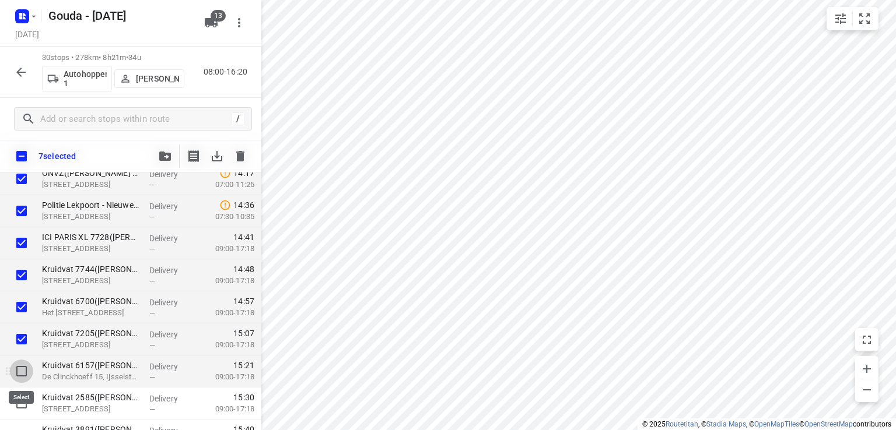
click at [24, 367] on input "checkbox" at bounding box center [21, 371] width 23 height 23
checkbox input "true"
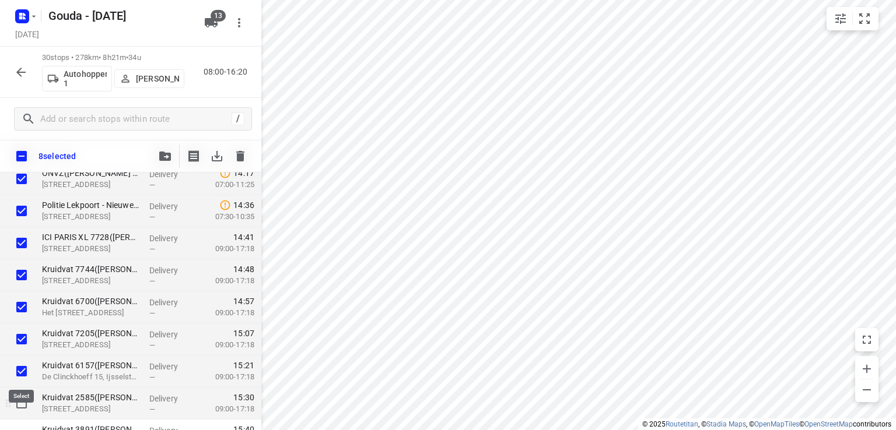
scroll to position [828, 0]
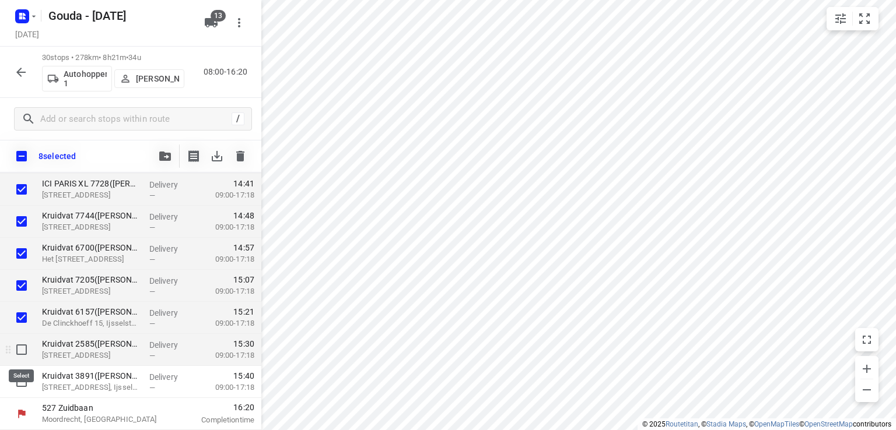
drag, startPoint x: 22, startPoint y: 348, endPoint x: 22, endPoint y: 374, distance: 26.2
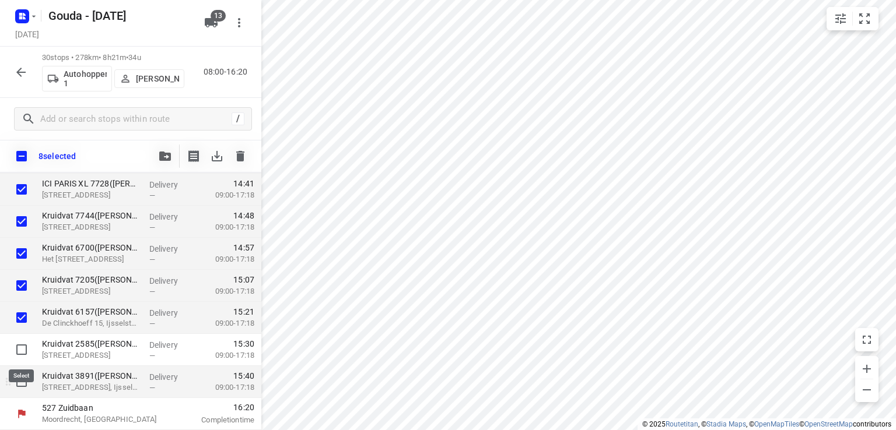
click at [22, 349] on input "checkbox" at bounding box center [21, 349] width 23 height 23
checkbox input "true"
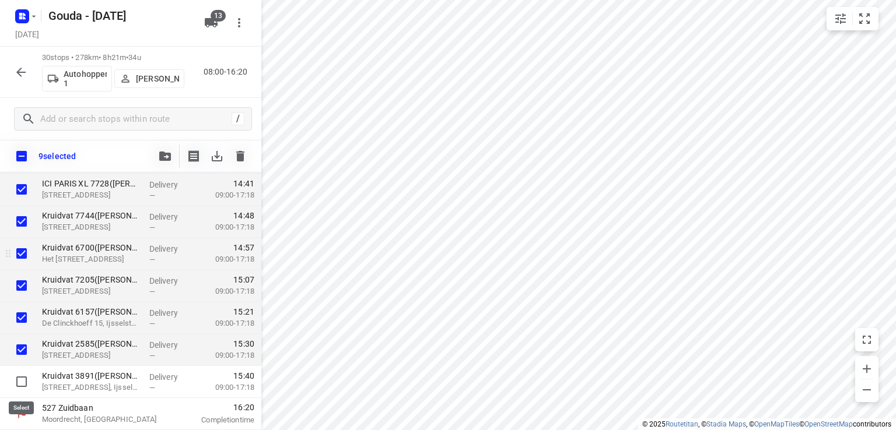
drag, startPoint x: 22, startPoint y: 377, endPoint x: 96, endPoint y: 253, distance: 144.6
click at [22, 371] on input "checkbox" at bounding box center [21, 381] width 23 height 23
checkbox input "true"
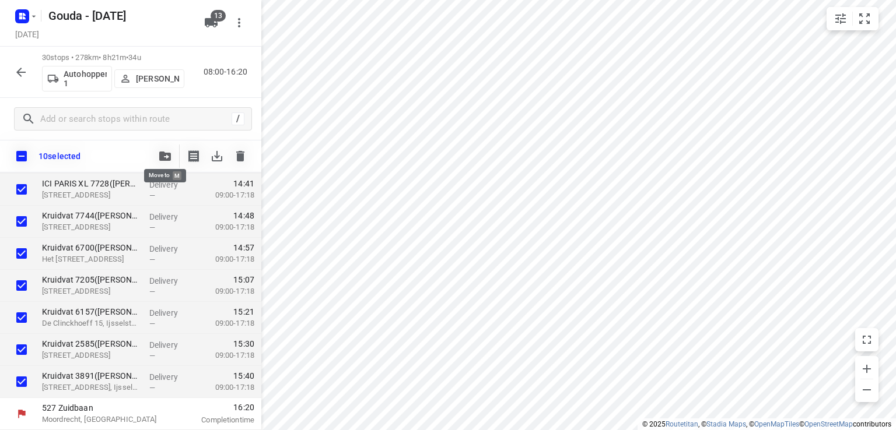
click at [163, 154] on icon "button" at bounding box center [165, 156] width 12 height 9
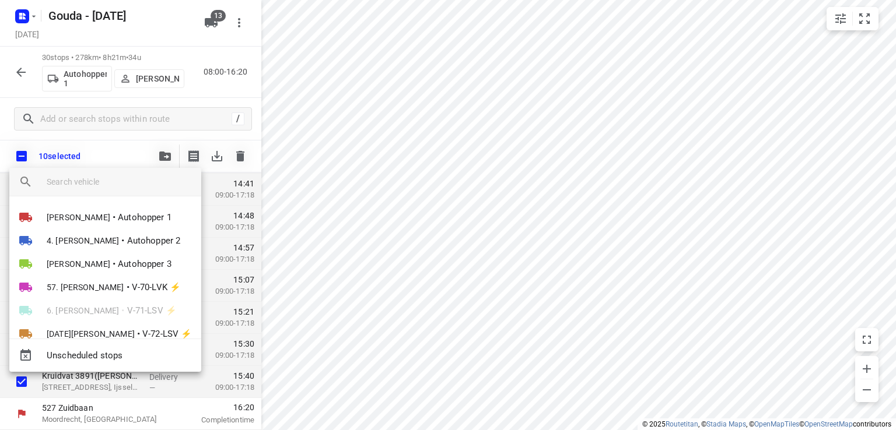
click at [132, 176] on input "search vehicle" at bounding box center [119, 181] width 145 height 17
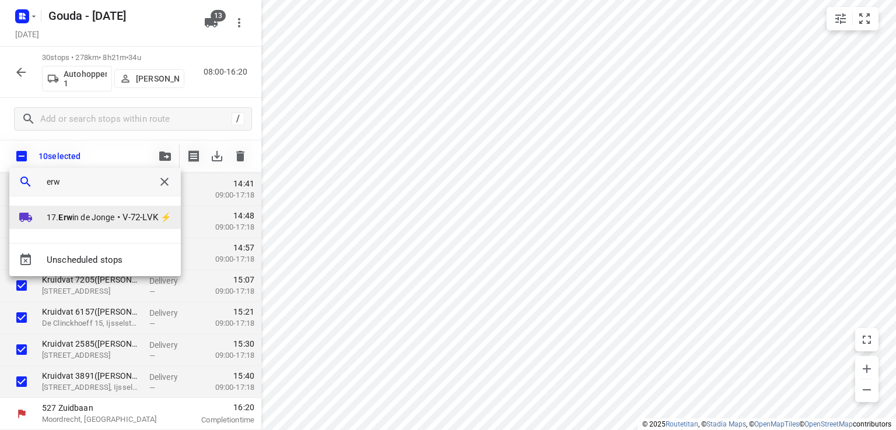
type input "erw"
click at [100, 226] on li "17. Erw in de Jonge • V-72-LVK ⚡" at bounding box center [94, 217] width 171 height 23
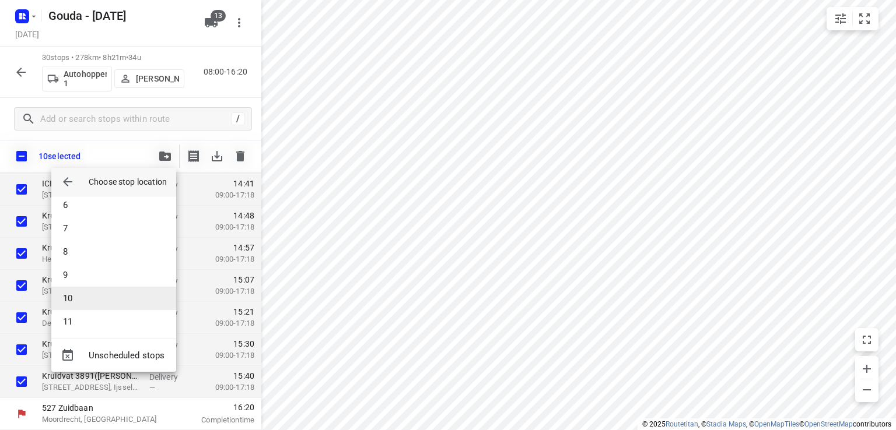
scroll to position [151, 0]
click at [122, 318] on li "12" at bounding box center [113, 318] width 125 height 23
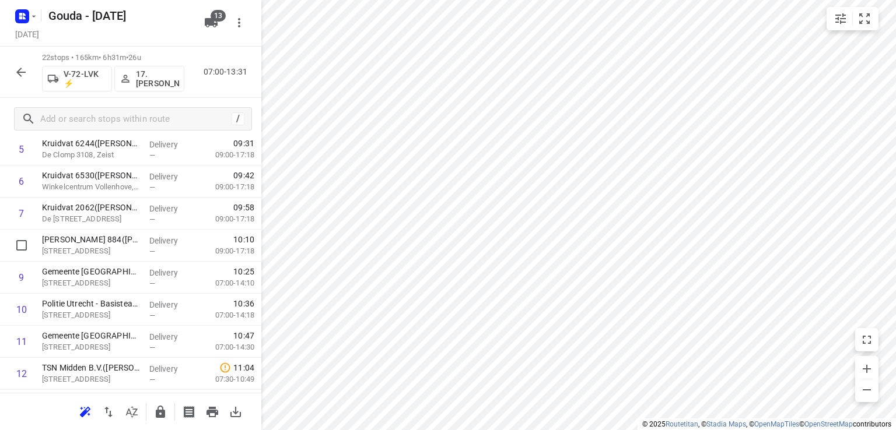
scroll to position [0, 0]
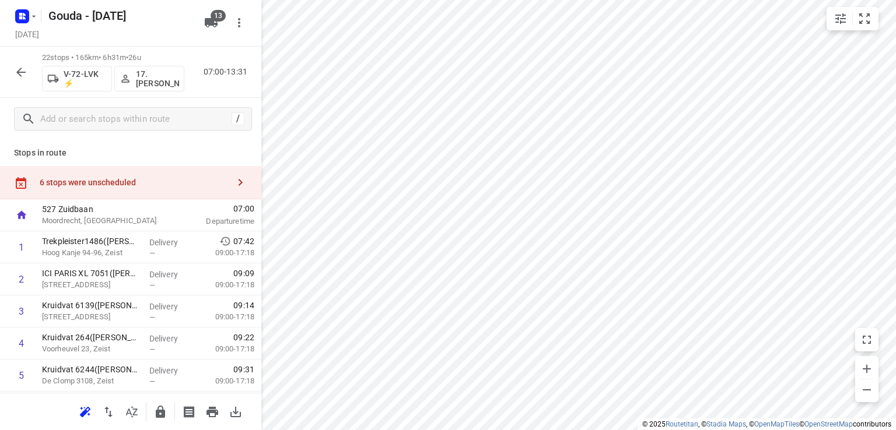
click at [118, 176] on div "6 stops were unscheduled" at bounding box center [130, 182] width 261 height 33
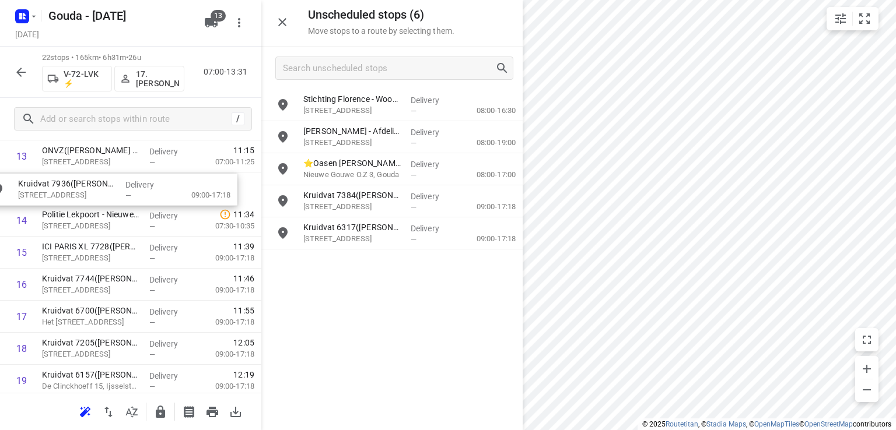
drag, startPoint x: 395, startPoint y: 194, endPoint x: 98, endPoint y: 187, distance: 297.4
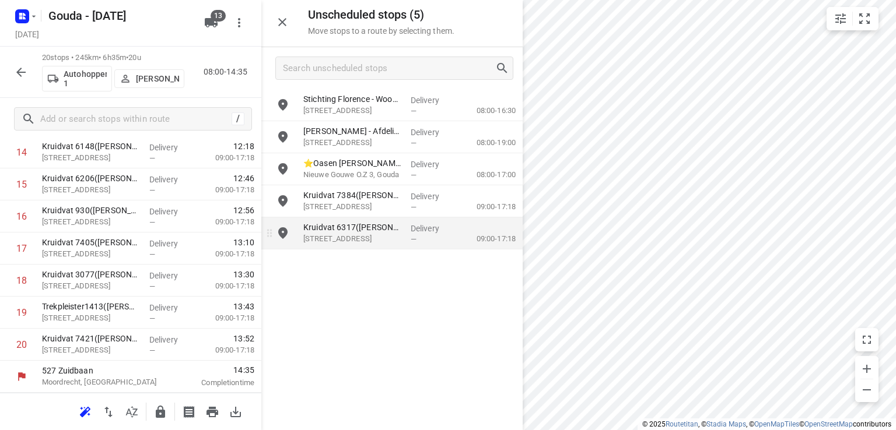
scroll to position [512, 0]
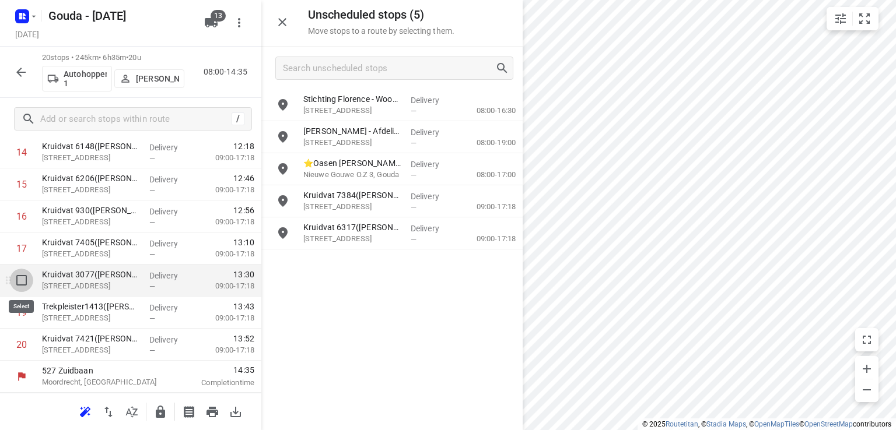
click at [22, 287] on input "checkbox" at bounding box center [21, 280] width 23 height 23
checkbox input "true"
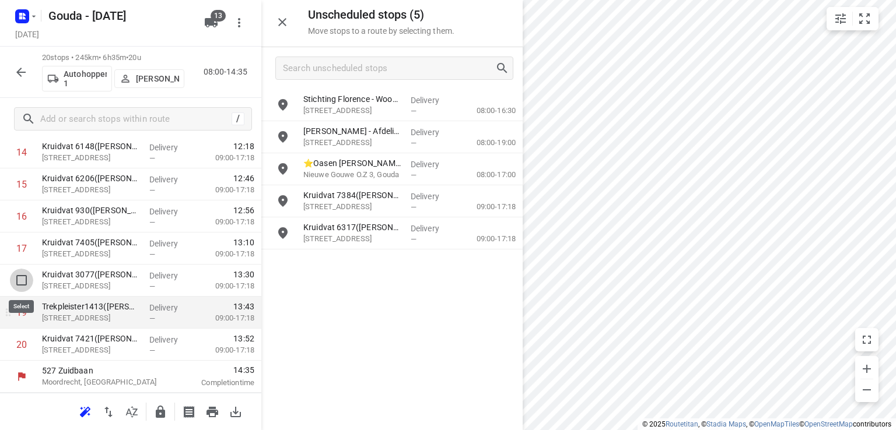
scroll to position [507, 0]
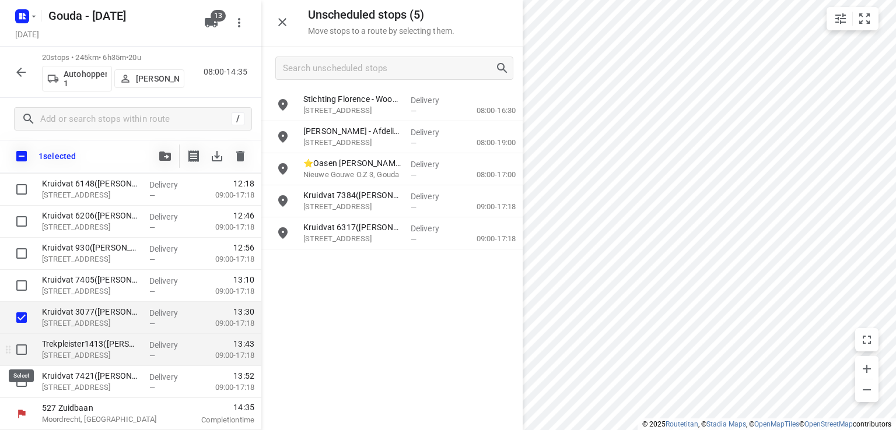
click at [23, 344] on input "checkbox" at bounding box center [21, 349] width 23 height 23
checkbox input "true"
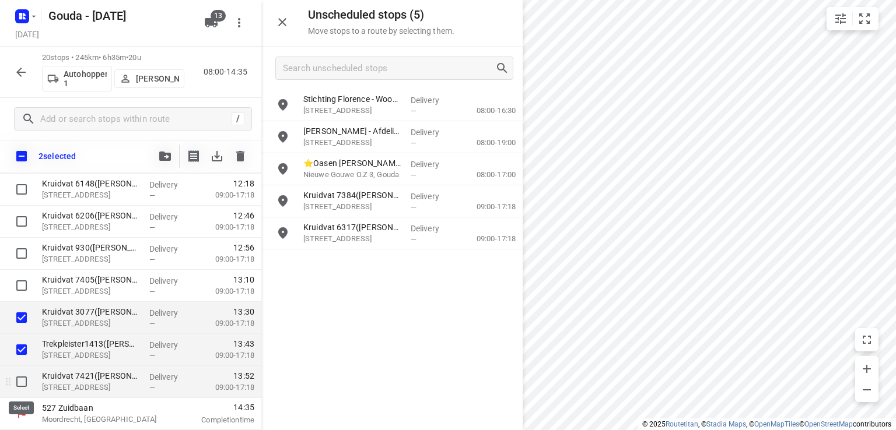
click at [22, 385] on input "checkbox" at bounding box center [21, 381] width 23 height 23
checkbox input "true"
click at [170, 152] on icon "button" at bounding box center [165, 156] width 12 height 9
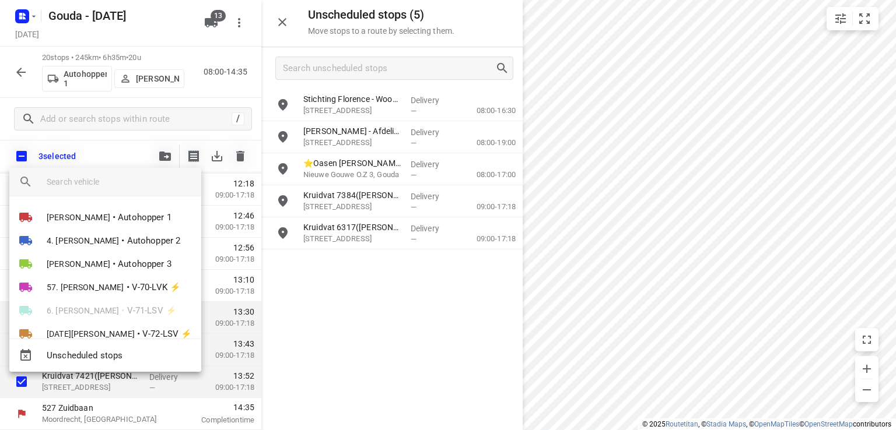
click at [114, 177] on input "search vehicle" at bounding box center [119, 181] width 145 height 17
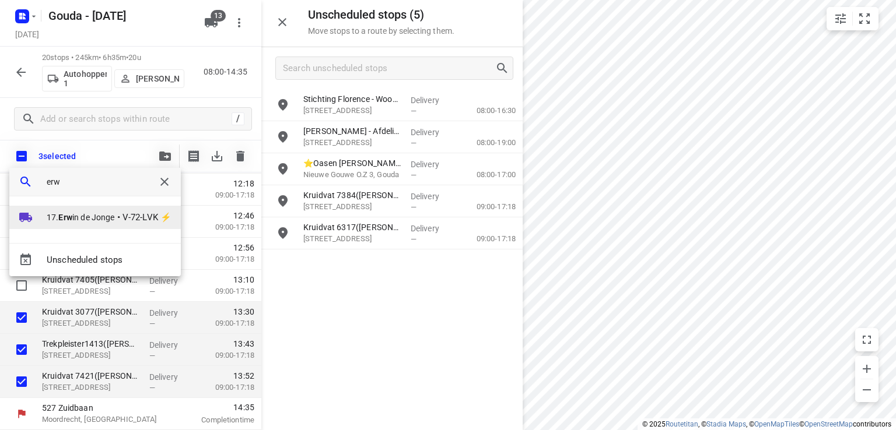
type input "erw"
click at [77, 220] on span "17. Erw in de Jonge" at bounding box center [81, 218] width 68 height 12
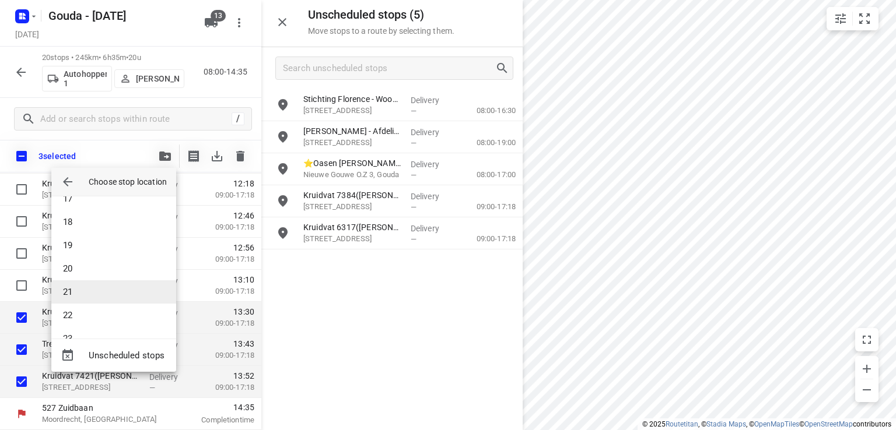
scroll to position [408, 0]
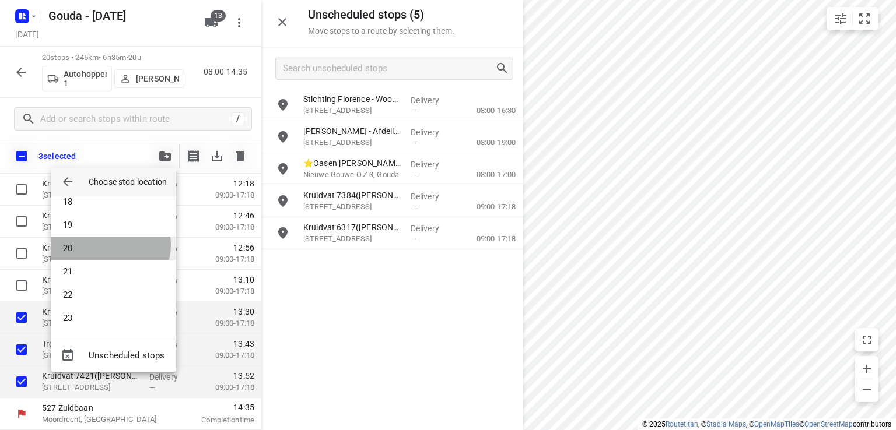
click at [109, 245] on li "20" at bounding box center [113, 248] width 125 height 23
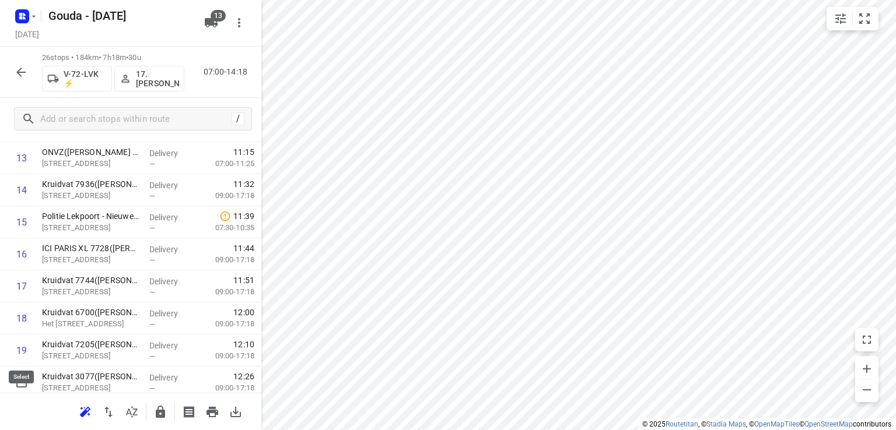
scroll to position [532, 0]
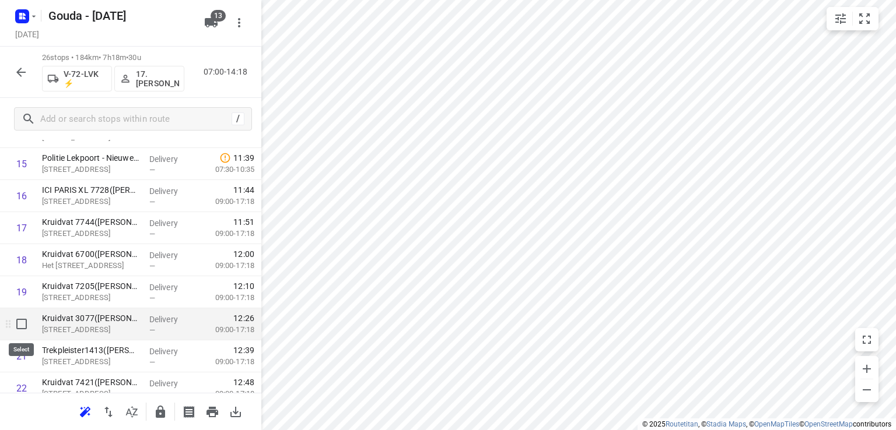
click at [22, 331] on input "checkbox" at bounding box center [21, 324] width 23 height 23
checkbox input "true"
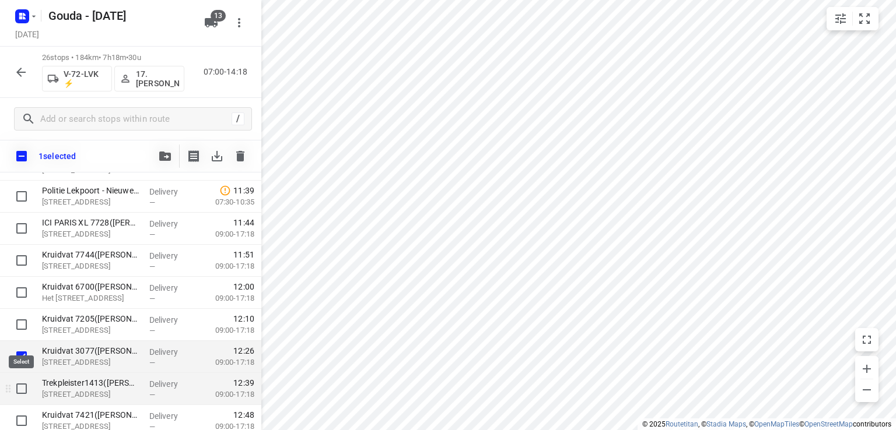
click at [17, 391] on input "checkbox" at bounding box center [21, 388] width 23 height 23
checkbox input "true"
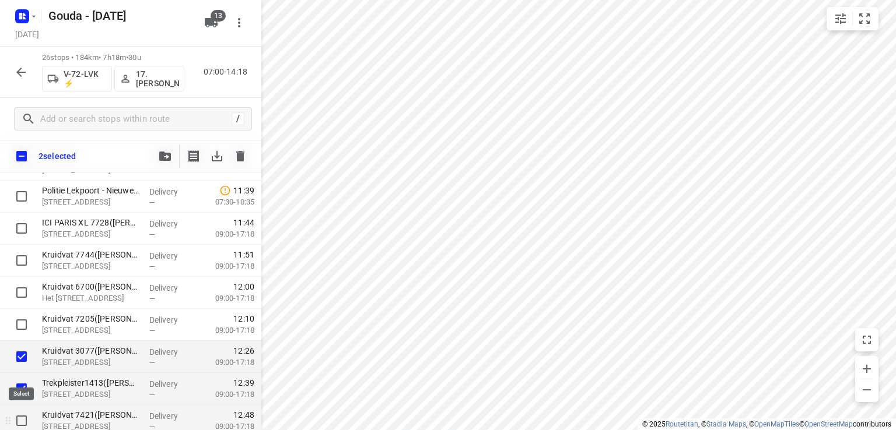
click at [23, 420] on input "checkbox" at bounding box center [21, 420] width 23 height 23
checkbox input "true"
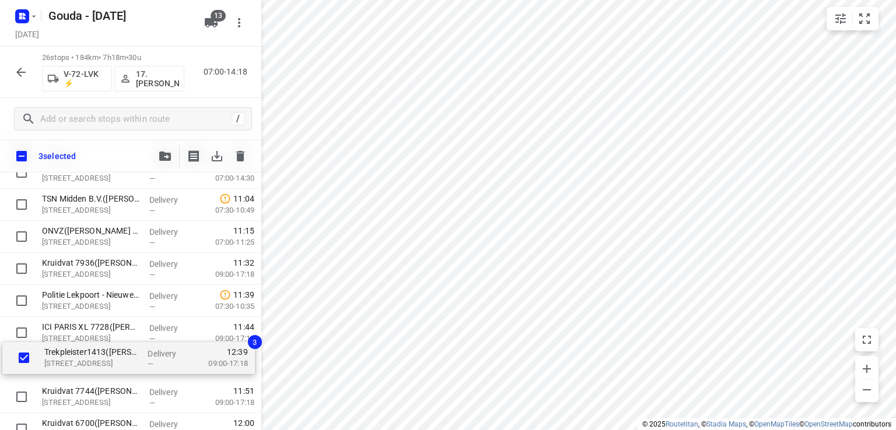
scroll to position [416, 0]
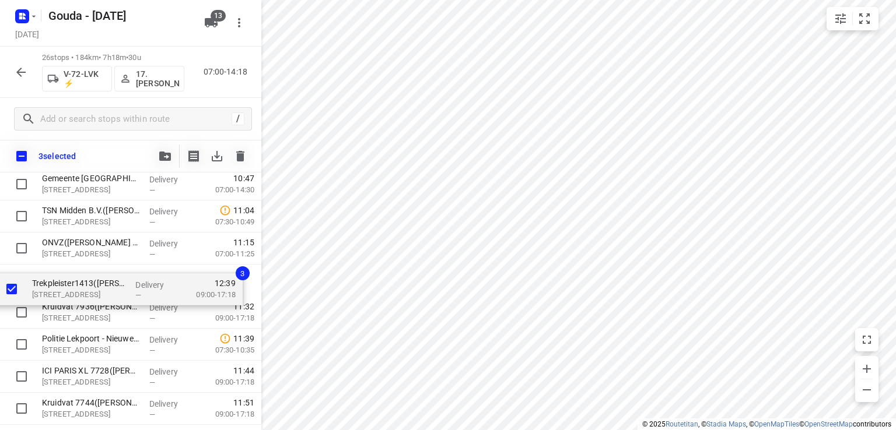
drag, startPoint x: 77, startPoint y: 385, endPoint x: 66, endPoint y: 279, distance: 106.6
click at [66, 279] on div "Trekpleister1486(A.S. Watson - Actie Trekpleister) Hoog Kanje 94-96, Zeist Deli…" at bounding box center [130, 265] width 261 height 834
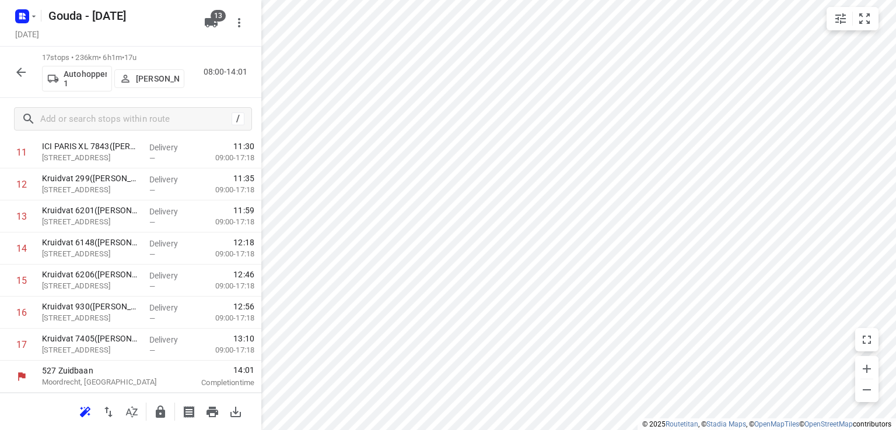
scroll to position [416, 0]
click at [113, 413] on icon "button" at bounding box center [108, 412] width 14 height 14
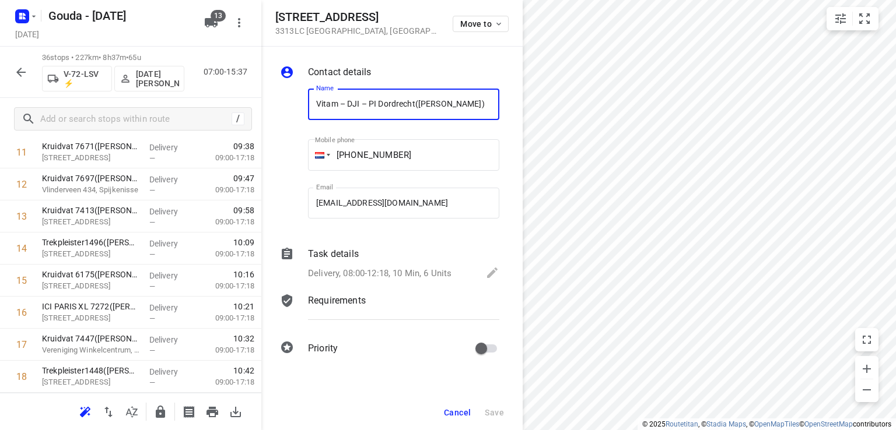
click at [450, 413] on span "Cancel" at bounding box center [457, 412] width 27 height 9
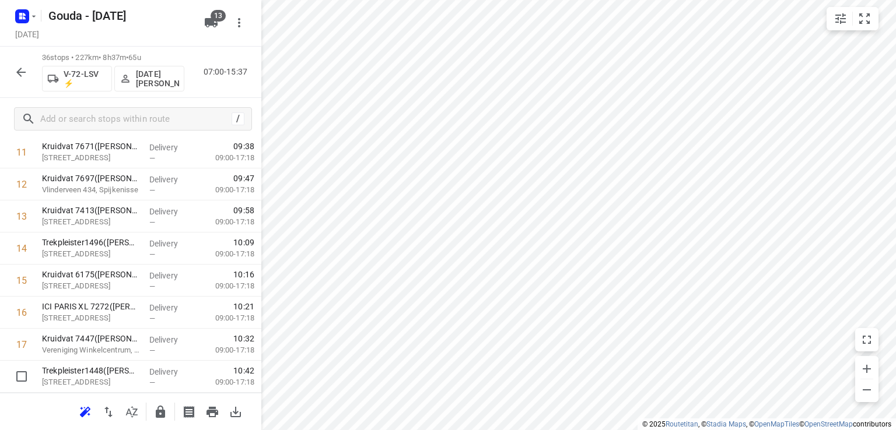
scroll to position [707, 0]
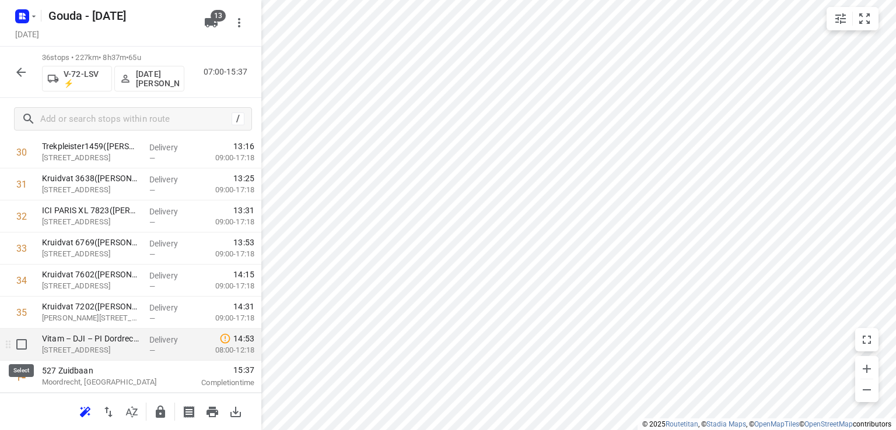
click at [15, 346] on input "checkbox" at bounding box center [21, 344] width 23 height 23
checkbox input "true"
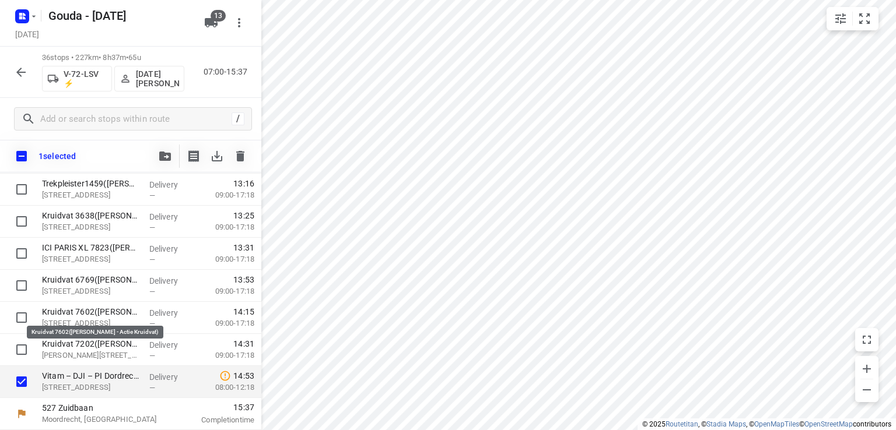
scroll to position [1020, 0]
click at [156, 152] on button "button" at bounding box center [164, 156] width 23 height 23
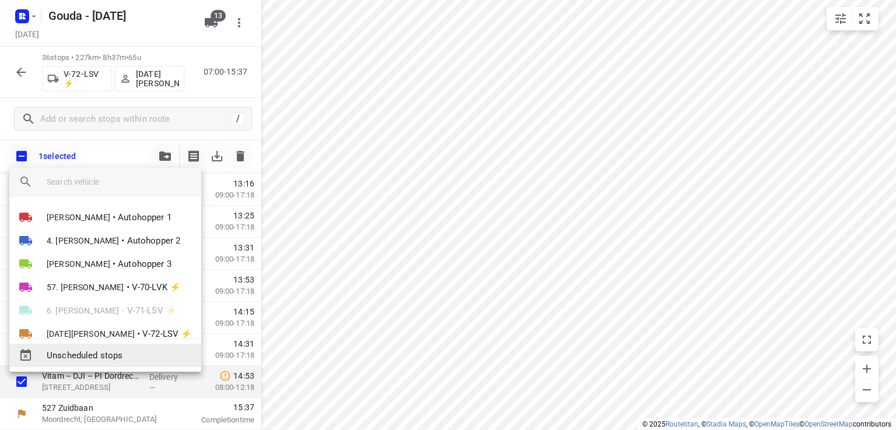
click at [133, 350] on span "Unscheduled stops" at bounding box center [119, 355] width 145 height 13
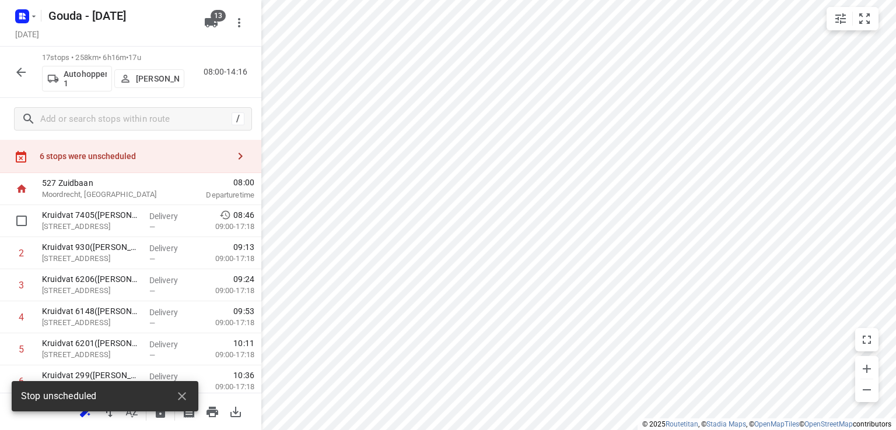
scroll to position [0, 0]
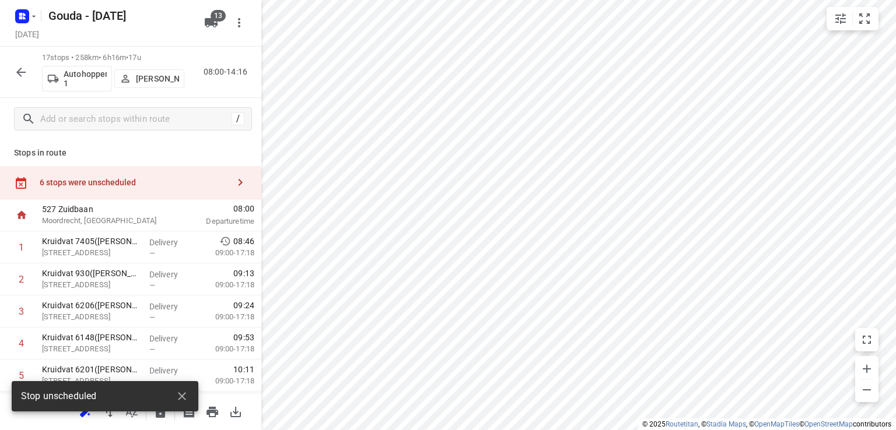
click at [124, 180] on div "6 stops were unscheduled" at bounding box center [134, 182] width 189 height 9
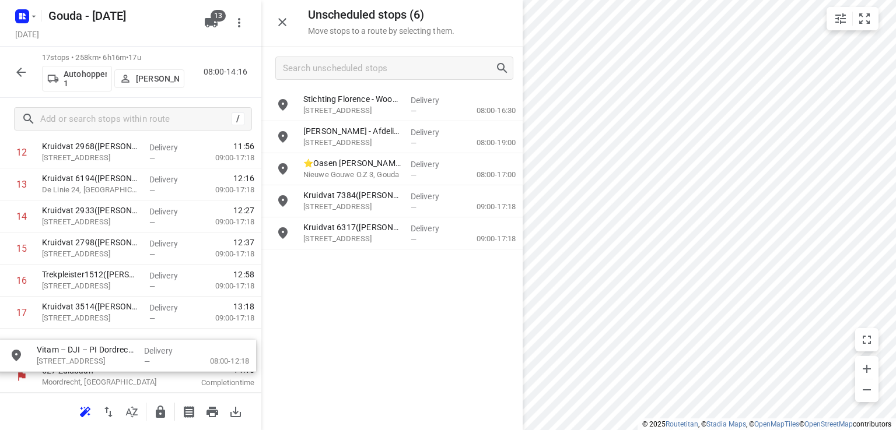
drag, startPoint x: 369, startPoint y: 104, endPoint x: 94, endPoint y: 359, distance: 373.8
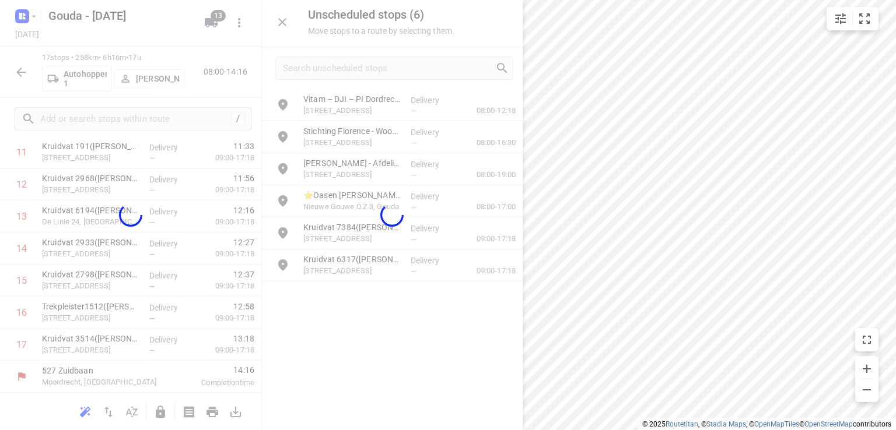
scroll to position [416, 0]
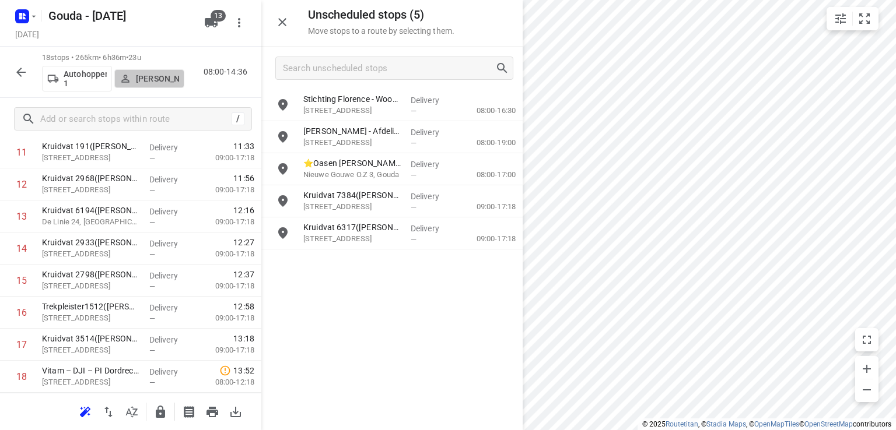
click at [165, 79] on p "[PERSON_NAME]" at bounding box center [157, 78] width 43 height 9
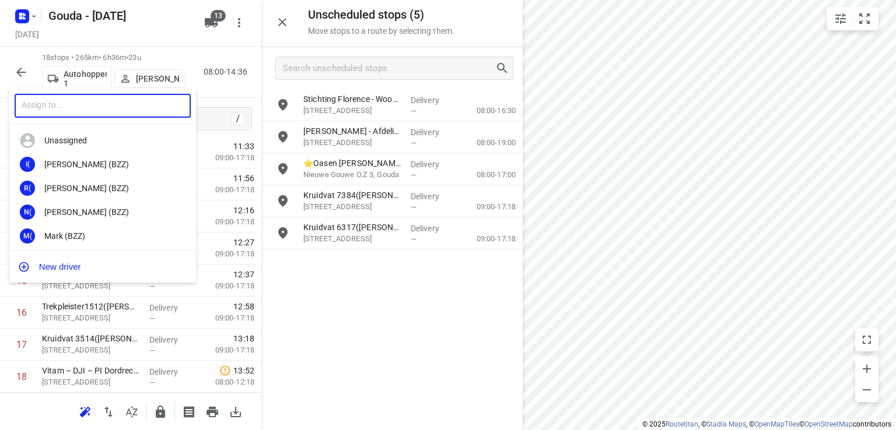
click at [117, 101] on input "text" at bounding box center [103, 106] width 176 height 24
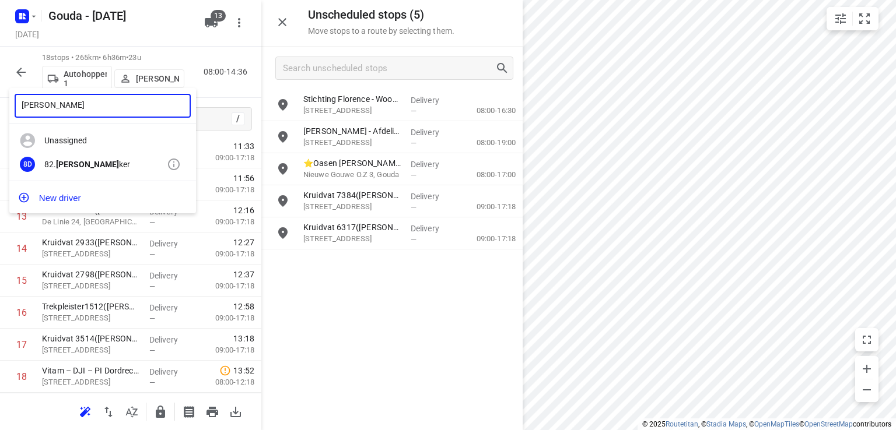
type input "wim dek"
drag, startPoint x: 107, startPoint y: 169, endPoint x: 575, endPoint y: 159, distance: 468.3
click at [107, 170] on div "8D 82. Wim Dek ker" at bounding box center [102, 165] width 187 height 24
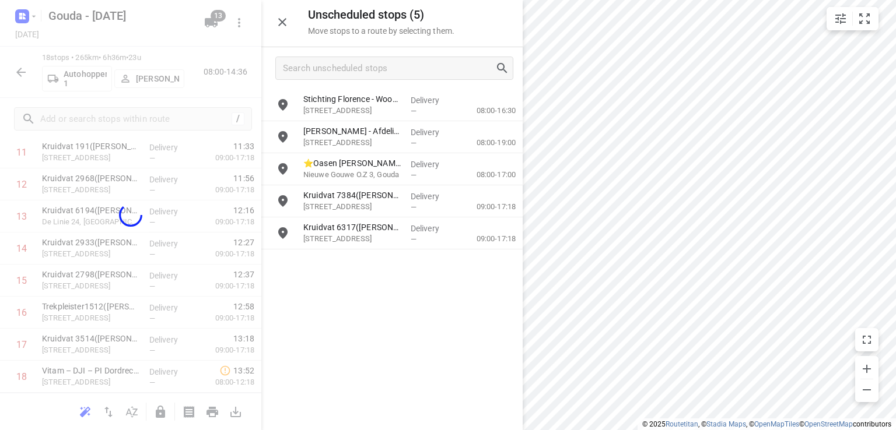
click at [786, 165] on div "wim dek ​ Unassigned I( Ismail (BZZ) R( Ronan (BZZ) N( Nolan (BZZ) M( Mark (BZZ…" at bounding box center [448, 215] width 896 height 430
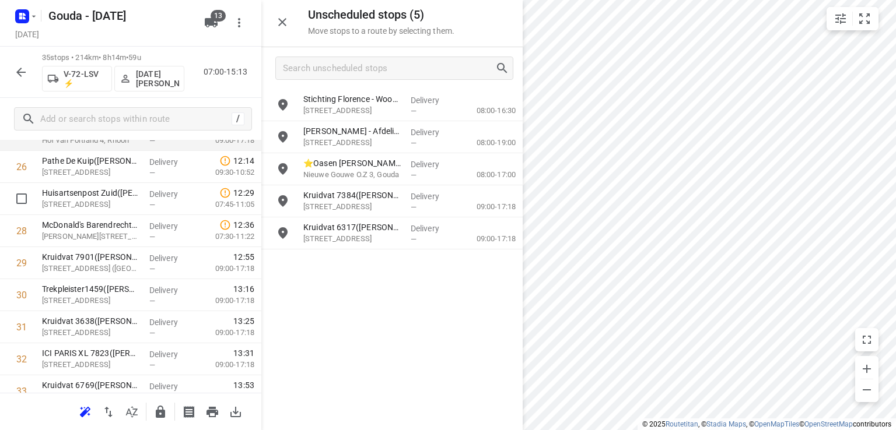
scroll to position [824, 0]
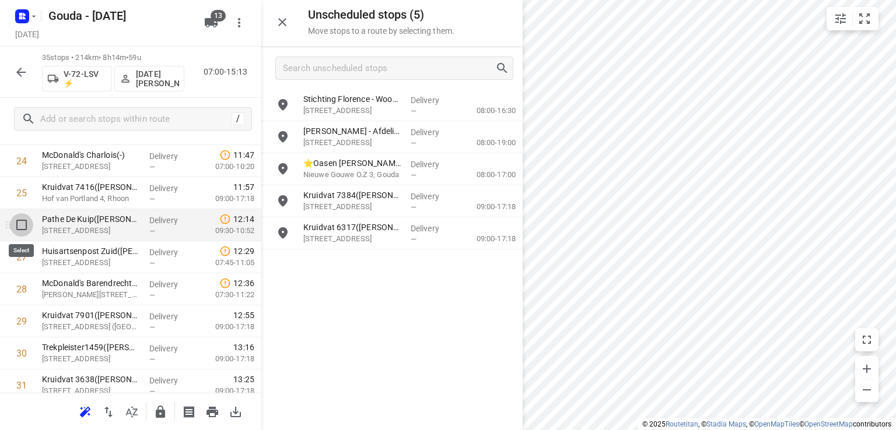
click at [19, 229] on input "checkbox" at bounding box center [21, 224] width 23 height 23
checkbox input "true"
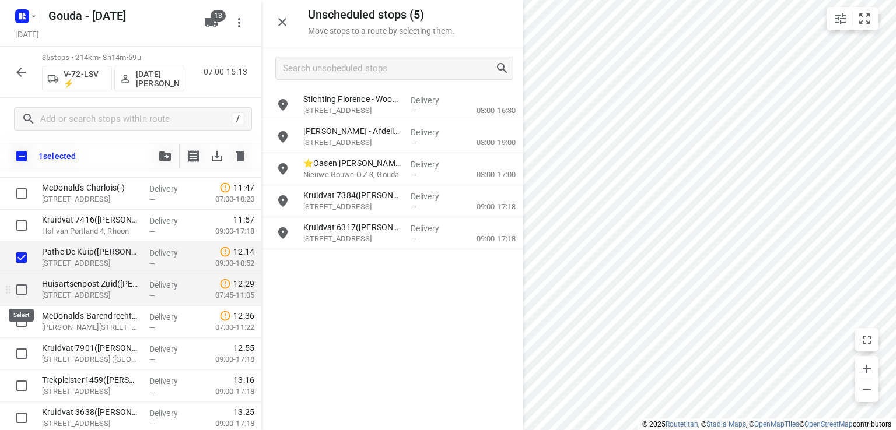
click at [22, 289] on input "checkbox" at bounding box center [21, 289] width 23 height 23
checkbox input "true"
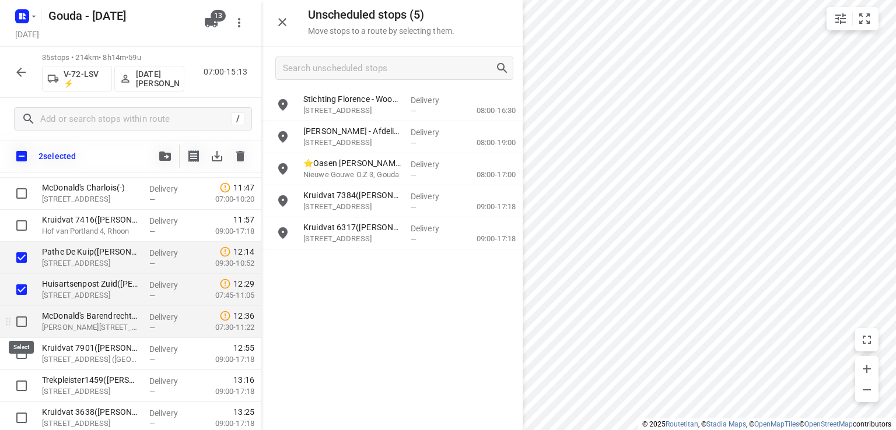
click at [20, 322] on input "checkbox" at bounding box center [21, 321] width 23 height 23
checkbox input "true"
click at [168, 162] on button "button" at bounding box center [164, 156] width 23 height 23
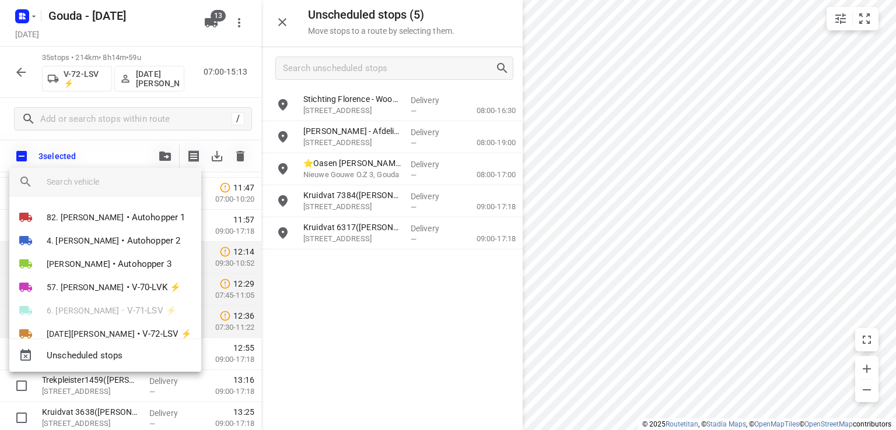
drag, startPoint x: 112, startPoint y: 180, endPoint x: 120, endPoint y: 185, distance: 9.2
click at [112, 180] on input "search vehicle" at bounding box center [119, 181] width 145 height 17
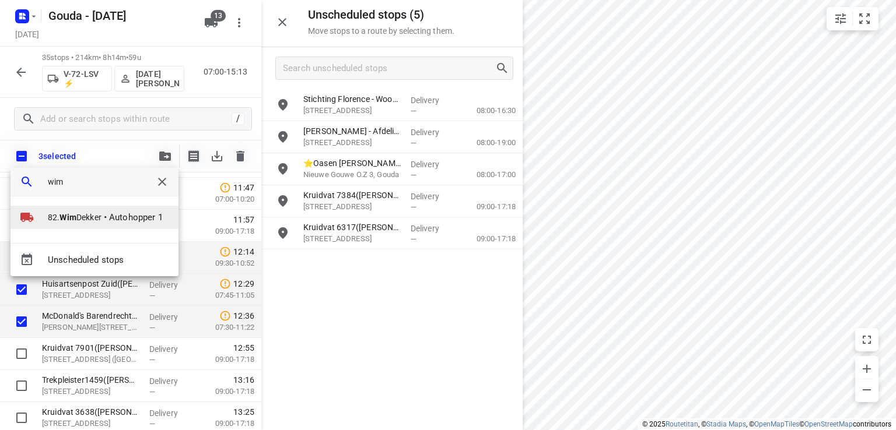
type input "wim"
click at [135, 222] on span "Autohopper 1" at bounding box center [136, 217] width 54 height 13
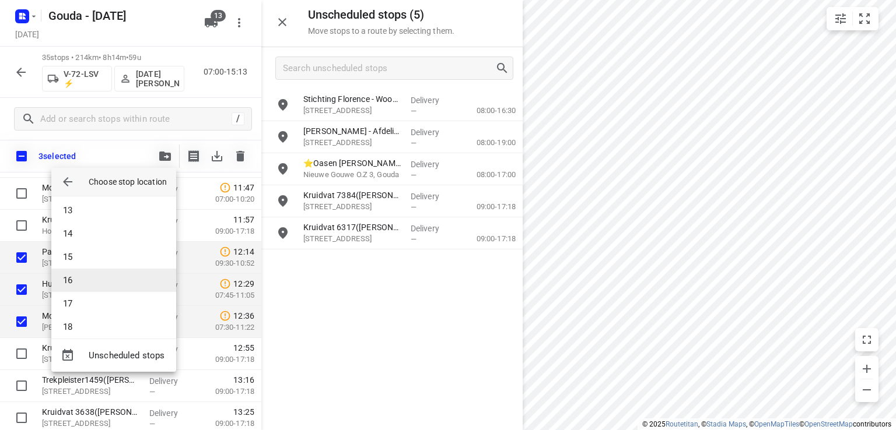
scroll to position [291, 0]
click at [109, 323] on li "18" at bounding box center [113, 318] width 125 height 23
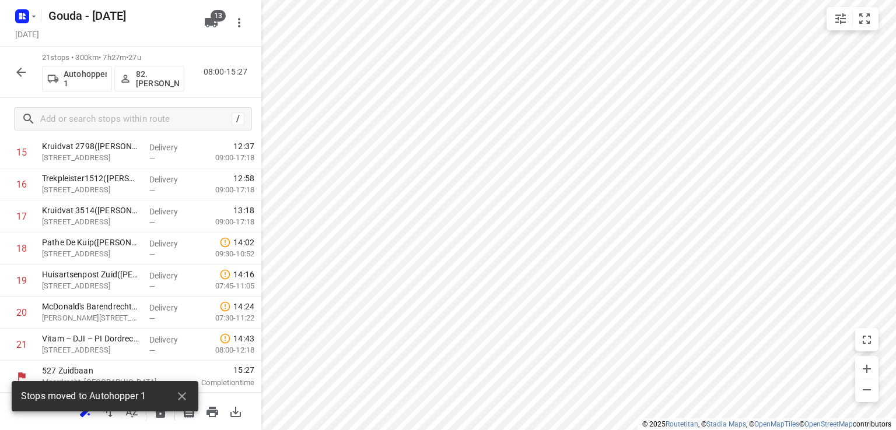
scroll to position [544, 0]
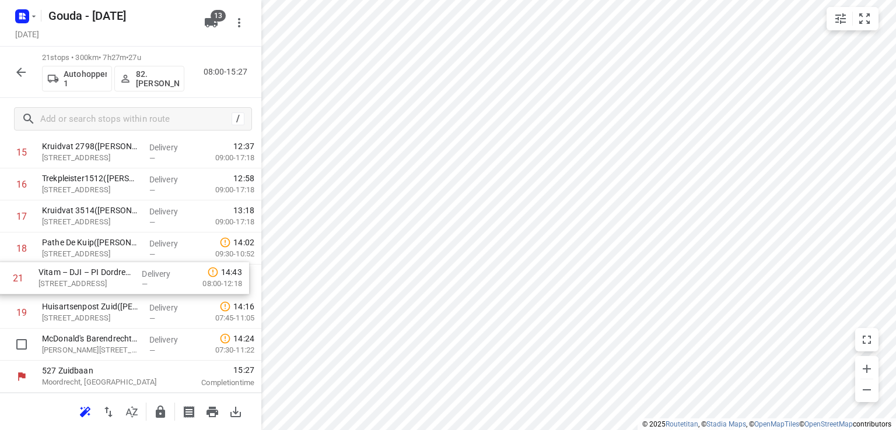
drag, startPoint x: 64, startPoint y: 355, endPoint x: 61, endPoint y: 283, distance: 71.2
click at [61, 283] on div "1 Kruidvat 7405(A.S. Watson - Actie Kruidvat) Koopmansgildeplein 11, Culemborg …" at bounding box center [130, 23] width 261 height 673
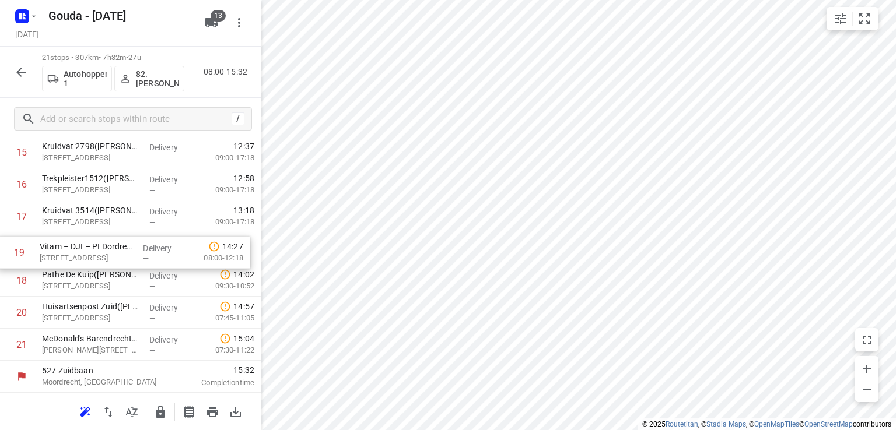
drag, startPoint x: 84, startPoint y: 265, endPoint x: 84, endPoint y: 249, distance: 15.7
click at [84, 249] on div "1 Kruidvat 7405(A.S. Watson - Actie Kruidvat) Koopmansgildeplein 11, Culemborg …" at bounding box center [130, 23] width 261 height 673
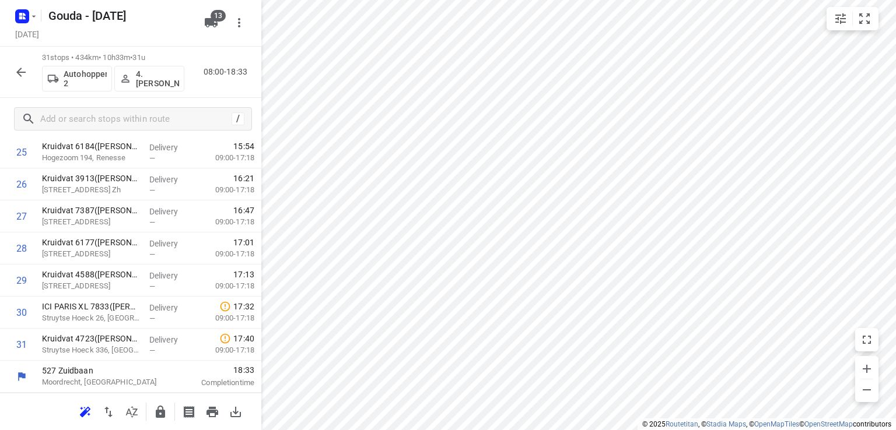
scroll to position [865, 0]
click at [142, 82] on p "[DATE][PERSON_NAME]" at bounding box center [157, 78] width 43 height 19
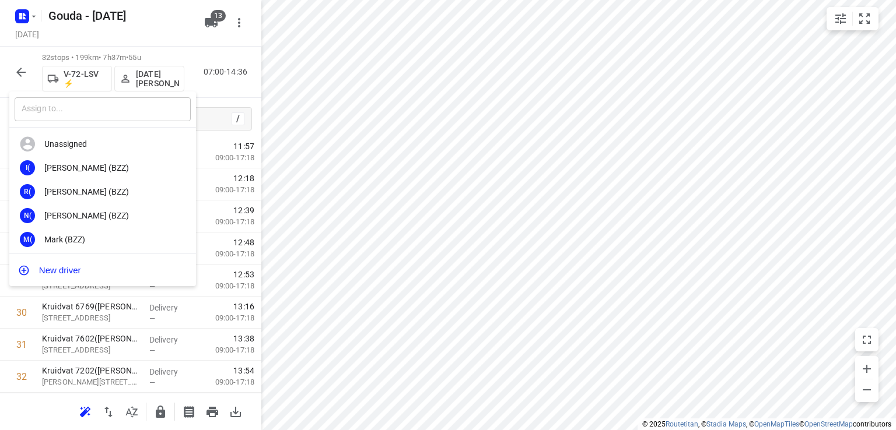
click at [124, 104] on input "text" at bounding box center [103, 109] width 176 height 24
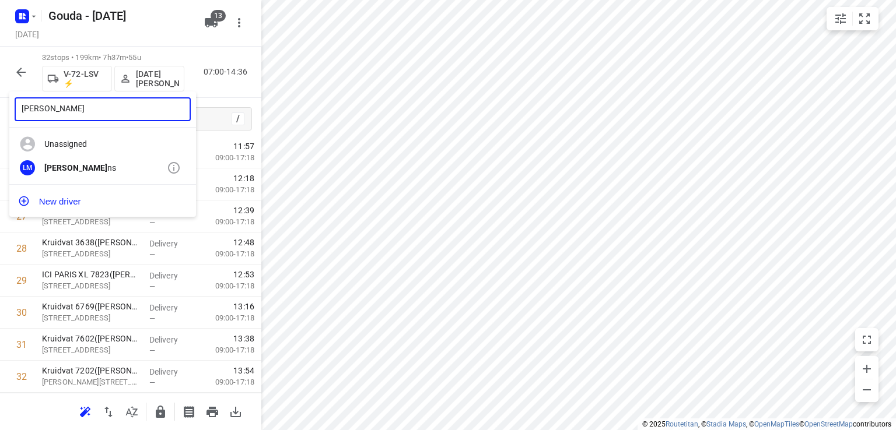
type input "Lennart moo"
click at [28, 157] on div "LM Lennart Moo ns" at bounding box center [102, 168] width 187 height 24
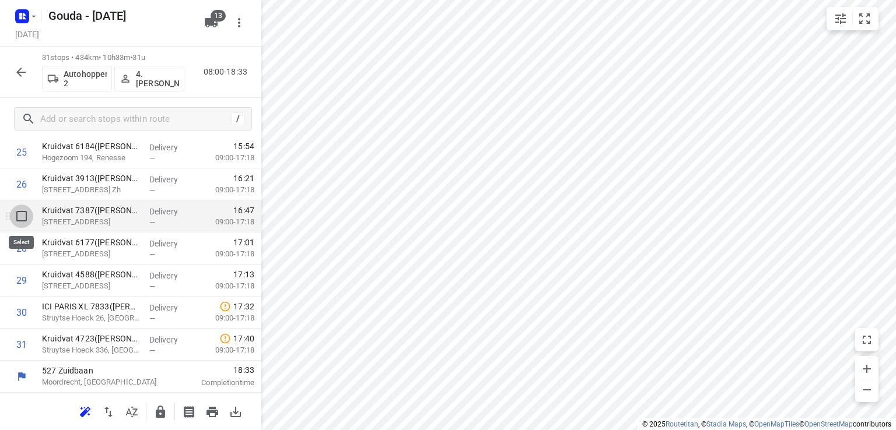
drag, startPoint x: 25, startPoint y: 217, endPoint x: 26, endPoint y: 255, distance: 37.3
click at [24, 217] on input "checkbox" at bounding box center [21, 216] width 23 height 23
checkbox input "true"
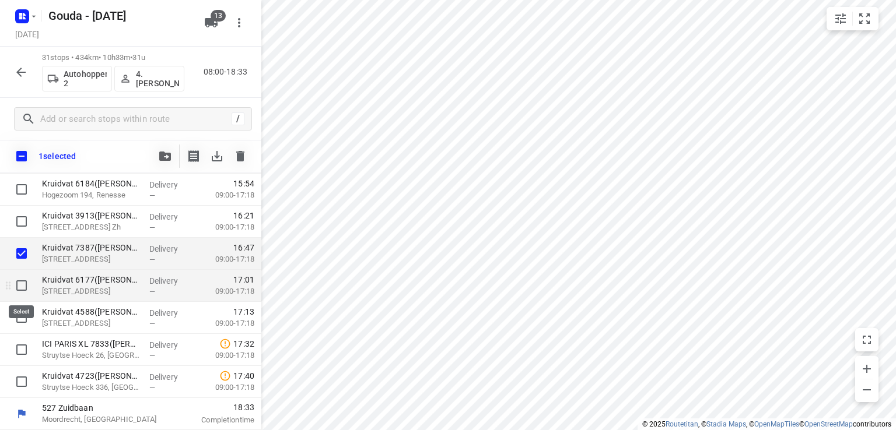
click at [19, 287] on input "checkbox" at bounding box center [21, 285] width 23 height 23
checkbox input "true"
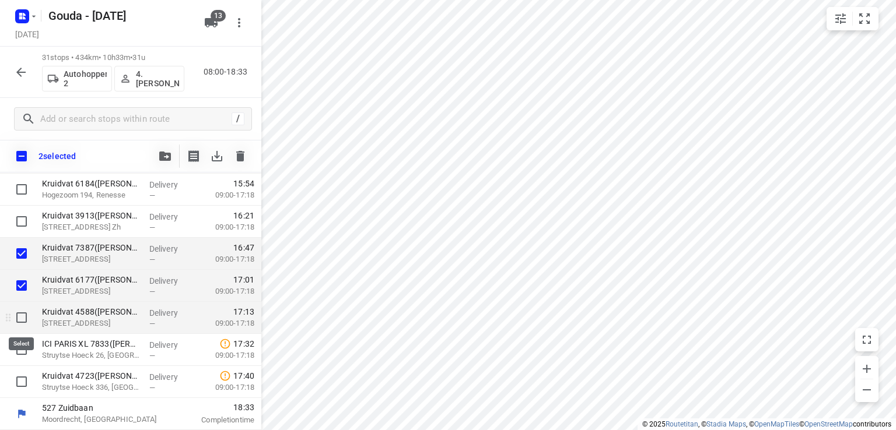
click at [20, 318] on input "checkbox" at bounding box center [21, 317] width 23 height 23
checkbox input "true"
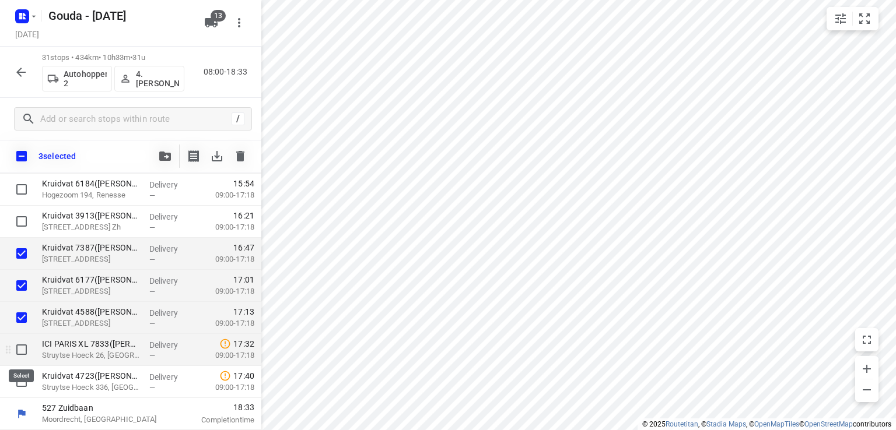
drag, startPoint x: 20, startPoint y: 349, endPoint x: 20, endPoint y: 359, distance: 10.5
click at [20, 350] on input "checkbox" at bounding box center [21, 349] width 23 height 23
checkbox input "true"
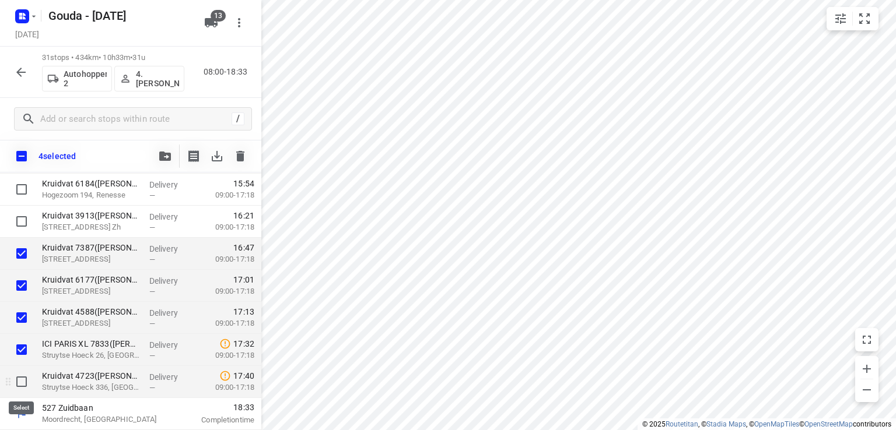
click at [20, 381] on input "checkbox" at bounding box center [21, 381] width 23 height 23
checkbox input "true"
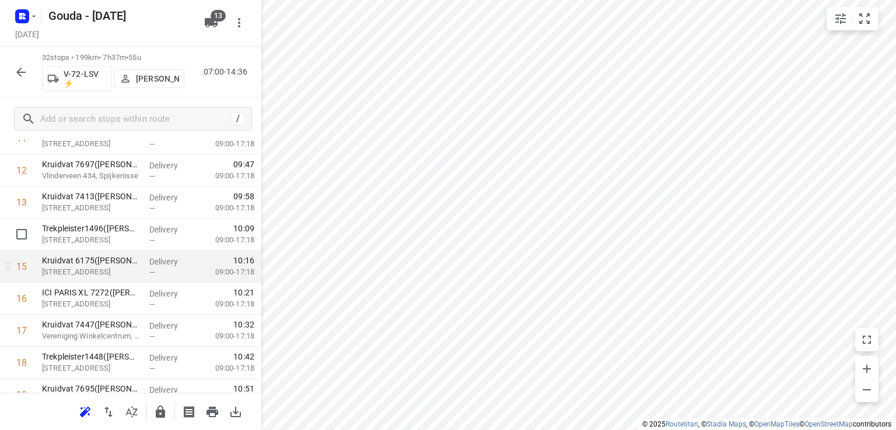
scroll to position [430, 0]
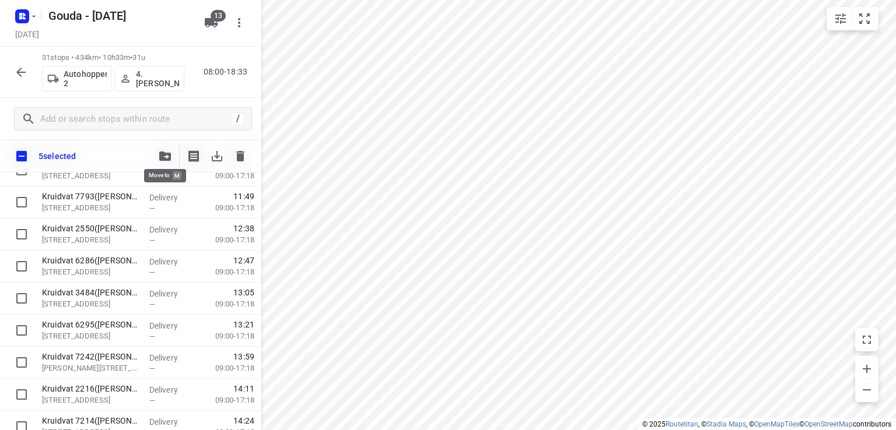
click at [174, 152] on button "button" at bounding box center [164, 156] width 23 height 23
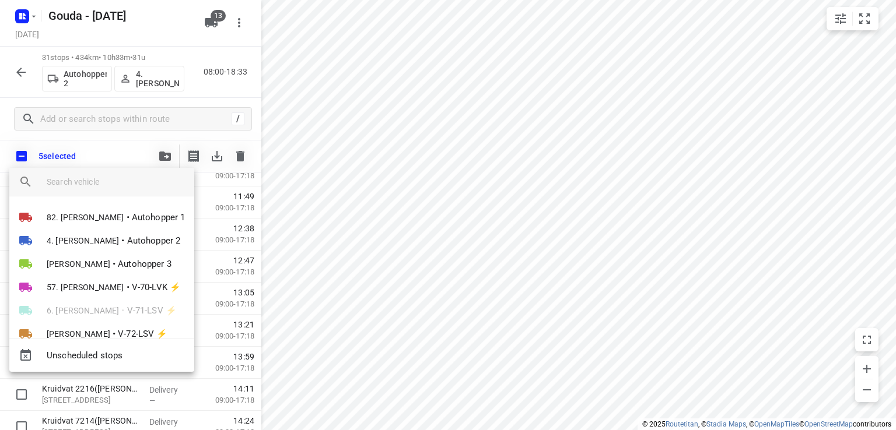
drag, startPoint x: 143, startPoint y: 181, endPoint x: 157, endPoint y: 176, distance: 14.6
click at [143, 182] on input "search vehicle" at bounding box center [116, 181] width 138 height 17
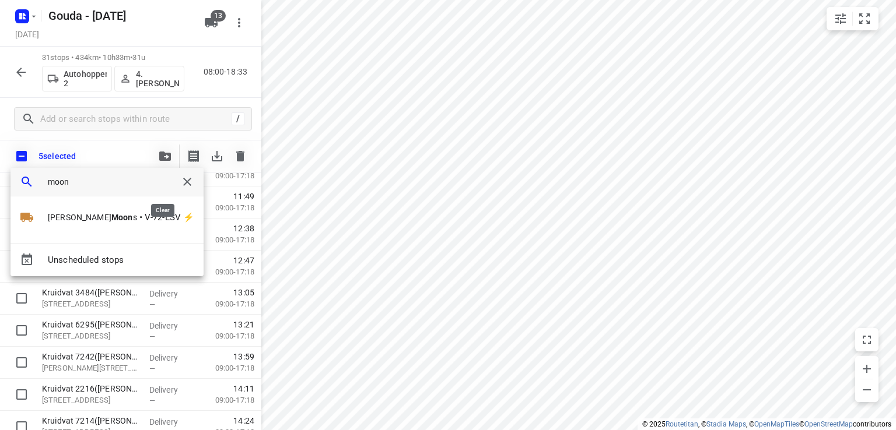
type input "moons"
click at [145, 221] on span "V-72-LSV ⚡" at bounding box center [170, 217] width 50 height 13
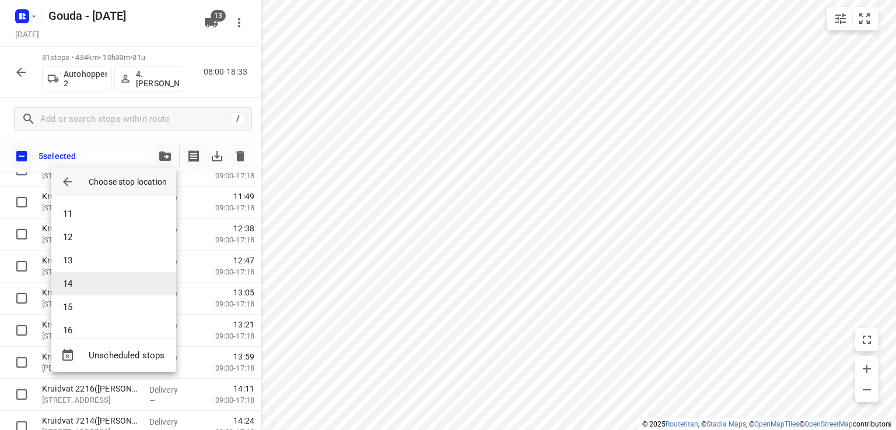
scroll to position [292, 0]
click at [101, 295] on li "17" at bounding box center [113, 294] width 125 height 23
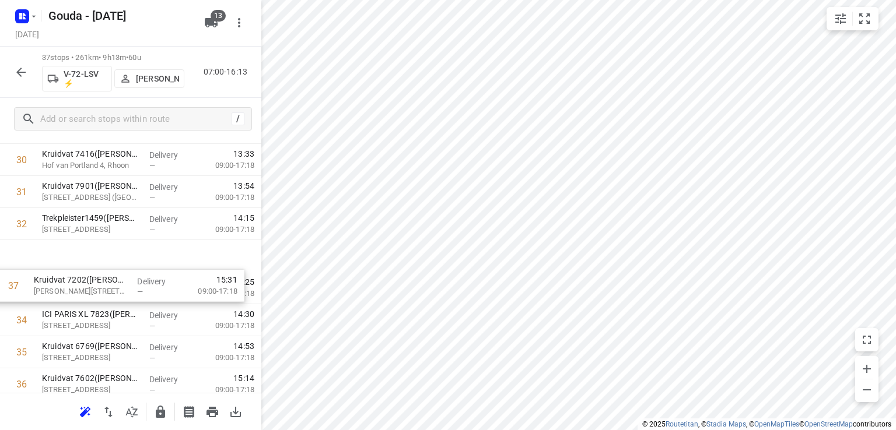
scroll to position [999, 0]
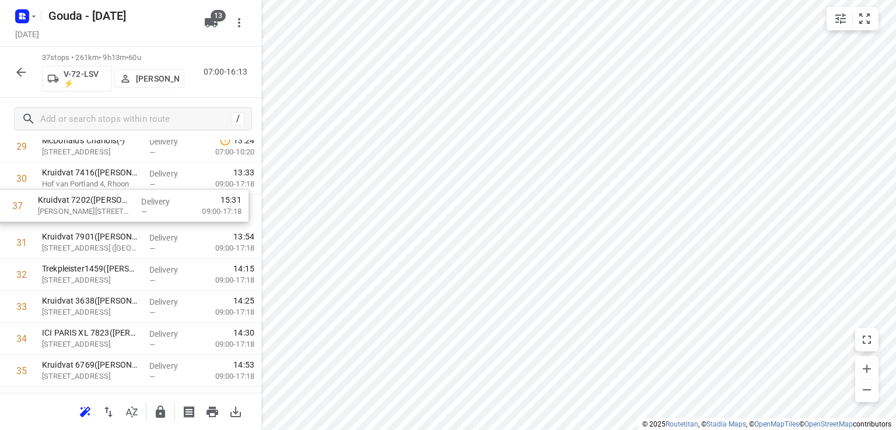
drag, startPoint x: 189, startPoint y: 342, endPoint x: 189, endPoint y: 203, distance: 138.8
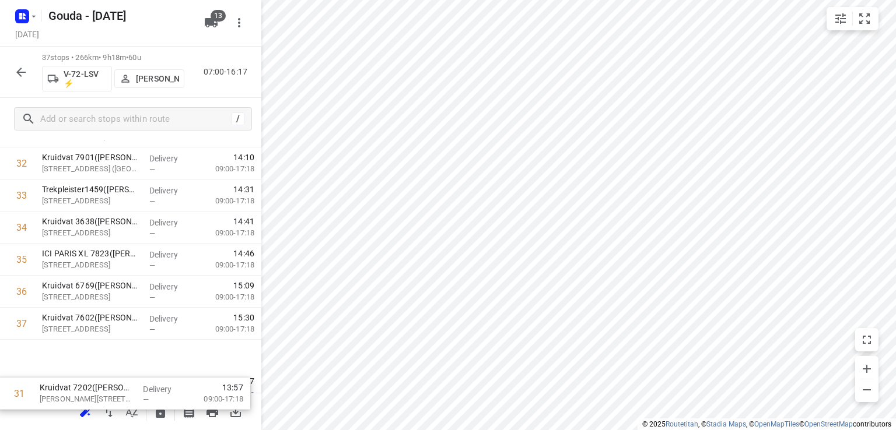
scroll to position [1057, 0]
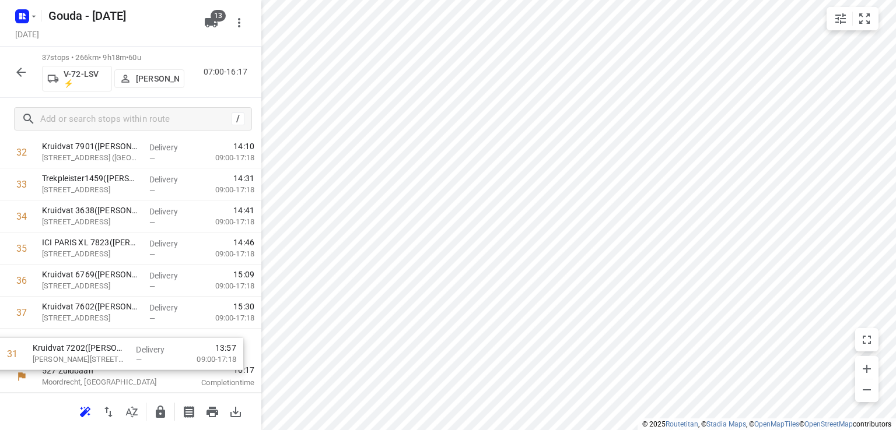
drag, startPoint x: 182, startPoint y: 329, endPoint x: 173, endPoint y: 360, distance: 32.3
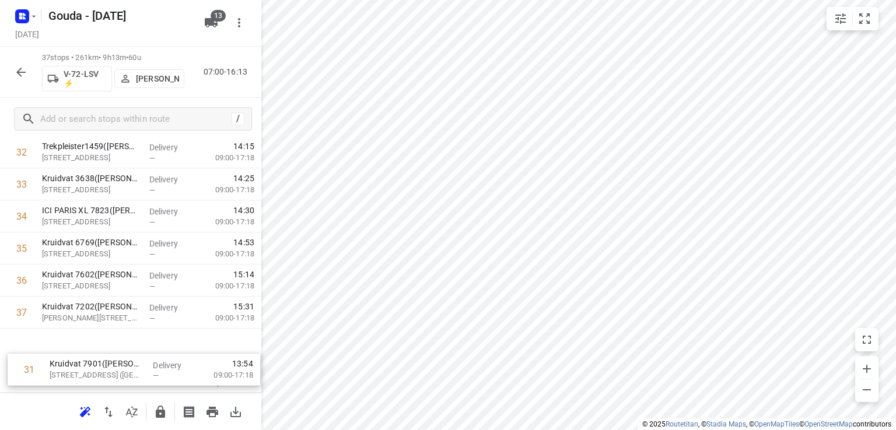
drag, startPoint x: 152, startPoint y: 298, endPoint x: 150, endPoint y: 355, distance: 56.6
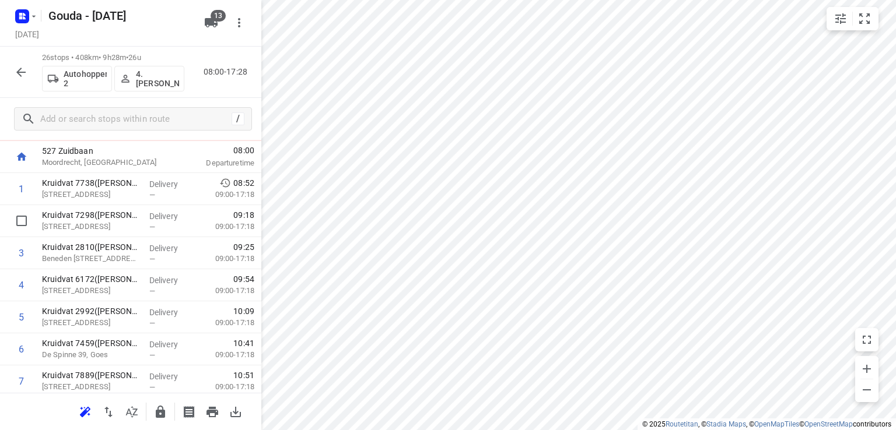
scroll to position [0, 0]
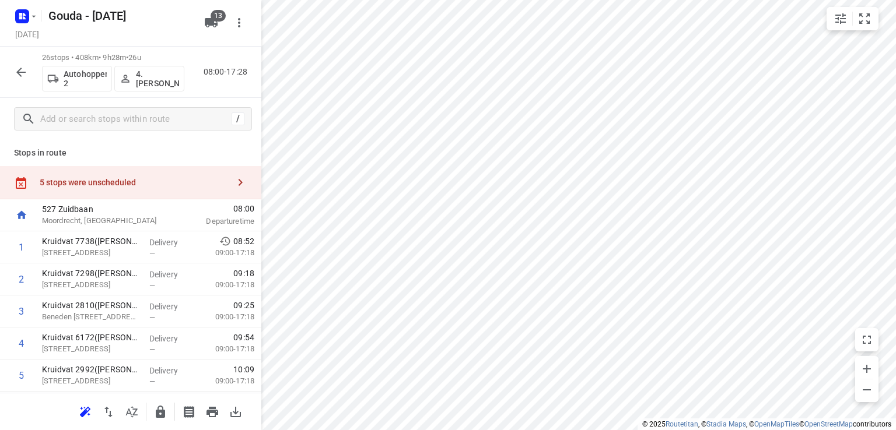
click at [189, 175] on div "5 stops were unscheduled" at bounding box center [130, 182] width 261 height 33
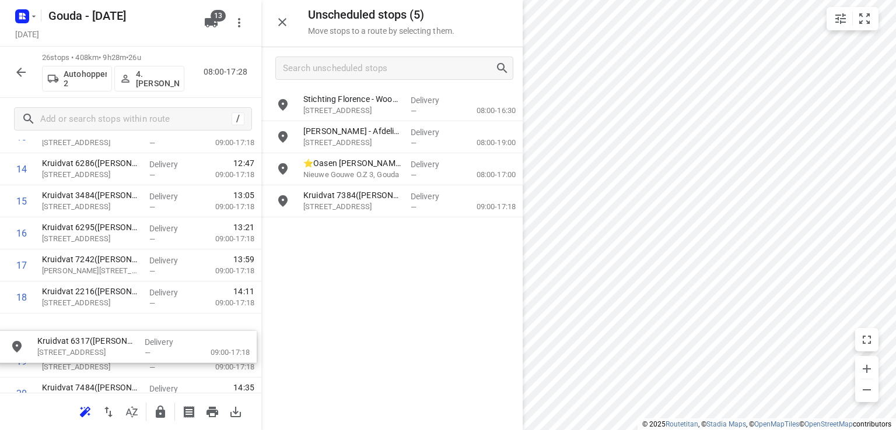
scroll to position [498, 0]
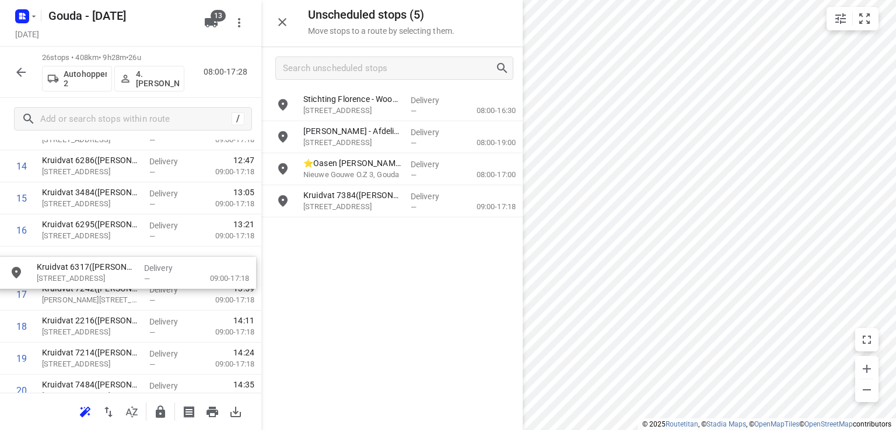
drag, startPoint x: 378, startPoint y: 233, endPoint x: 109, endPoint y: 263, distance: 270.5
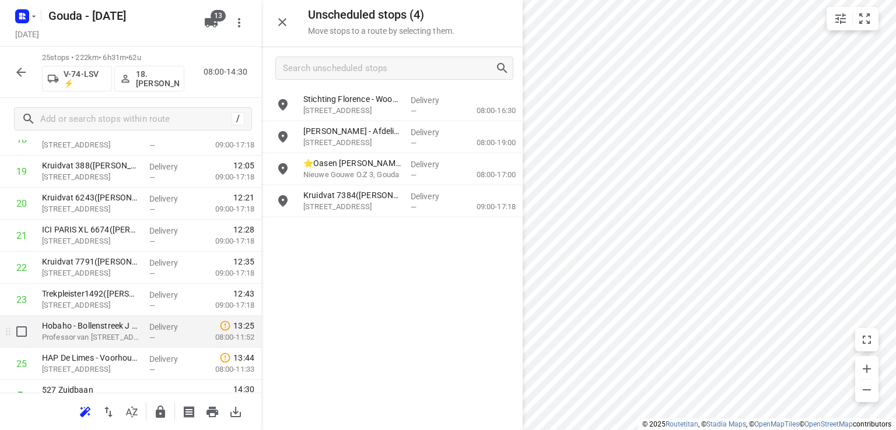
scroll to position [672, 0]
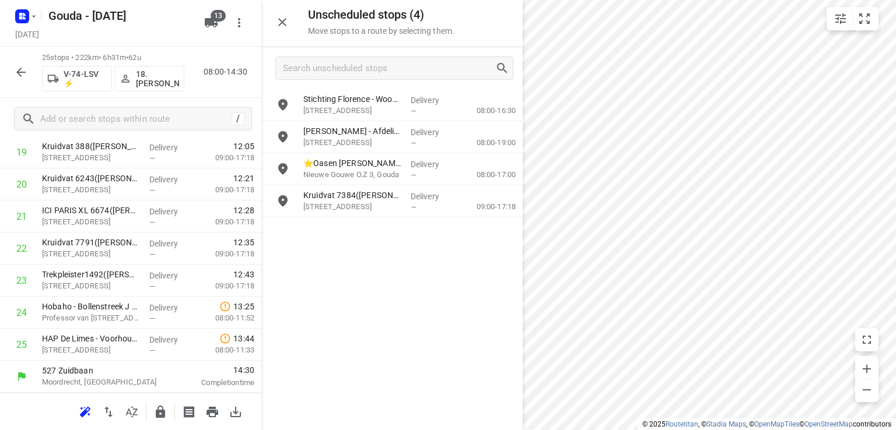
click at [12, 17] on div at bounding box center [24, 16] width 28 height 23
click at [14, 18] on icon "button" at bounding box center [22, 16] width 19 height 19
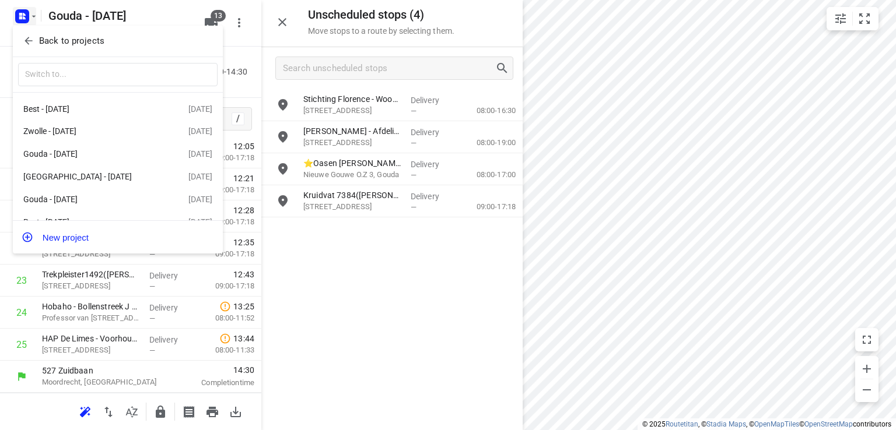
click at [37, 38] on span "Back to projects" at bounding box center [118, 40] width 190 height 13
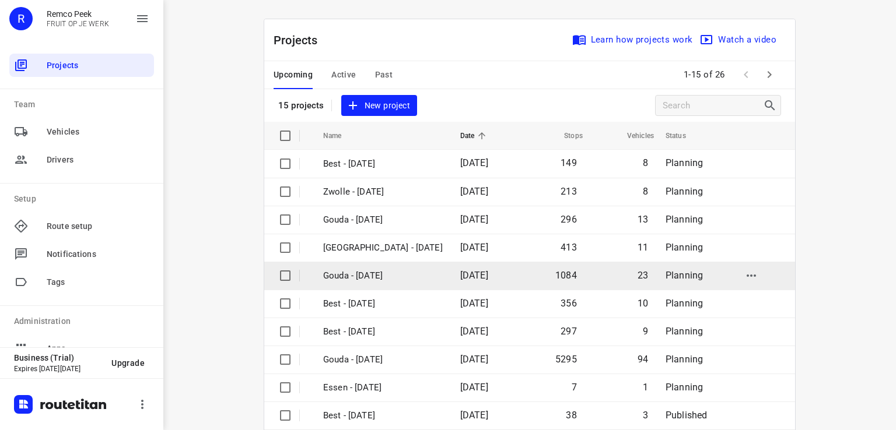
scroll to position [159, 0]
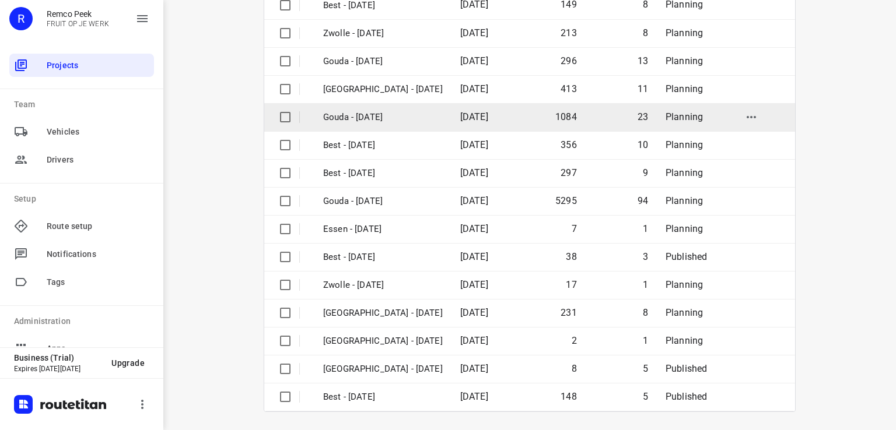
click at [401, 127] on td "Gouda - [DATE]" at bounding box center [380, 117] width 139 height 28
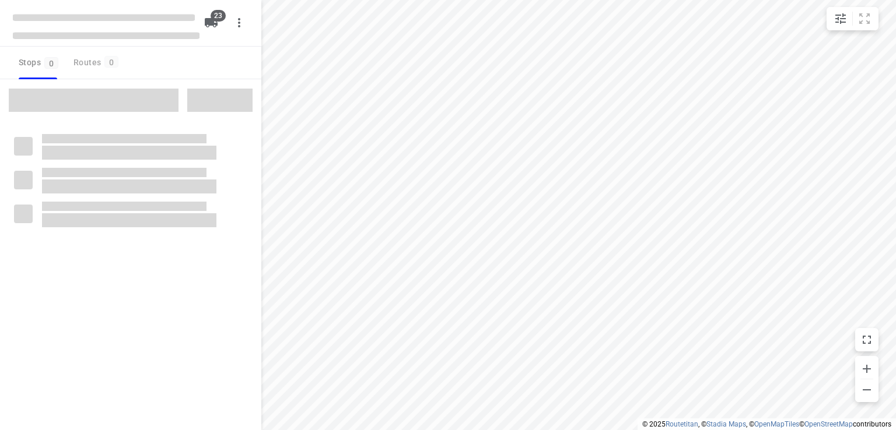
checkbox input "true"
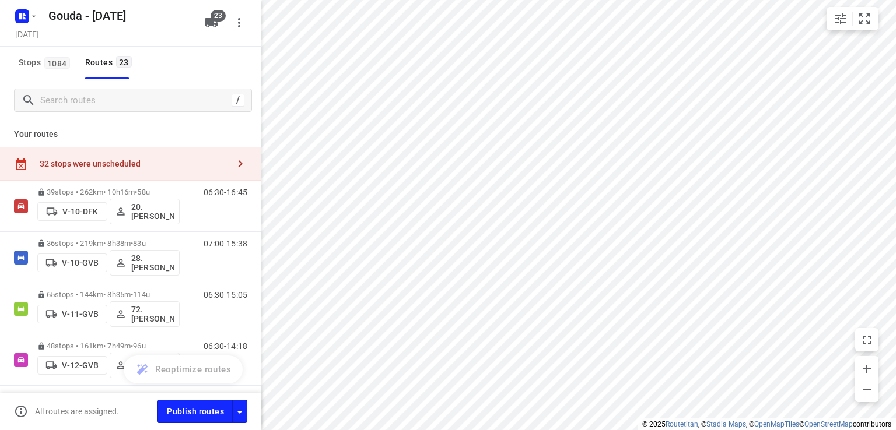
click at [158, 171] on div "32 stops were unscheduled" at bounding box center [130, 164] width 261 height 33
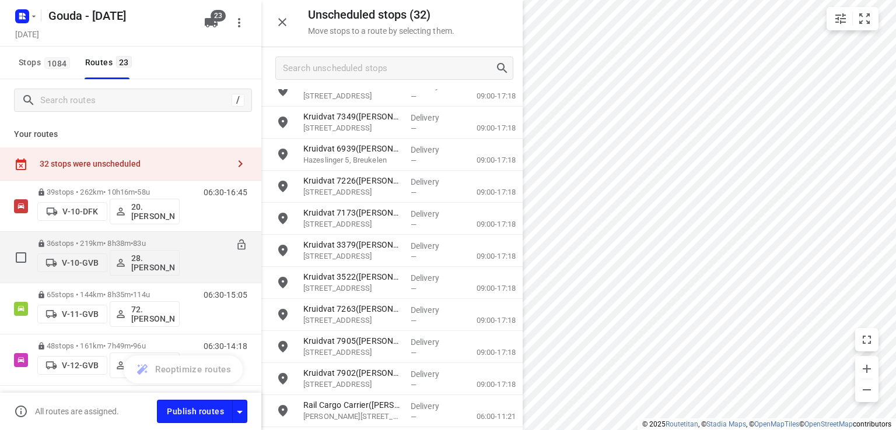
scroll to position [58, 0]
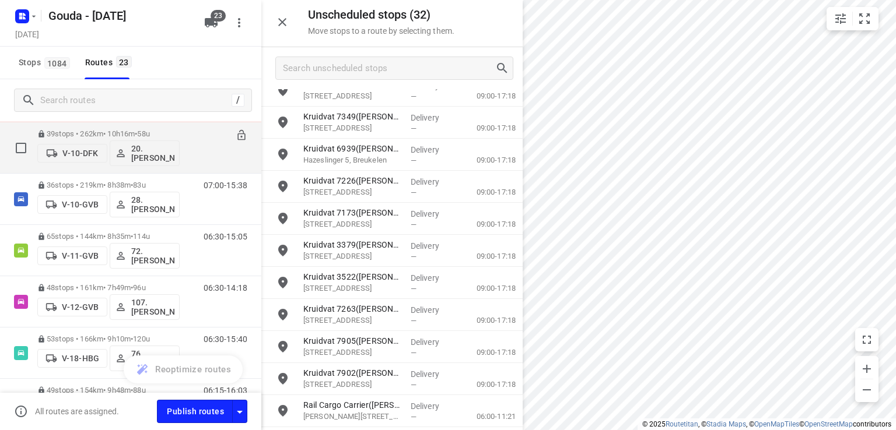
click at [137, 130] on span "•" at bounding box center [136, 133] width 2 height 9
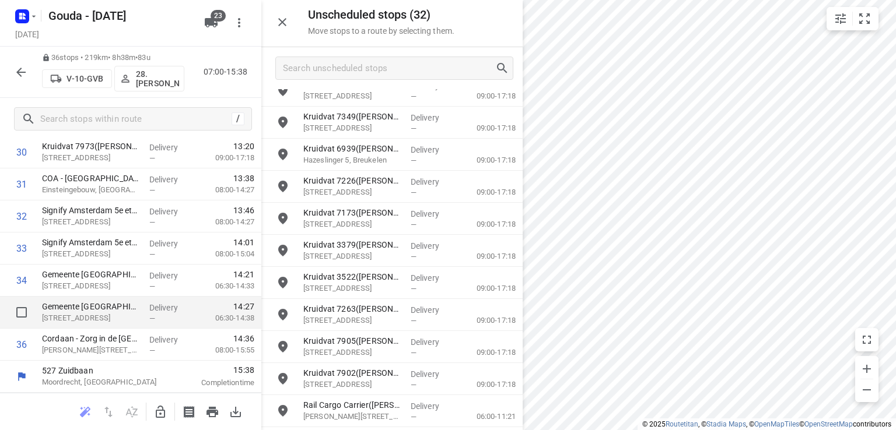
scroll to position [617, 0]
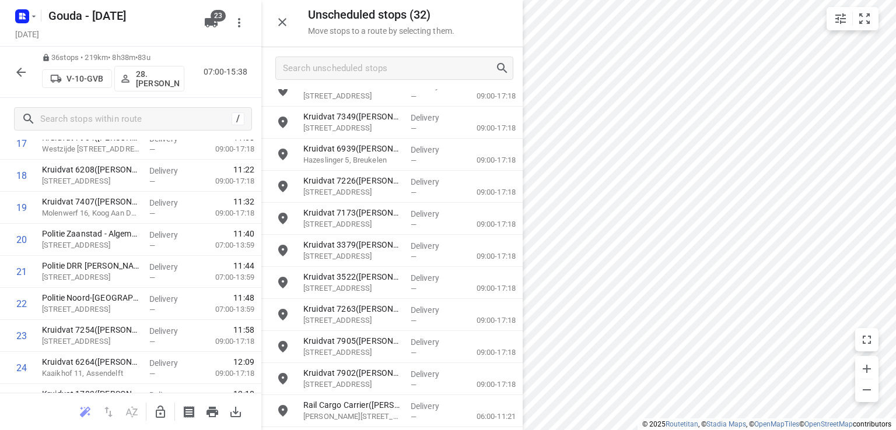
click at [21, 73] on icon "button" at bounding box center [21, 72] width 14 height 14
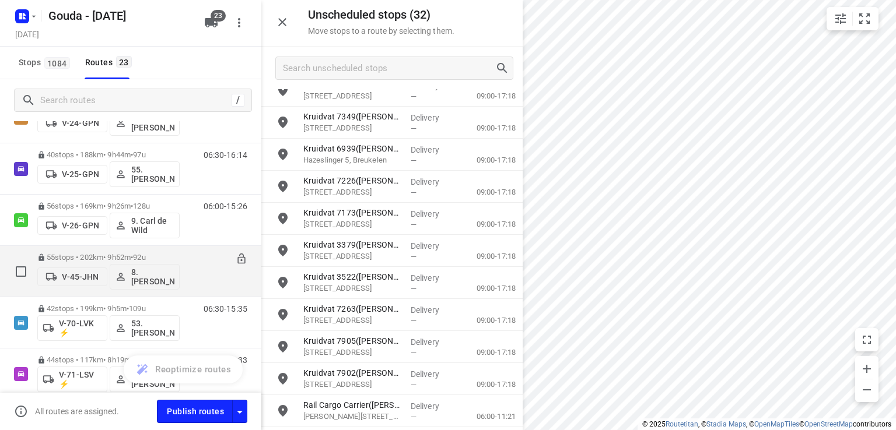
scroll to position [349, 0]
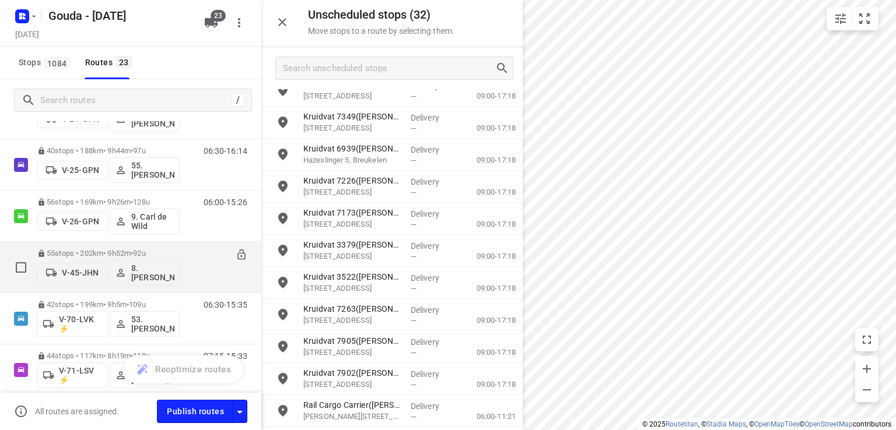
click at [122, 253] on p "55 stops • 202km • 9h52m • 92u" at bounding box center [108, 253] width 142 height 9
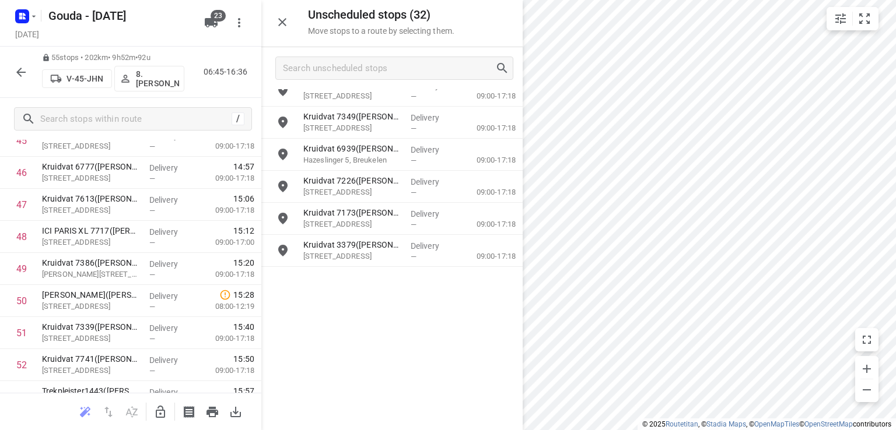
scroll to position [455, 0]
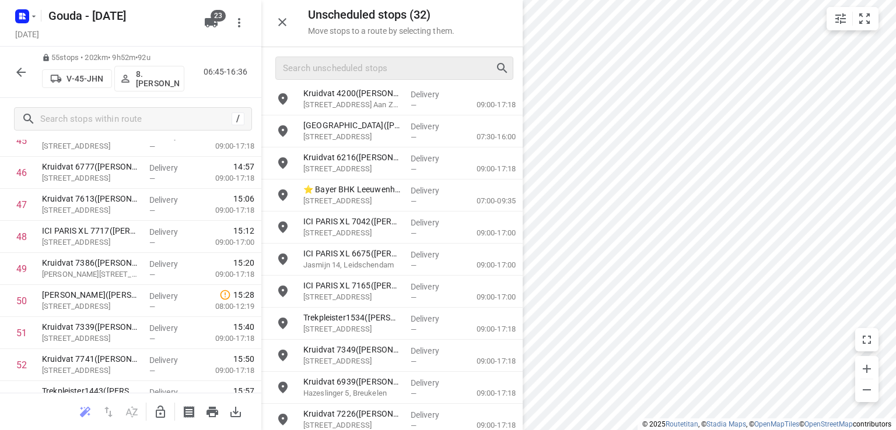
click at [414, 57] on div at bounding box center [394, 68] width 238 height 23
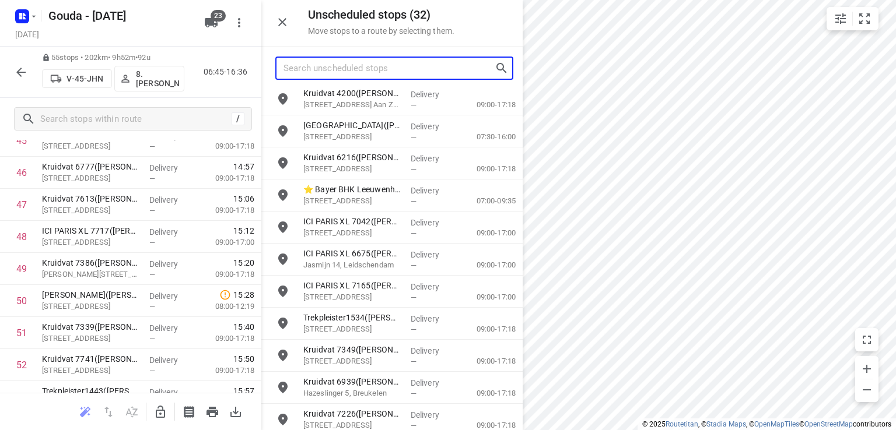
click at [415, 68] on input "Search unscheduled stops" at bounding box center [388, 68] width 211 height 18
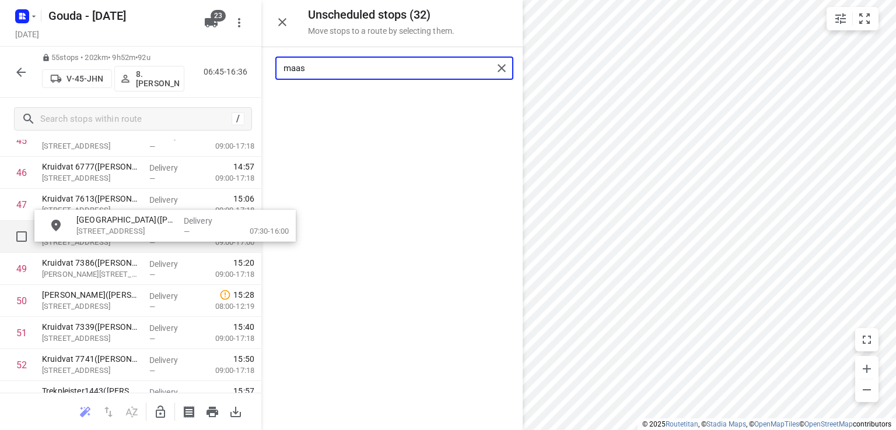
scroll to position [1401, 0]
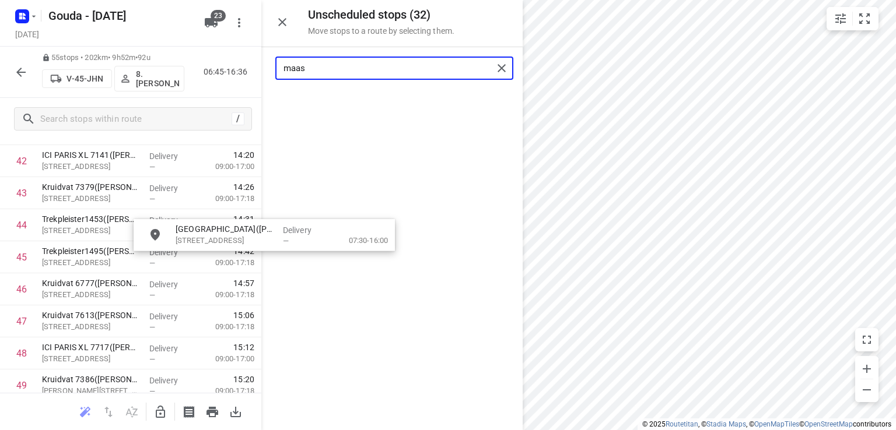
drag, startPoint x: 290, startPoint y: 177, endPoint x: 269, endPoint y: 238, distance: 65.3
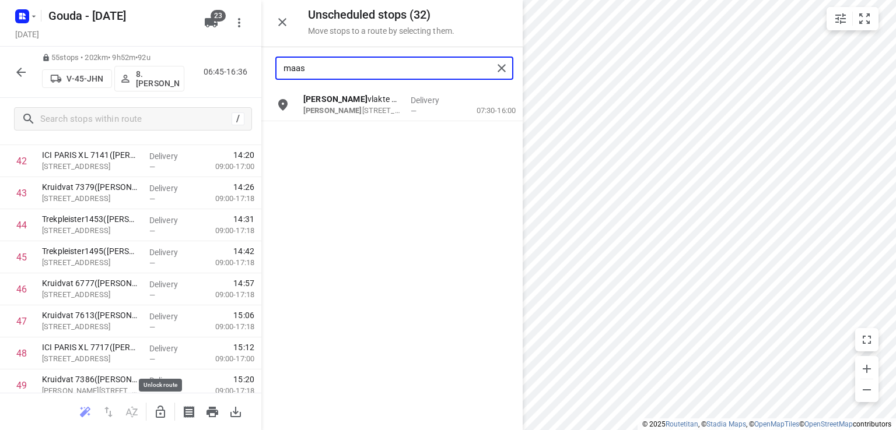
type input "maas"
click at [160, 412] on icon "button" at bounding box center [160, 412] width 9 height 12
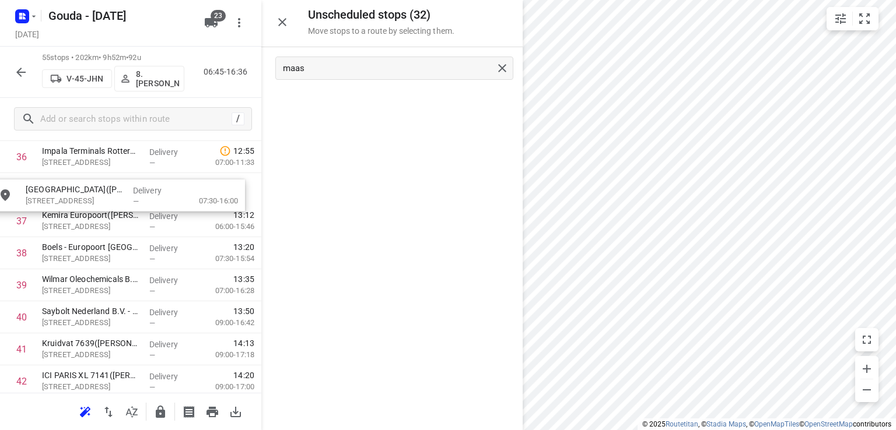
scroll to position [1209, 0]
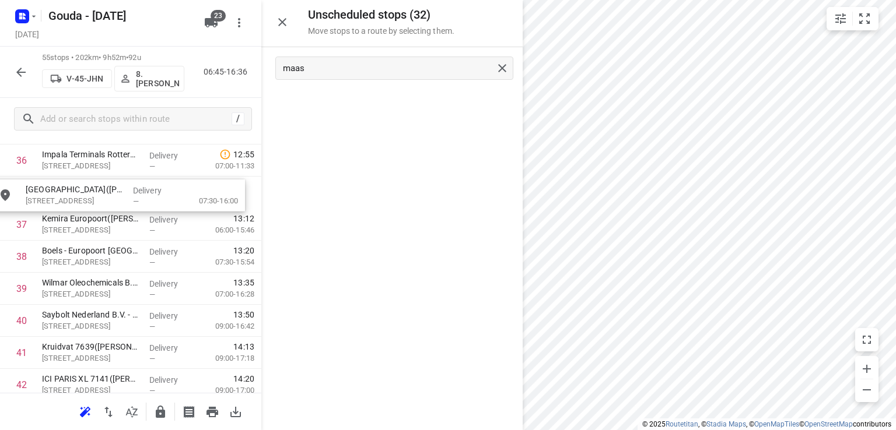
drag, startPoint x: 355, startPoint y: 110, endPoint x: 71, endPoint y: 202, distance: 298.5
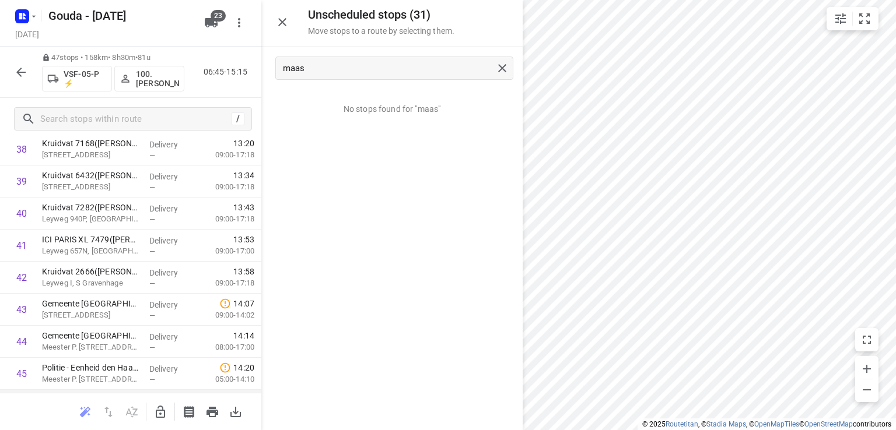
scroll to position [1378, 0]
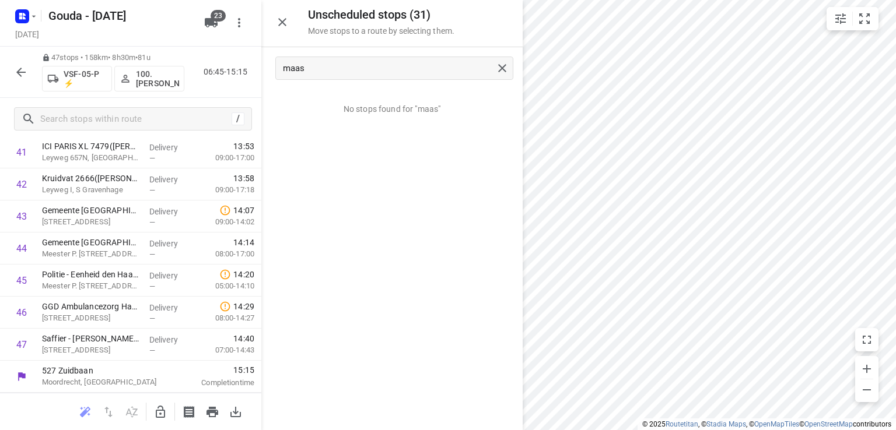
click at [282, 25] on icon "button" at bounding box center [282, 22] width 14 height 14
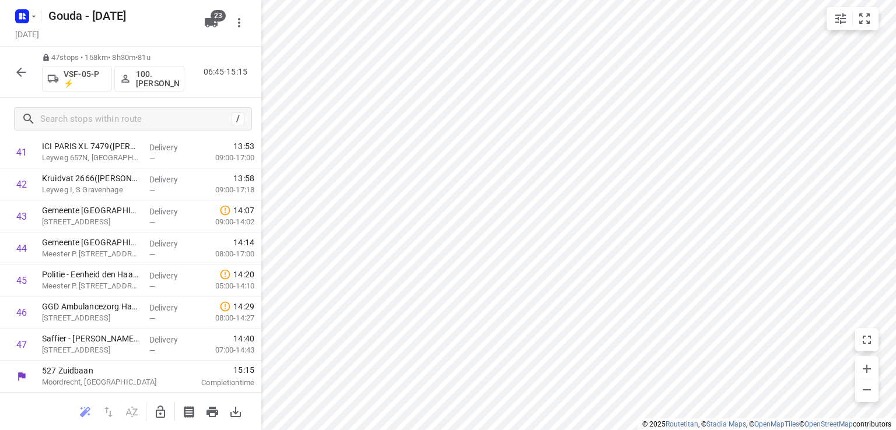
click at [16, 67] on icon "button" at bounding box center [21, 72] width 14 height 14
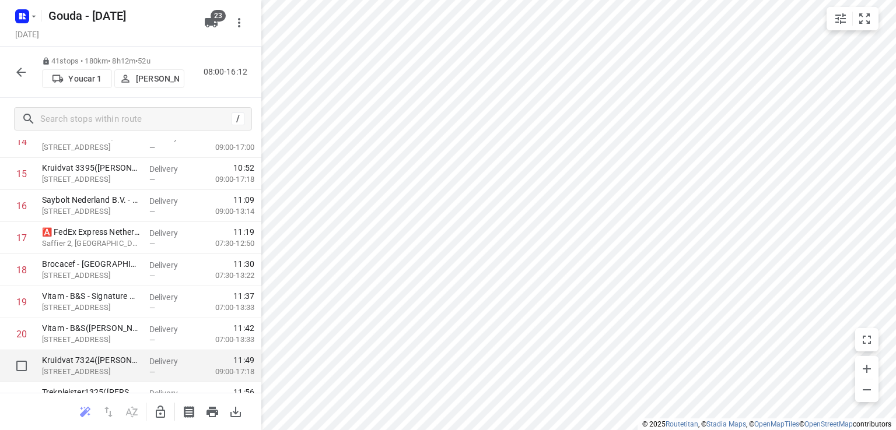
scroll to position [661, 0]
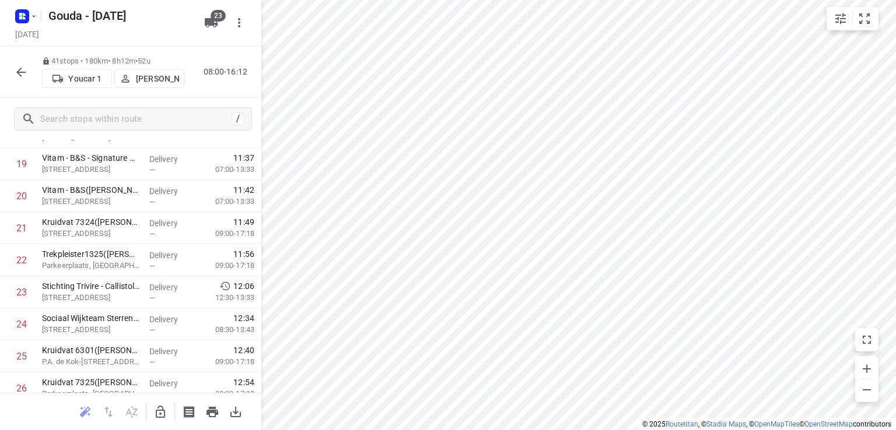
click at [24, 78] on icon "button" at bounding box center [21, 72] width 14 height 14
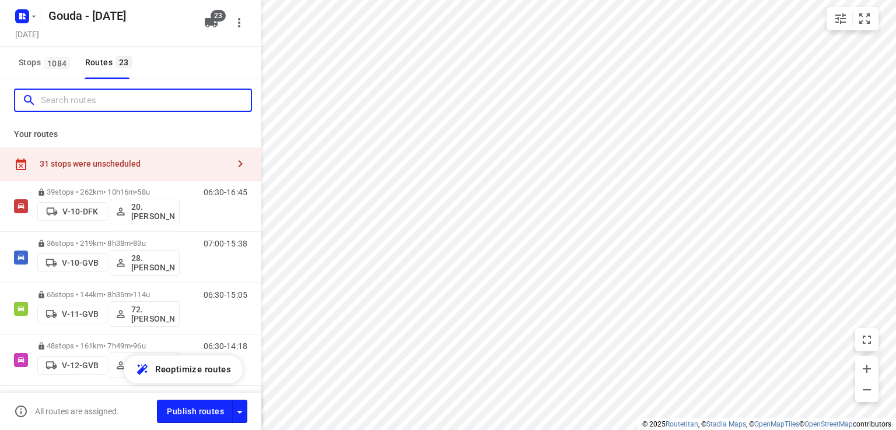
click at [140, 108] on input "Search routes" at bounding box center [146, 101] width 210 height 18
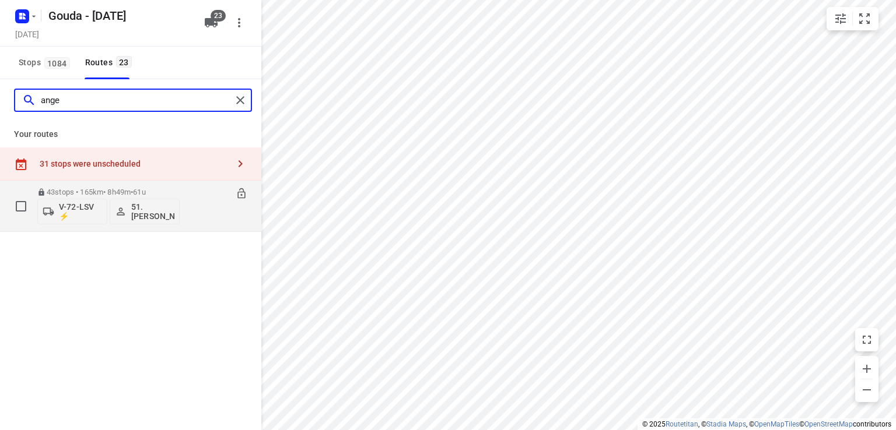
type input "ange"
click at [135, 189] on p "43 stops • 165km • 8h49m • 61u" at bounding box center [108, 192] width 142 height 9
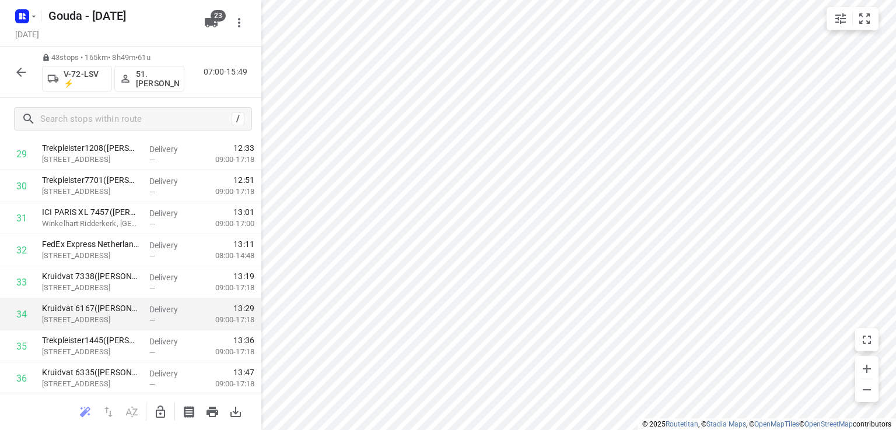
scroll to position [1050, 0]
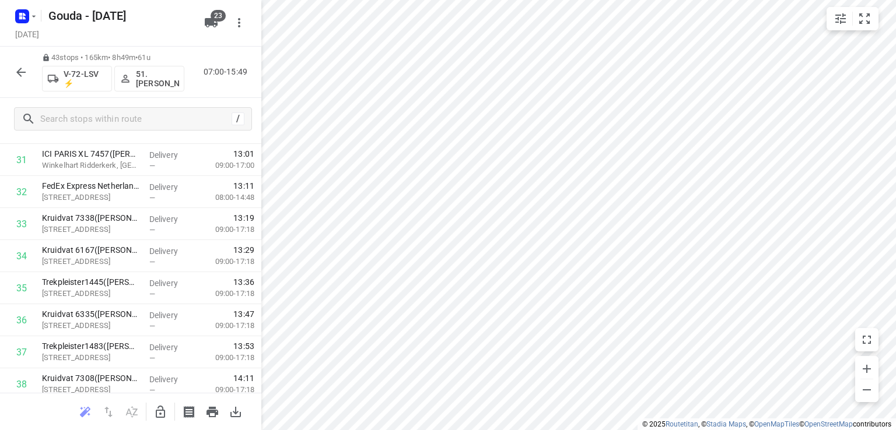
click at [21, 69] on icon "button" at bounding box center [21, 72] width 14 height 14
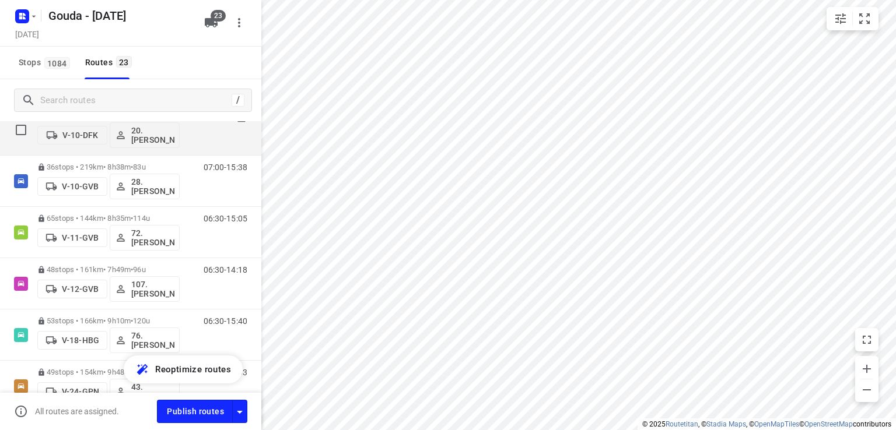
scroll to position [0, 0]
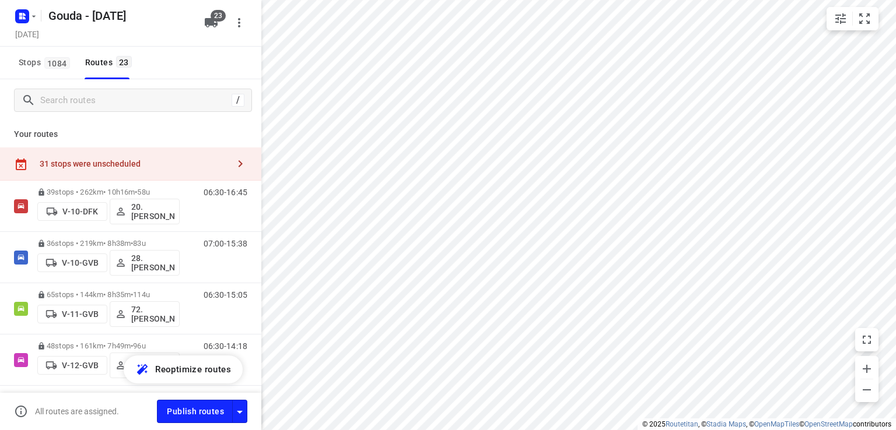
click at [0, 0] on input "checkbox" at bounding box center [0, 0] width 0 height 0
checkbox input "true"
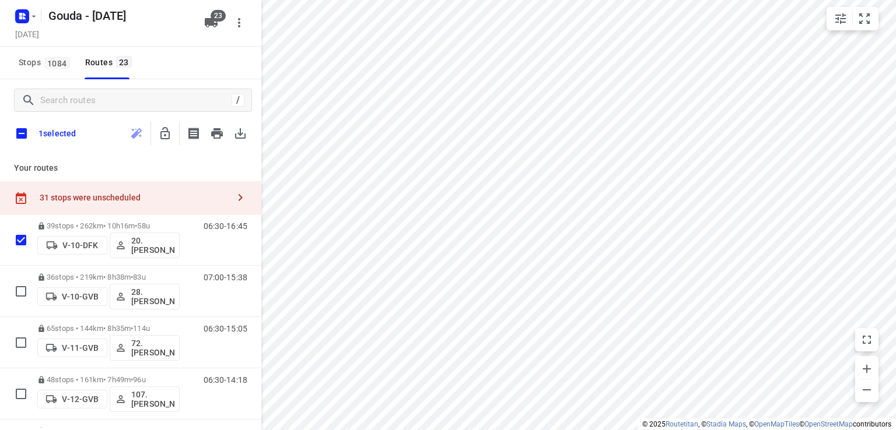
scroll to position [58, 0]
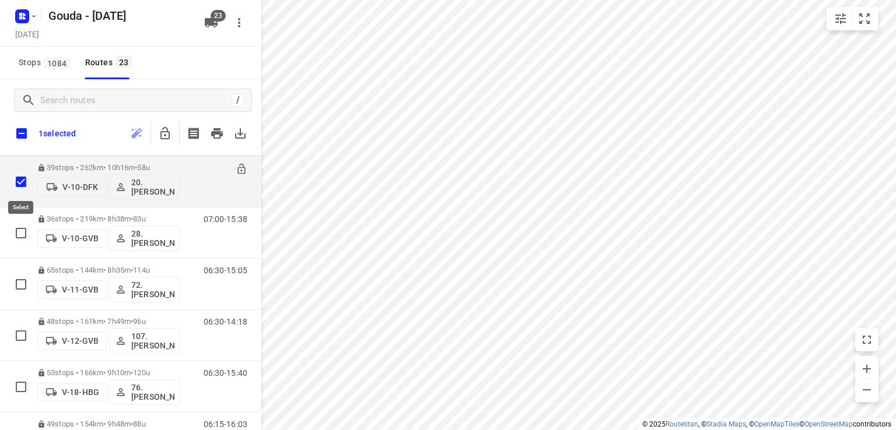
click at [20, 190] on input "checkbox" at bounding box center [20, 181] width 23 height 23
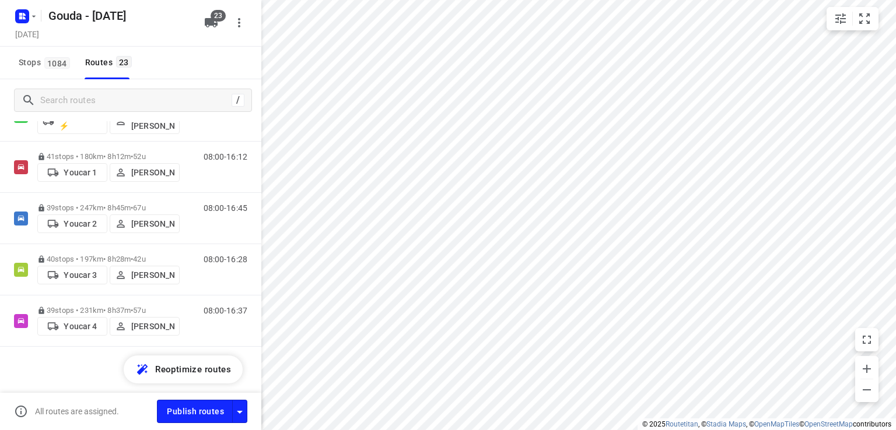
scroll to position [1015, 0]
click at [159, 101] on input "Search routes" at bounding box center [136, 101] width 190 height 18
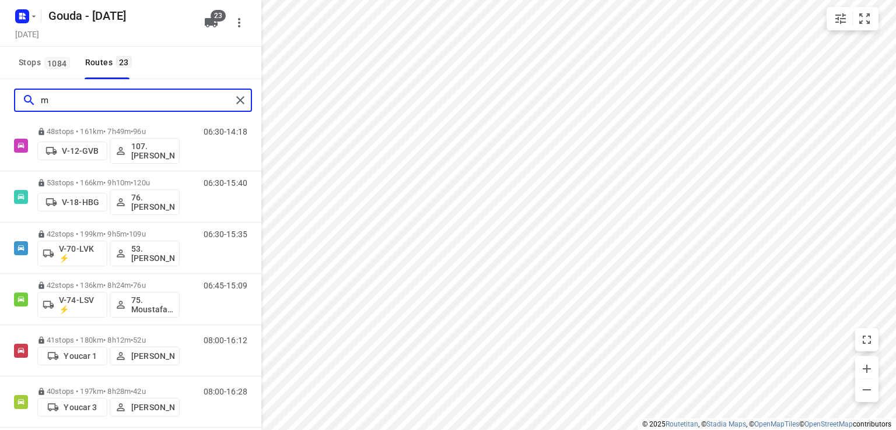
scroll to position [0, 0]
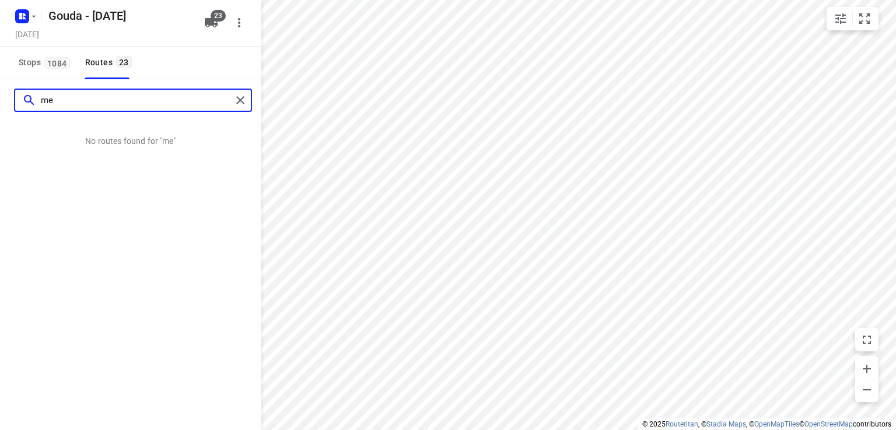
type input "m"
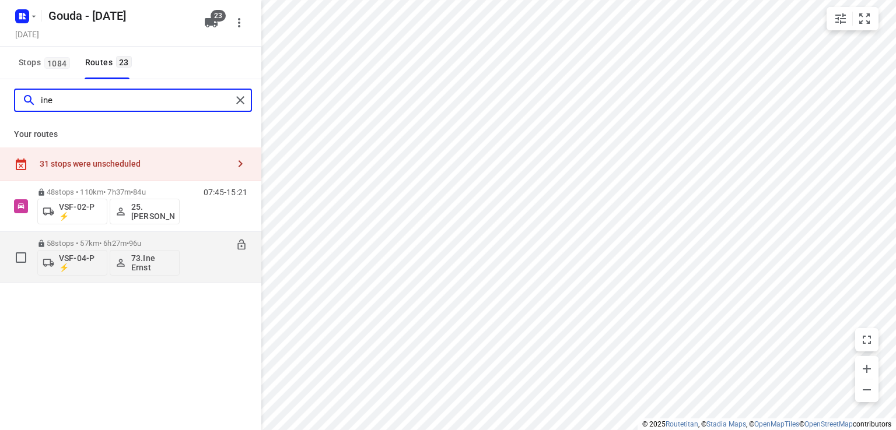
type input "ine"
click at [129, 239] on span "•" at bounding box center [128, 243] width 2 height 9
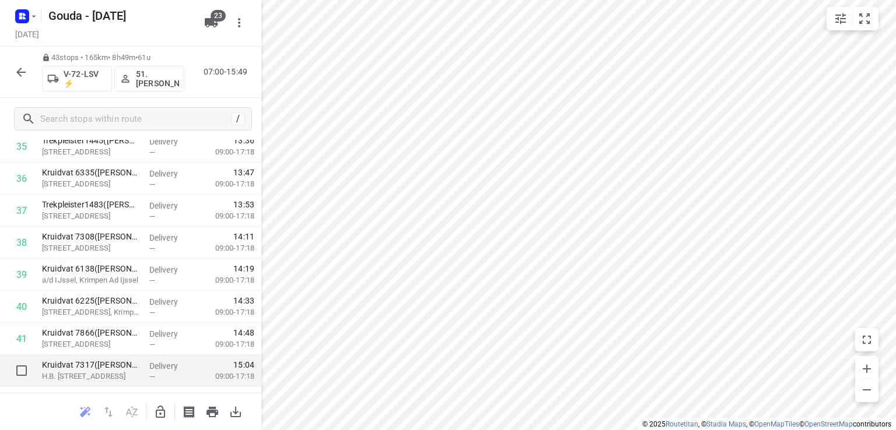
scroll to position [1250, 0]
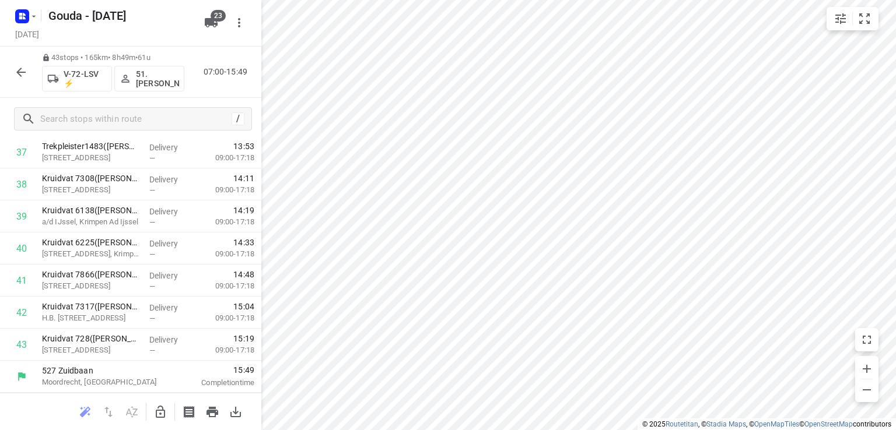
click at [29, 68] on button "button" at bounding box center [20, 72] width 23 height 23
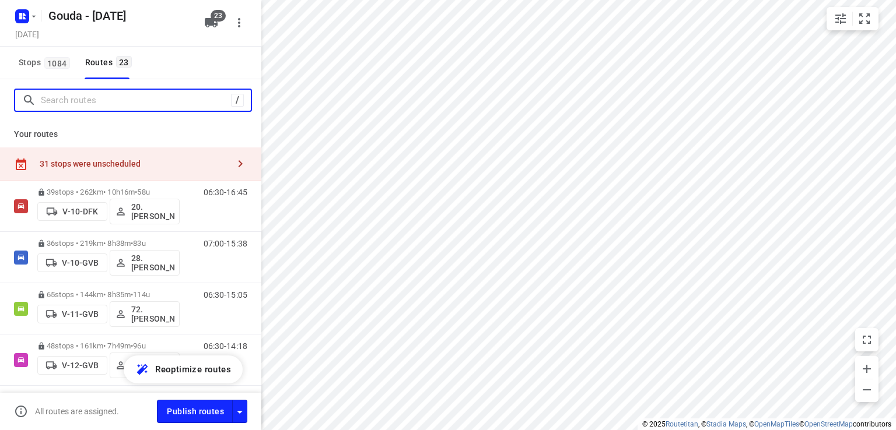
click at [85, 103] on input "Search routes" at bounding box center [136, 101] width 190 height 18
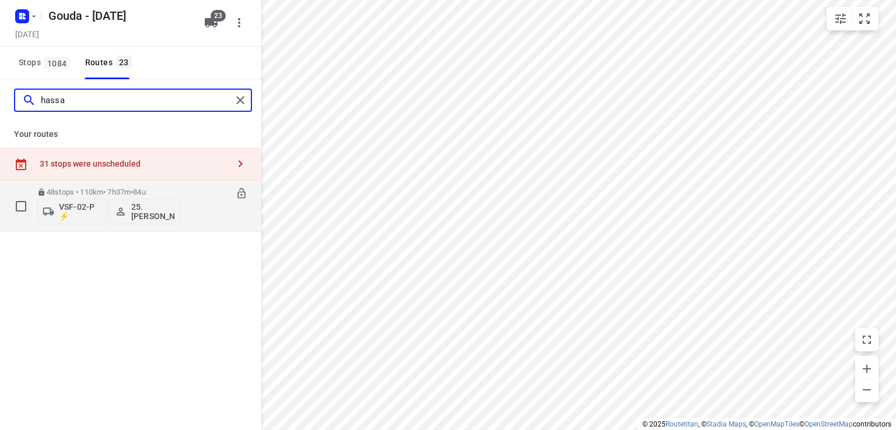
type input "hassa"
click at [115, 189] on p "48 stops • 110km • 7h37m • 84u" at bounding box center [108, 192] width 142 height 9
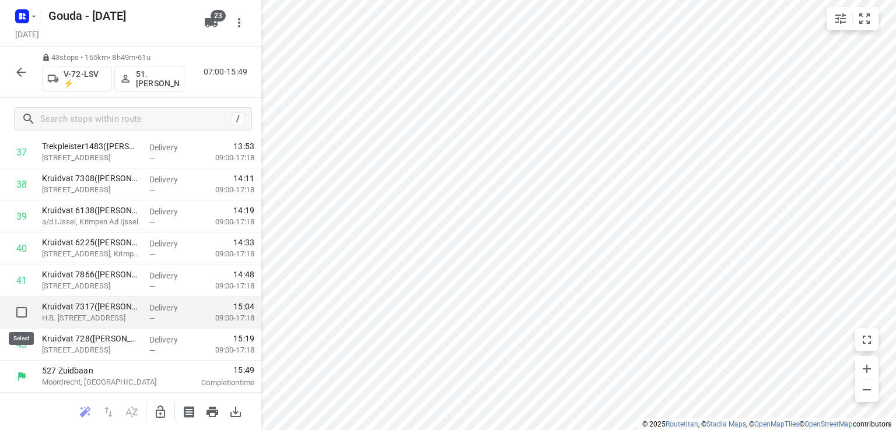
click at [23, 313] on input "checkbox" at bounding box center [21, 312] width 23 height 23
checkbox input "true"
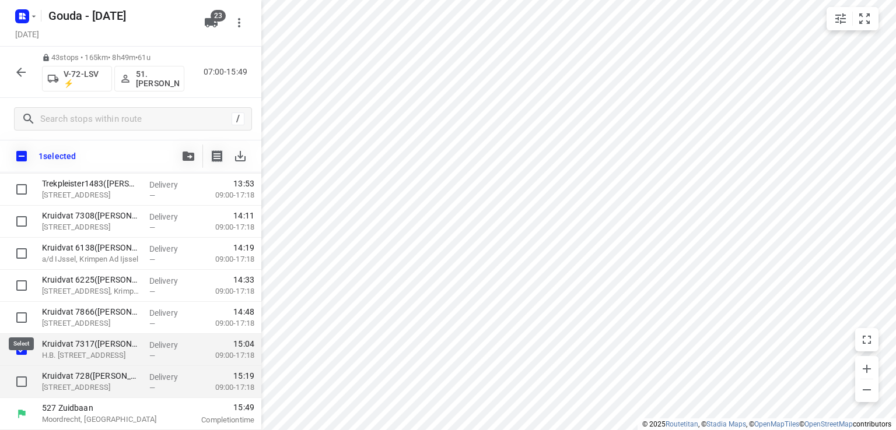
scroll to position [1245, 0]
drag, startPoint x: 21, startPoint y: 380, endPoint x: 93, endPoint y: 272, distance: 129.9
click at [21, 379] on input "checkbox" at bounding box center [21, 381] width 23 height 23
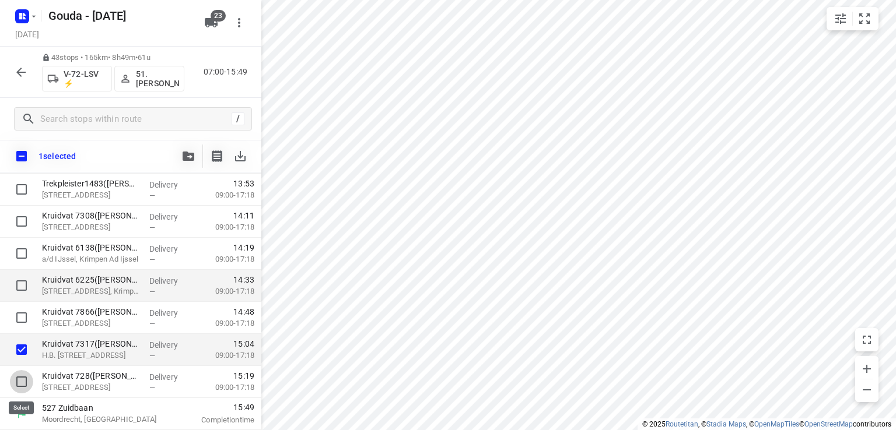
checkbox input "true"
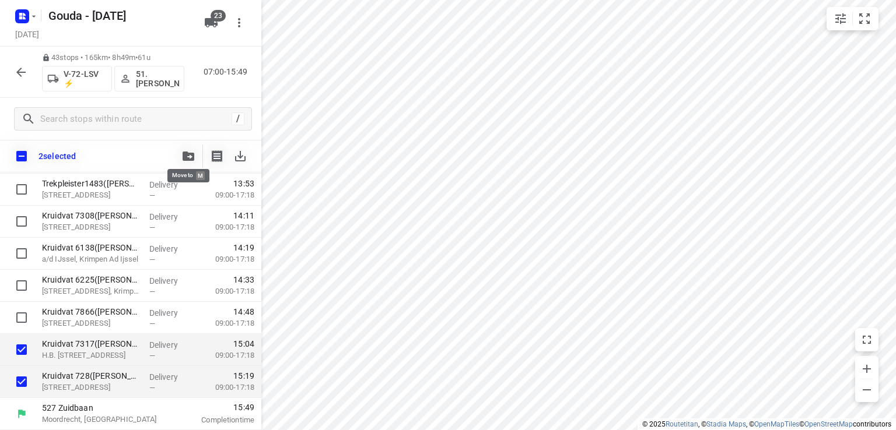
click at [188, 153] on icon "button" at bounding box center [189, 156] width 12 height 9
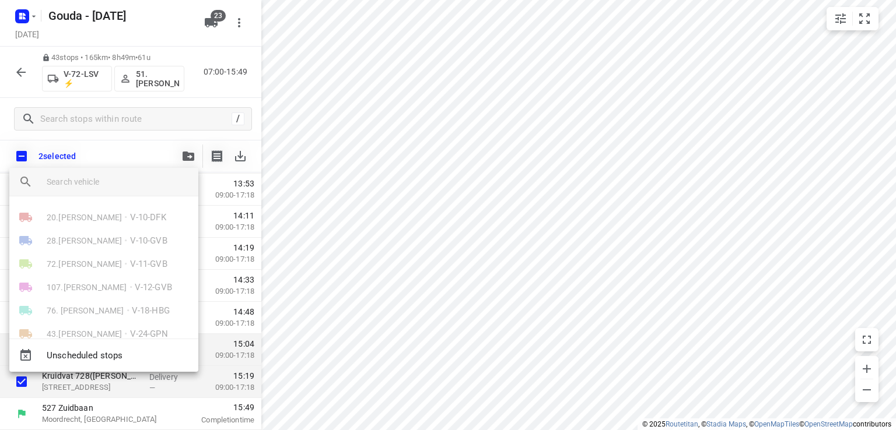
click at [141, 176] on input "search vehicle" at bounding box center [118, 181] width 142 height 17
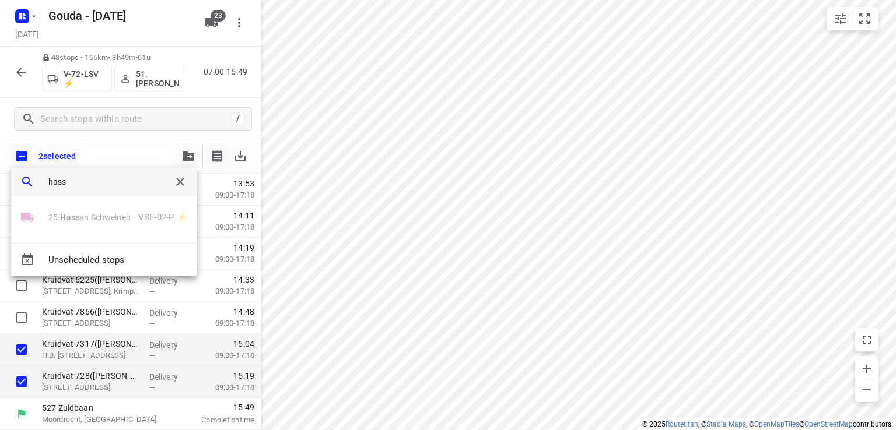
type input "hass"
click at [374, 294] on div at bounding box center [448, 215] width 896 height 430
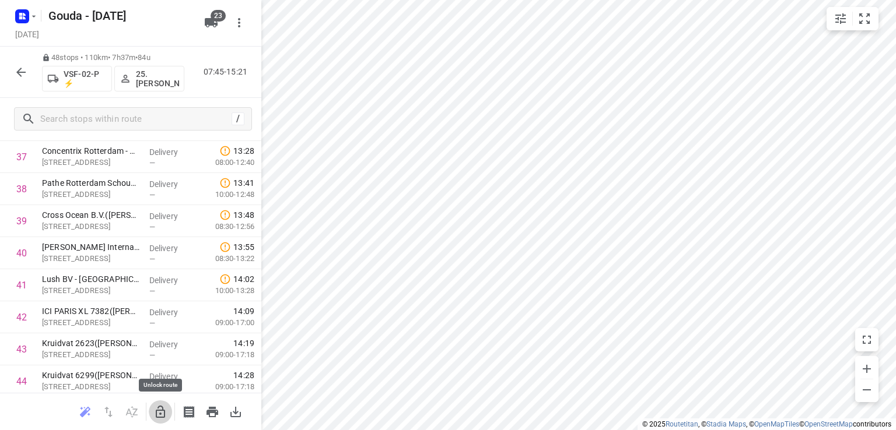
click at [163, 412] on icon "button" at bounding box center [160, 412] width 14 height 14
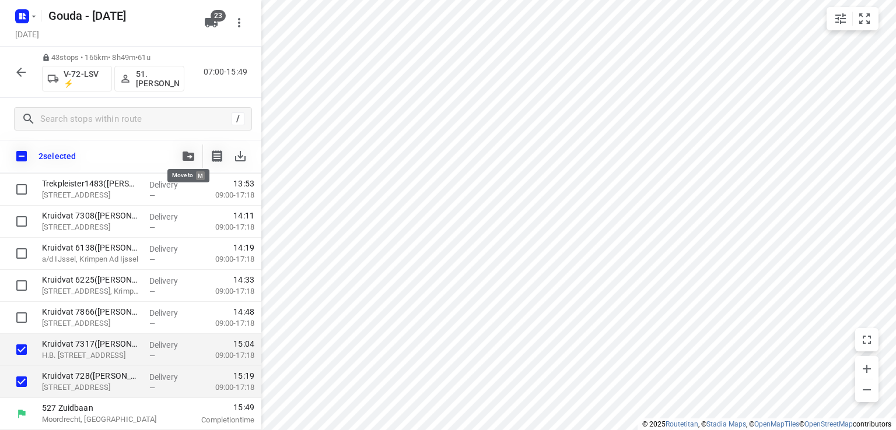
click at [186, 149] on button "button" at bounding box center [188, 156] width 23 height 23
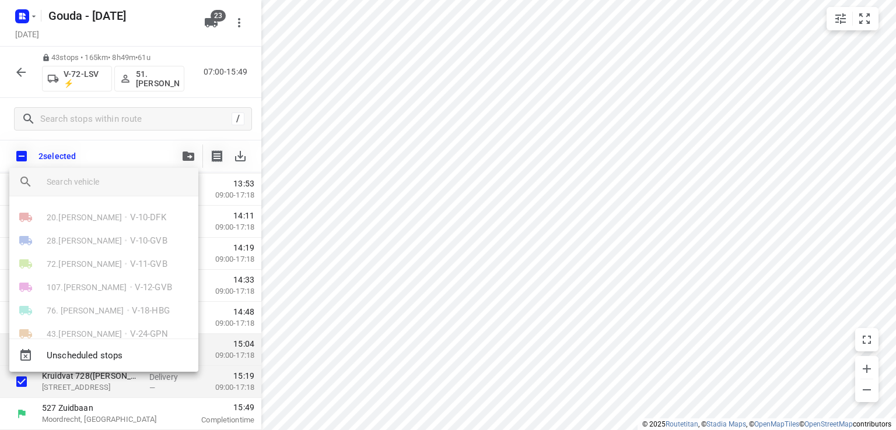
click at [149, 169] on div at bounding box center [123, 182] width 152 height 28
click at [145, 180] on input "search vehicle" at bounding box center [118, 181] width 142 height 17
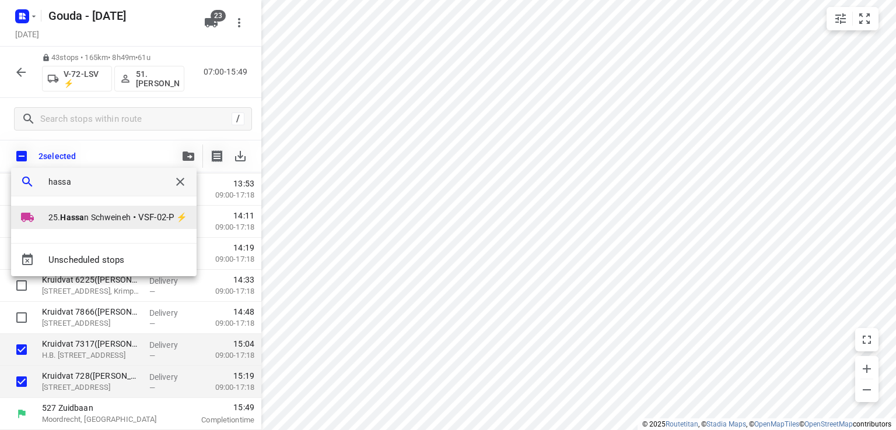
type input "hassa"
click at [97, 220] on span "25. Hassa n Schweineh" at bounding box center [89, 218] width 82 height 12
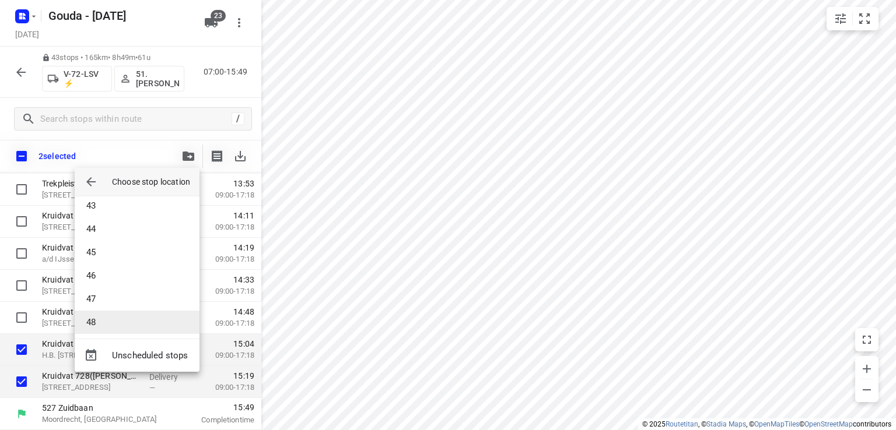
scroll to position [991, 0]
click at [137, 315] on li "48" at bounding box center [137, 318] width 125 height 23
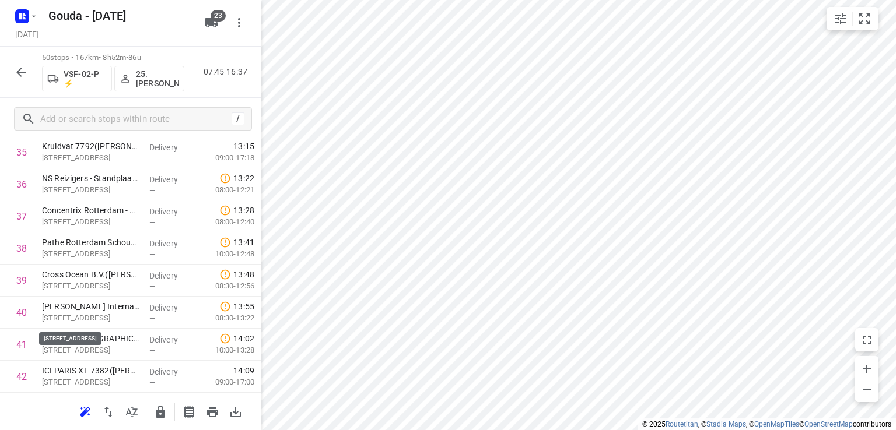
scroll to position [1474, 0]
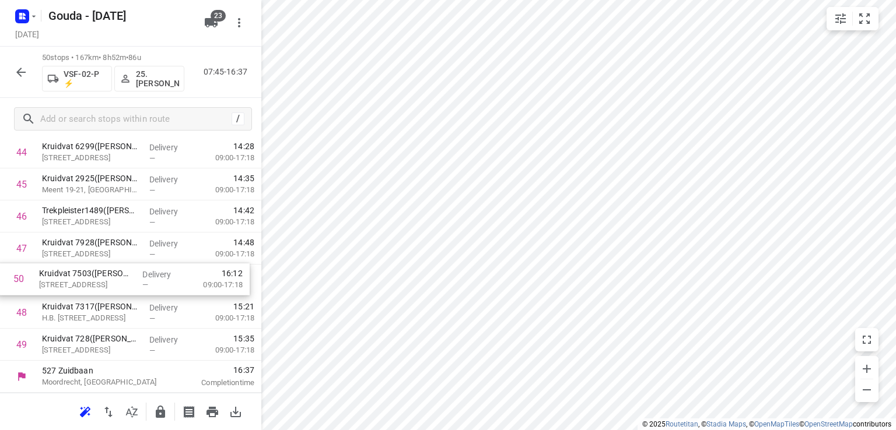
drag, startPoint x: 119, startPoint y: 347, endPoint x: 116, endPoint y: 279, distance: 68.3
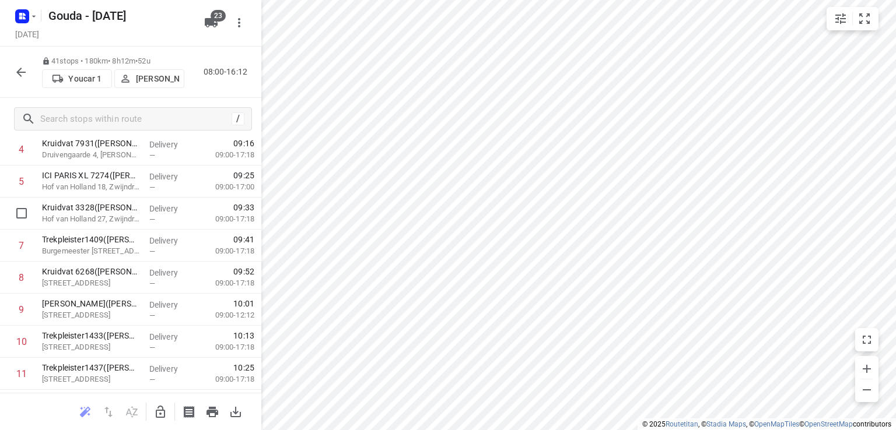
scroll to position [0, 0]
